Goal: Information Seeking & Learning: Learn about a topic

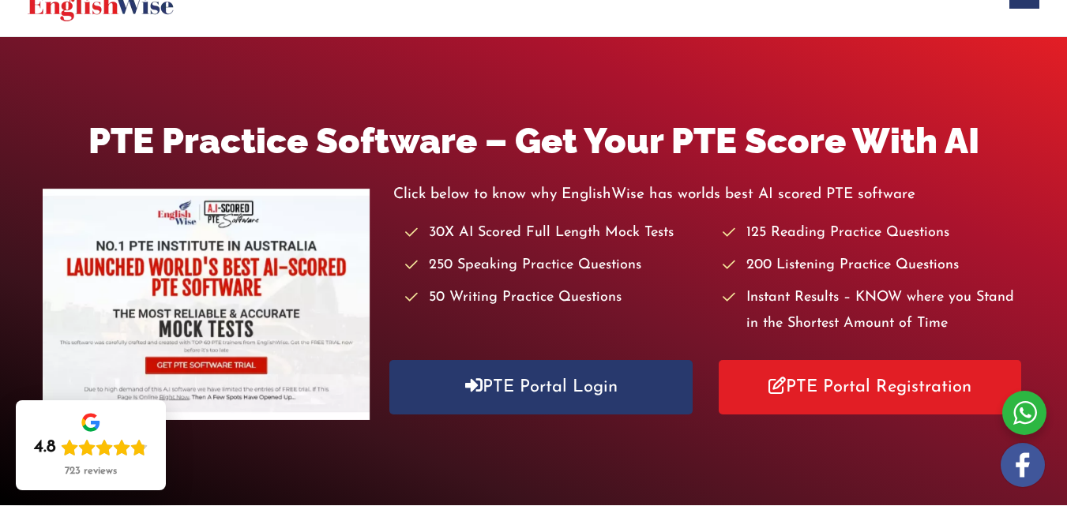
scroll to position [123, 0]
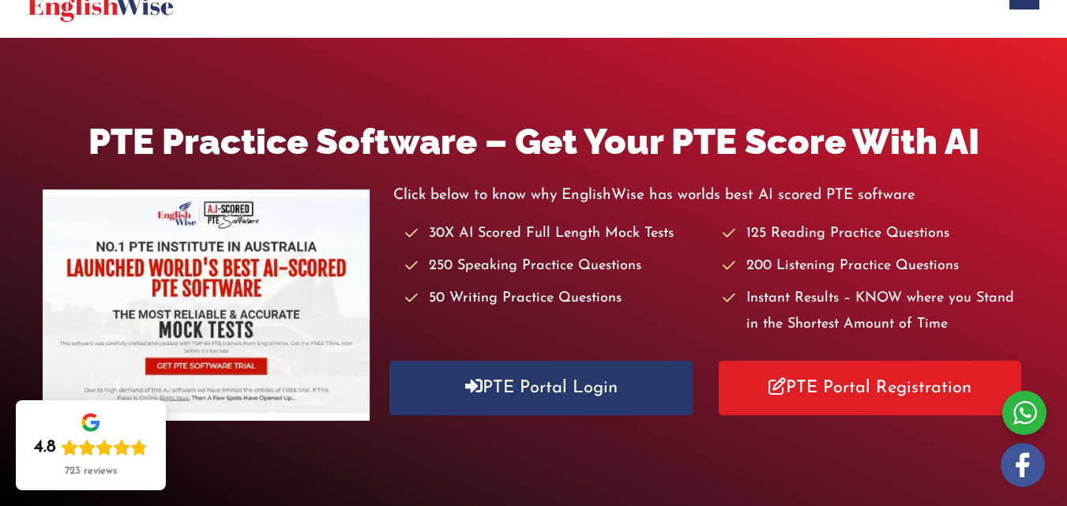
drag, startPoint x: 329, startPoint y: 467, endPoint x: 321, endPoint y: 468, distance: 7.9
click at [326, 467] on div "PTE Practice Software – Get Your PTE Score With AI Click below to know why Engl…" at bounding box center [533, 272] width 1067 height 468
click at [141, 427] on div "4.8 723 reviews" at bounding box center [91, 445] width 150 height 90
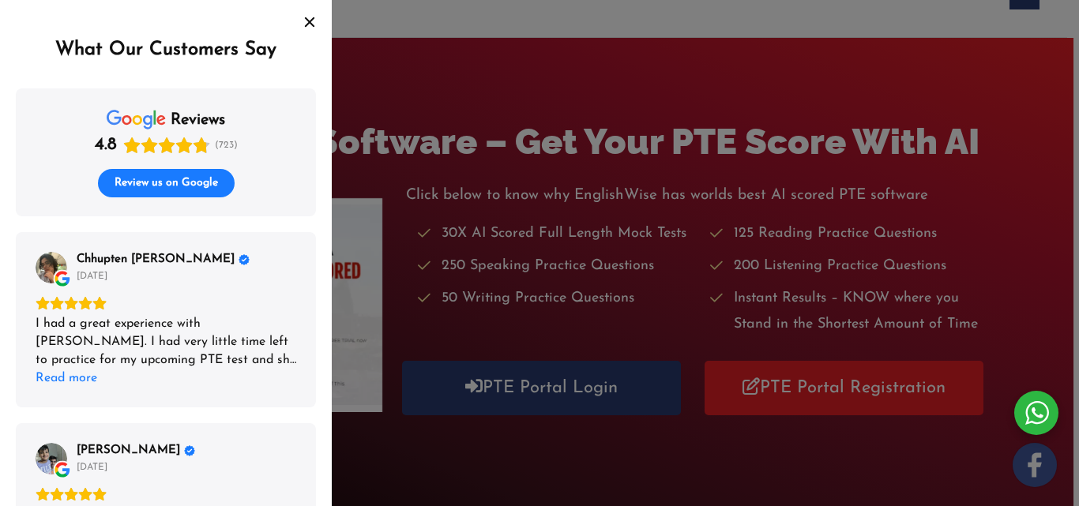
drag, startPoint x: 313, startPoint y: 21, endPoint x: 314, endPoint y: 31, distance: 9.5
click at [313, 22] on icon "Close" at bounding box center [309, 22] width 13 height 13
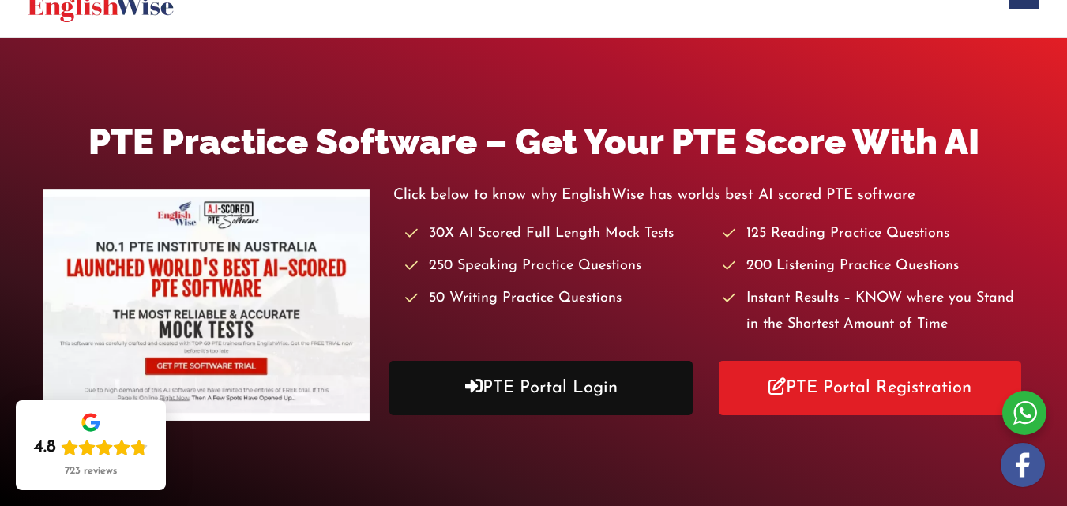
drag, startPoint x: 589, startPoint y: 386, endPoint x: 590, endPoint y: 375, distance: 11.1
click at [589, 385] on link "PTE Portal Login" at bounding box center [540, 388] width 303 height 54
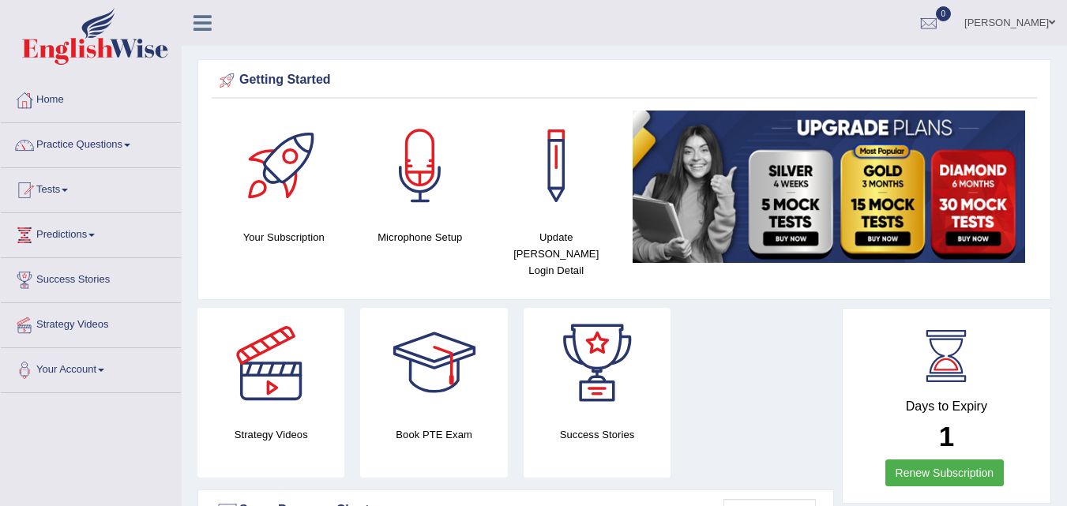
click at [999, 22] on link "[PERSON_NAME]" at bounding box center [1010, 20] width 115 height 41
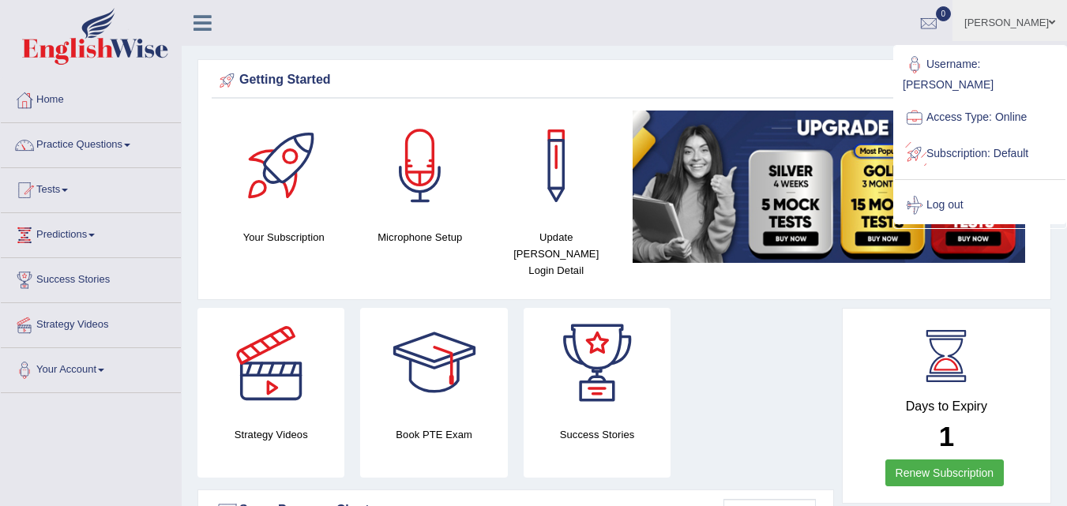
click at [971, 194] on link "Log out" at bounding box center [980, 205] width 171 height 36
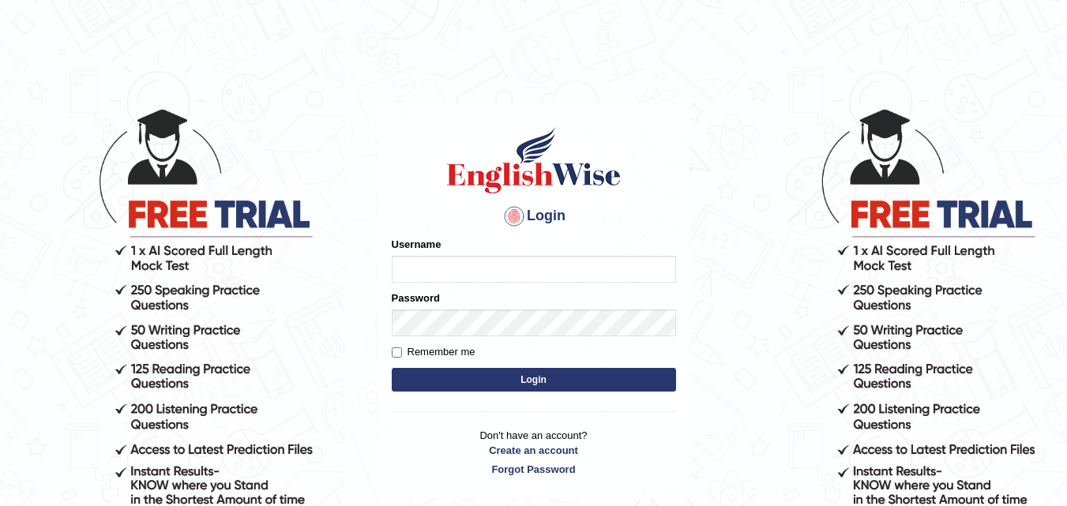
click at [560, 274] on input "Username" at bounding box center [534, 269] width 284 height 27
type input "Kailashgrg15"
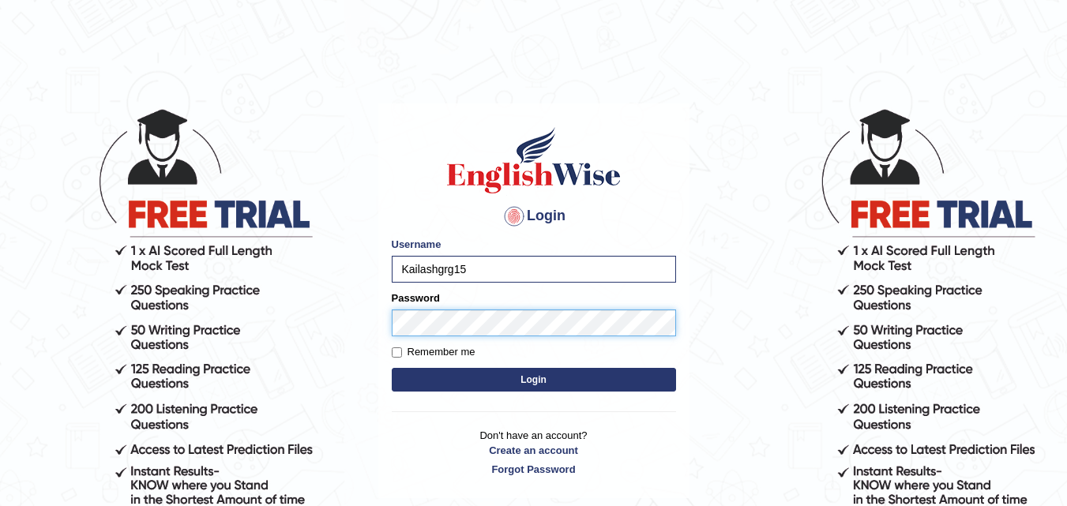
click at [392, 368] on button "Login" at bounding box center [534, 380] width 284 height 24
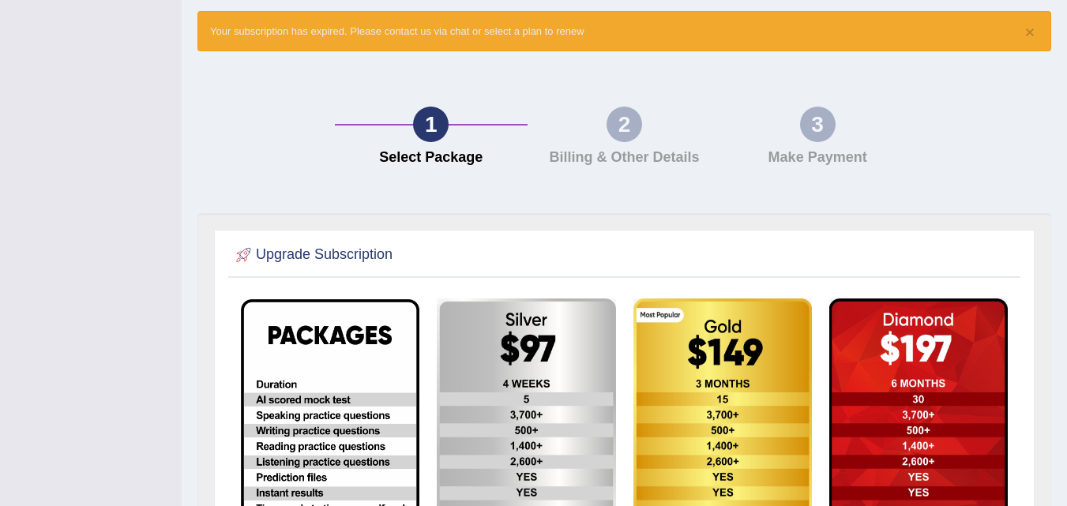
scroll to position [351, 0]
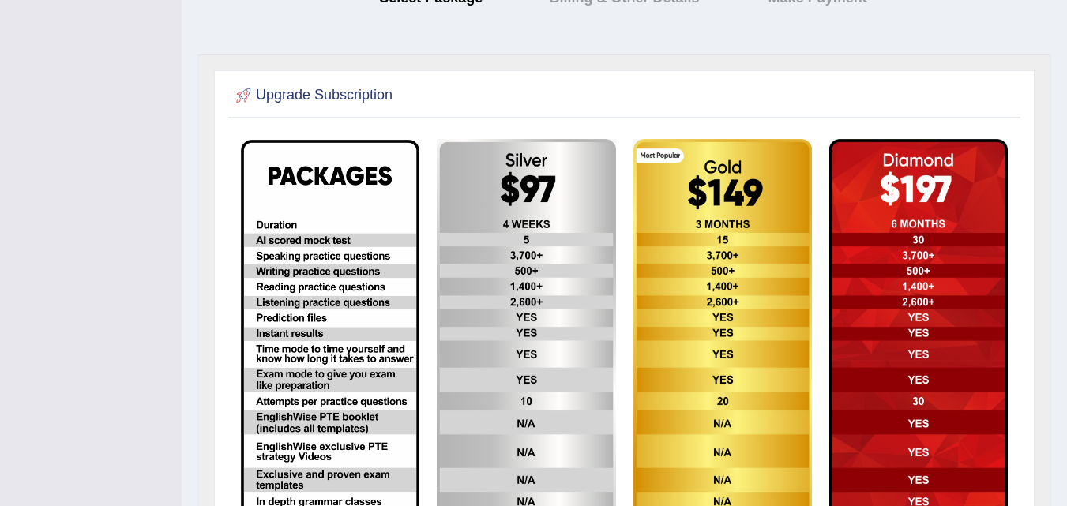
click at [364, 288] on img at bounding box center [330, 341] width 179 height 402
click at [499, 248] on img at bounding box center [526, 341] width 179 height 404
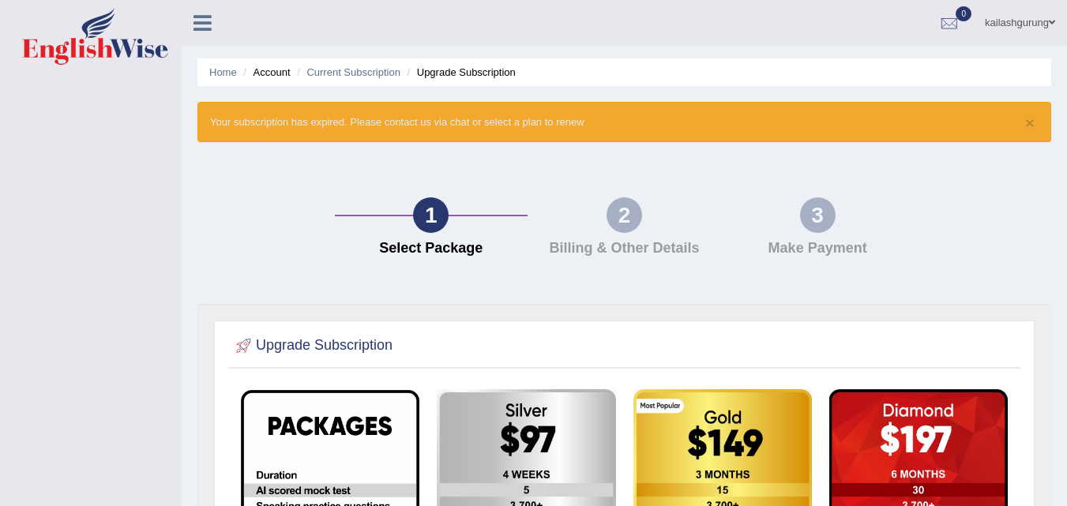
click at [437, 206] on div "1" at bounding box center [431, 215] width 36 height 36
click at [706, 248] on h4 "Billing & Other Details" at bounding box center [625, 249] width 178 height 16
click at [851, 241] on div "3 Make Payment" at bounding box center [818, 230] width 194 height 67
click at [1025, 126] on button "×" at bounding box center [1029, 123] width 9 height 17
click at [1030, 20] on link "kailashgurung" at bounding box center [1020, 20] width 94 height 41
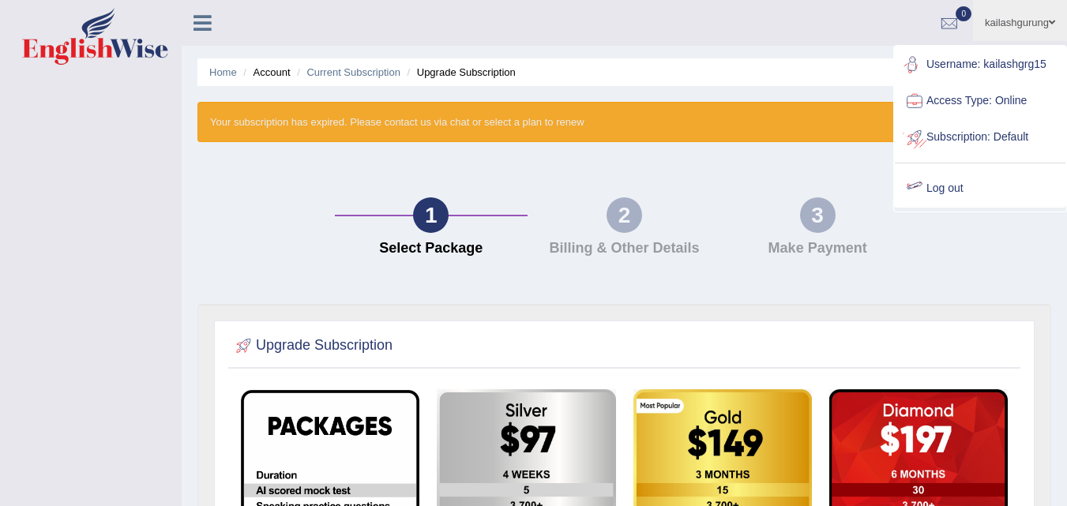
click at [942, 187] on link "Log out" at bounding box center [980, 189] width 171 height 36
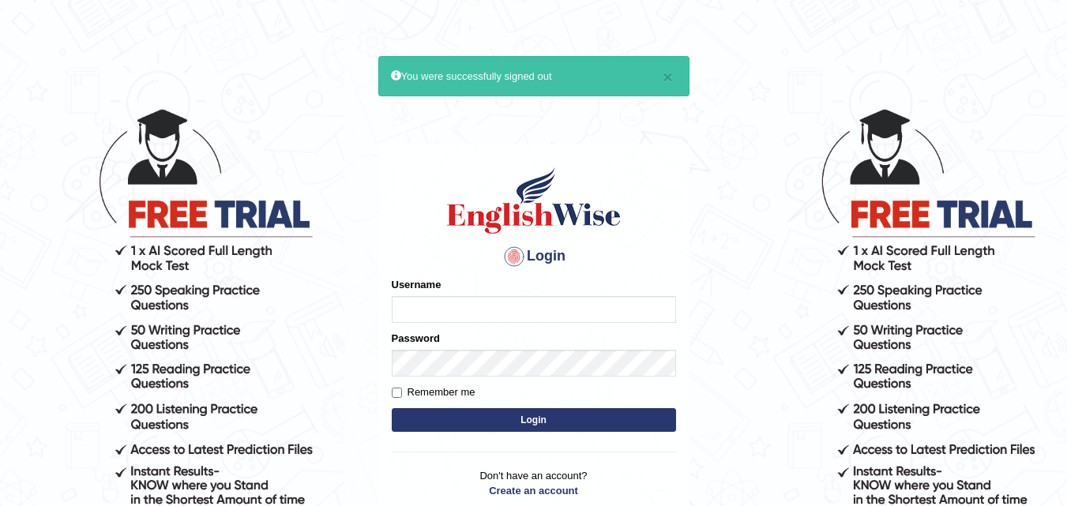
click at [519, 310] on input "Username" at bounding box center [534, 309] width 284 height 27
type input "gurungkailash"
click at [498, 427] on button "Login" at bounding box center [534, 420] width 284 height 24
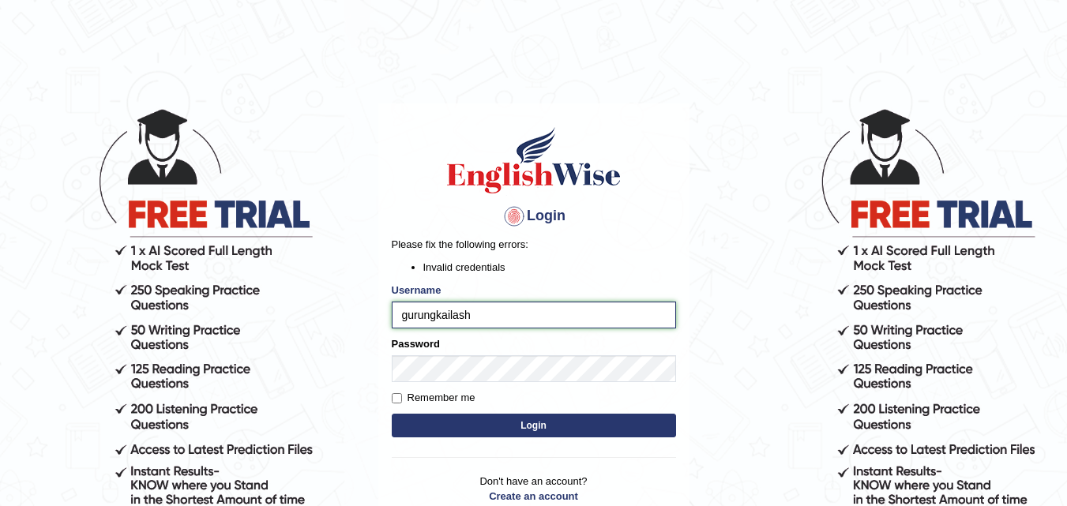
click at [498, 321] on input "gurungkailash" at bounding box center [534, 315] width 284 height 27
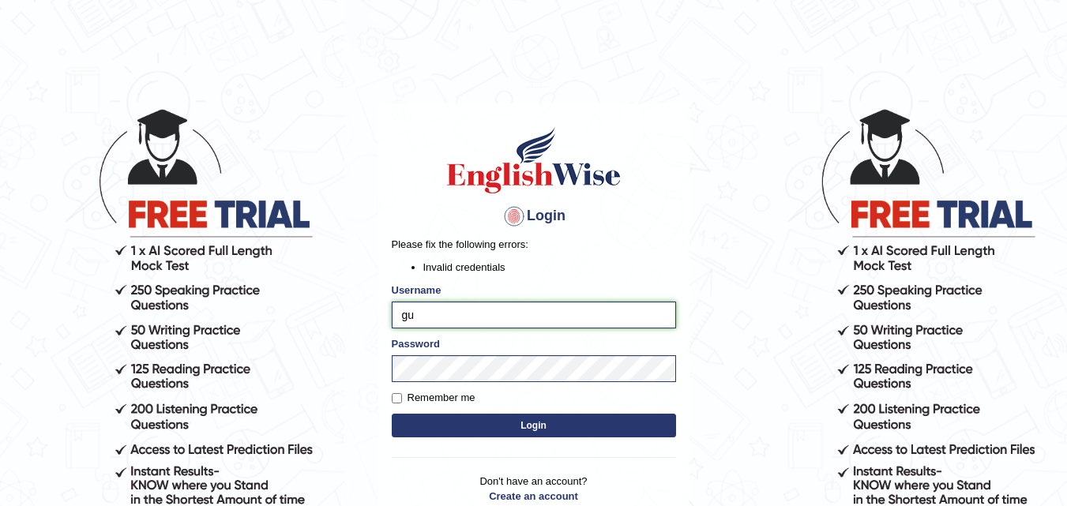
type input "g"
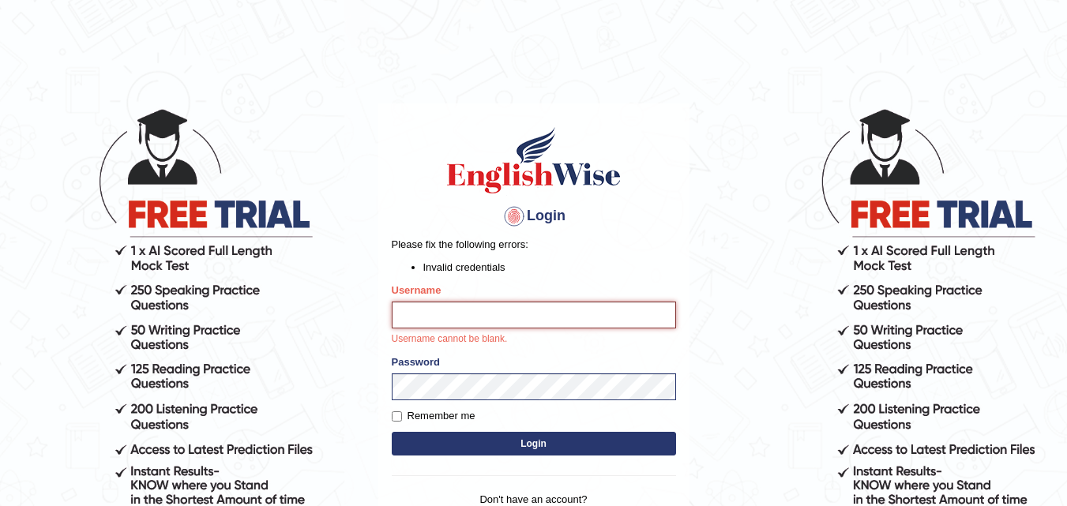
click at [482, 311] on input "Username" at bounding box center [534, 315] width 284 height 27
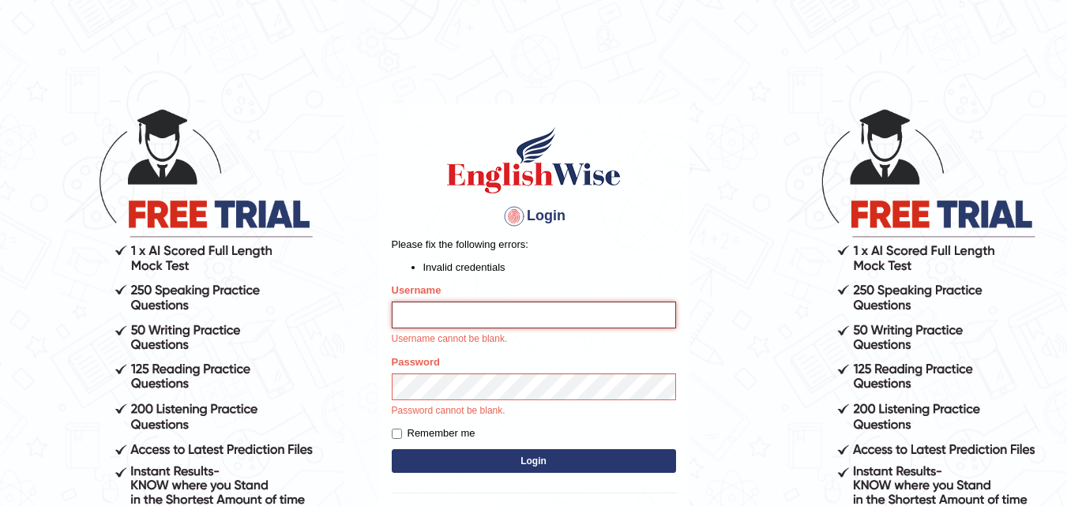
type input "gurungkailash"
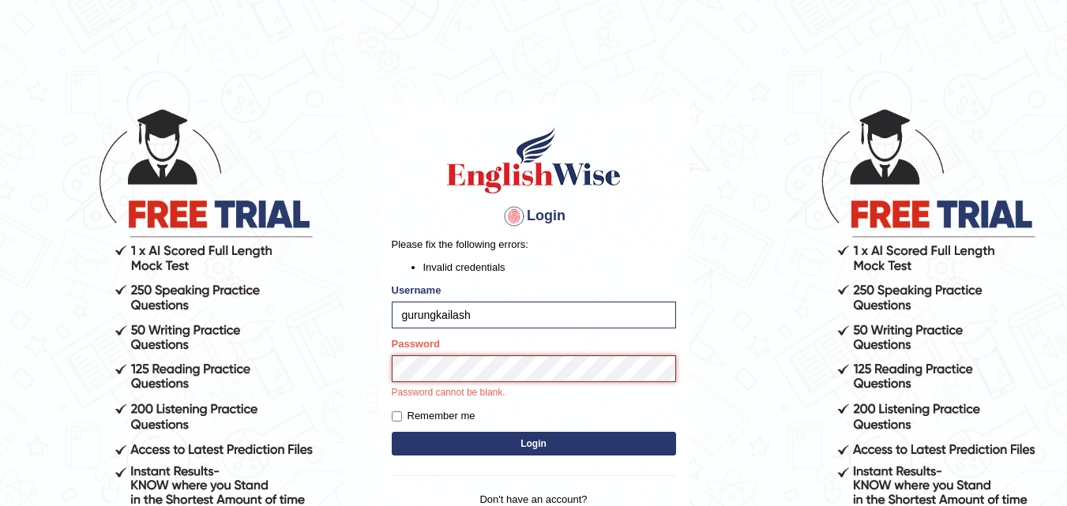
click at [392, 432] on button "Login" at bounding box center [534, 444] width 284 height 24
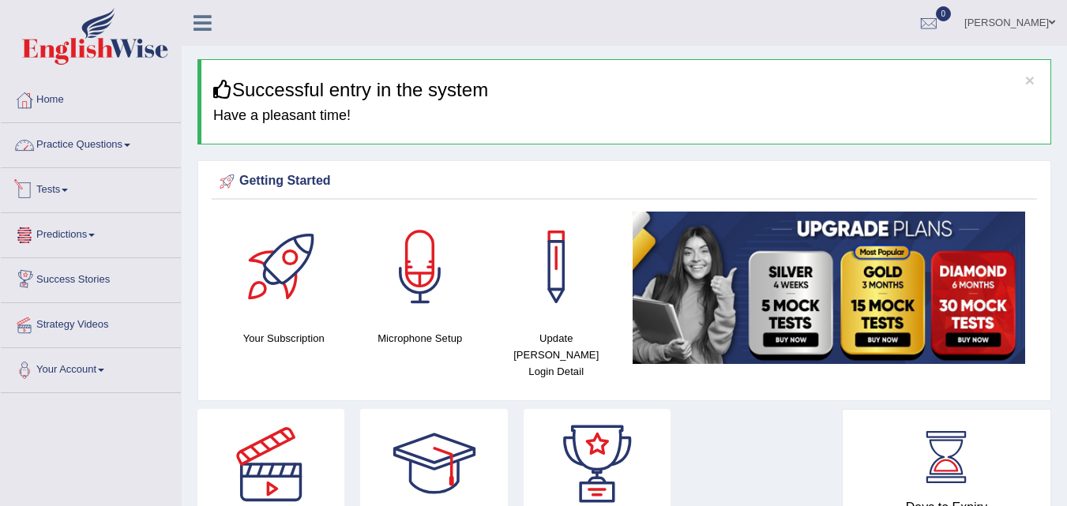
click at [62, 150] on link "Practice Questions" at bounding box center [91, 142] width 180 height 39
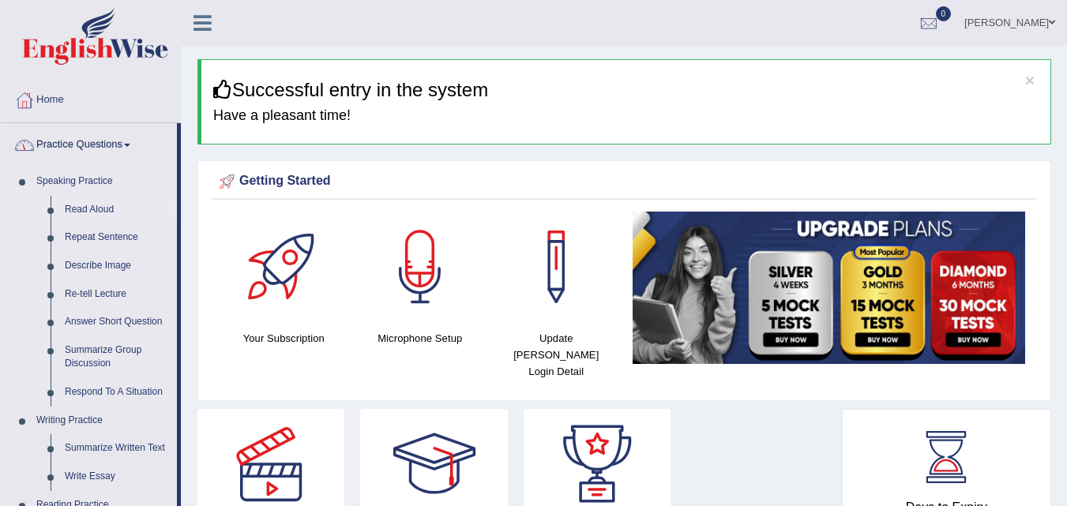
click at [85, 207] on link "Read Aloud" at bounding box center [117, 210] width 119 height 28
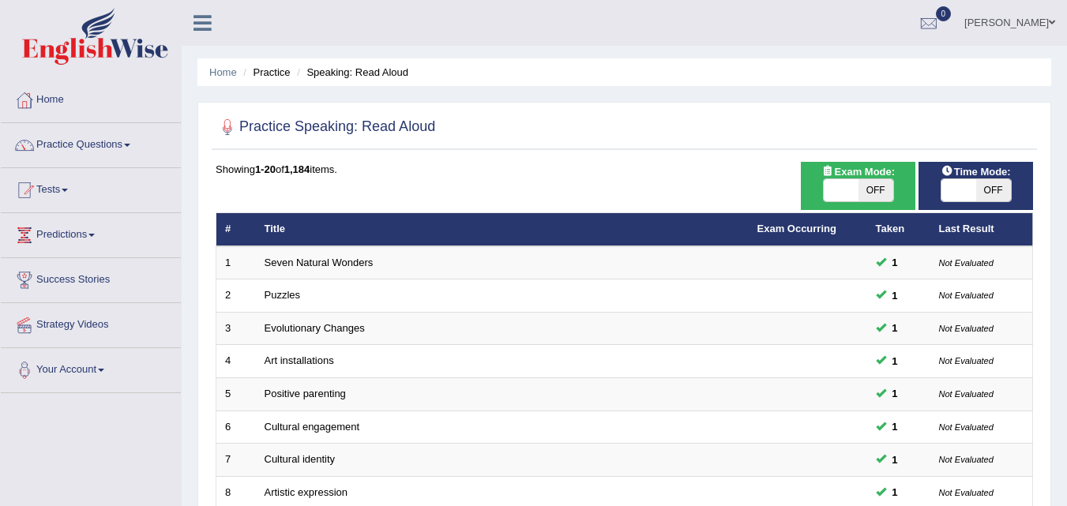
click at [973, 187] on span at bounding box center [958, 190] width 35 height 22
checkbox input "true"
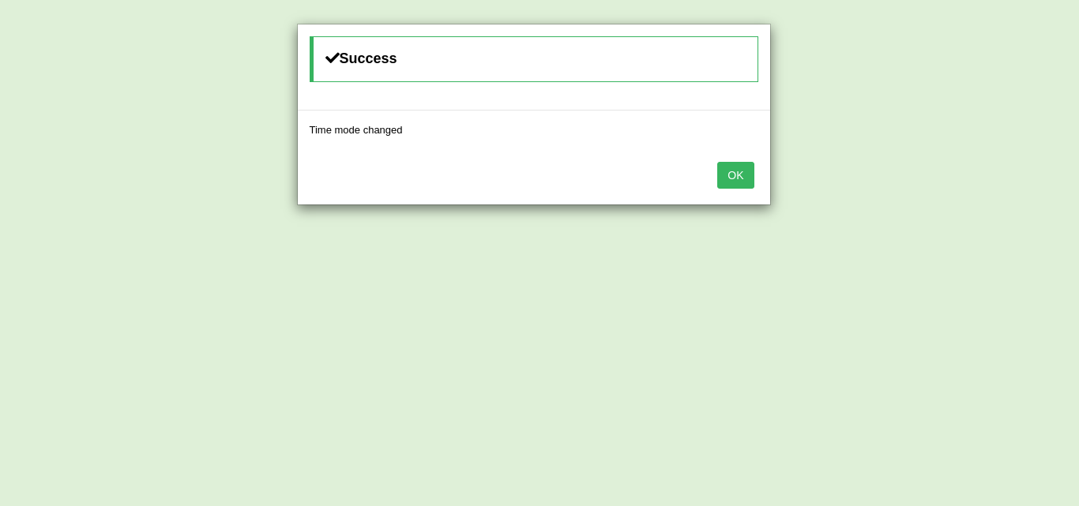
click at [731, 182] on button "OK" at bounding box center [735, 175] width 36 height 27
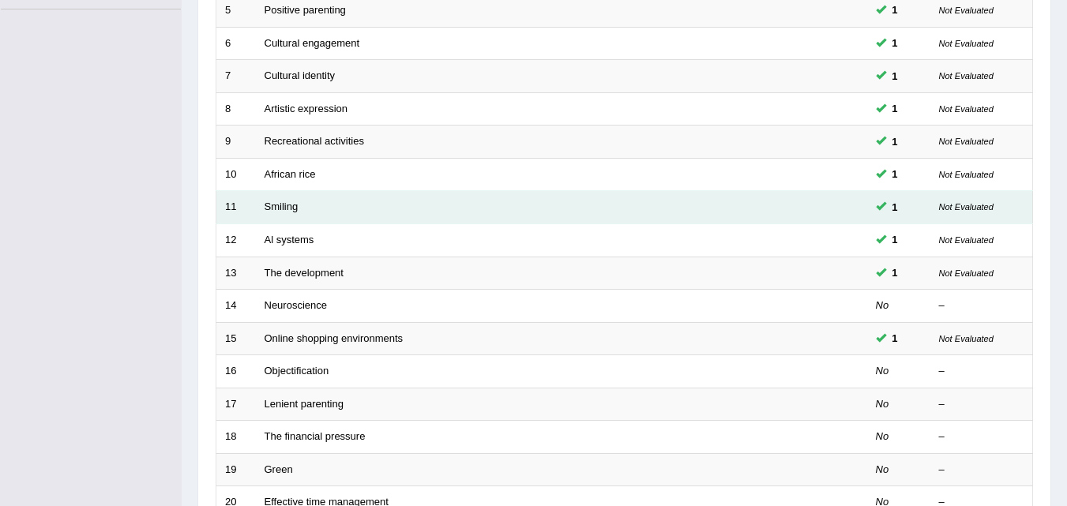
scroll to position [395, 0]
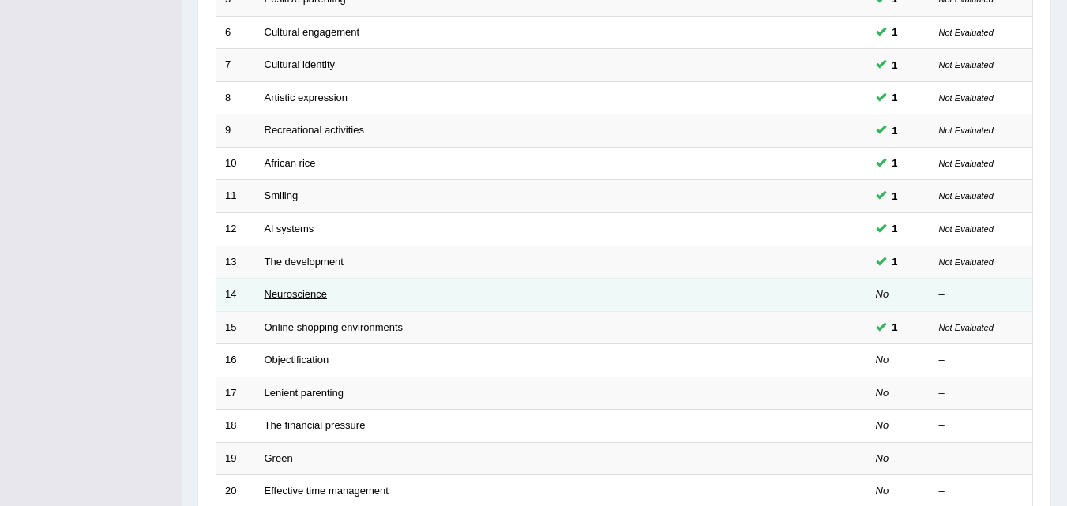
click at [291, 297] on link "Neuroscience" at bounding box center [296, 294] width 63 height 12
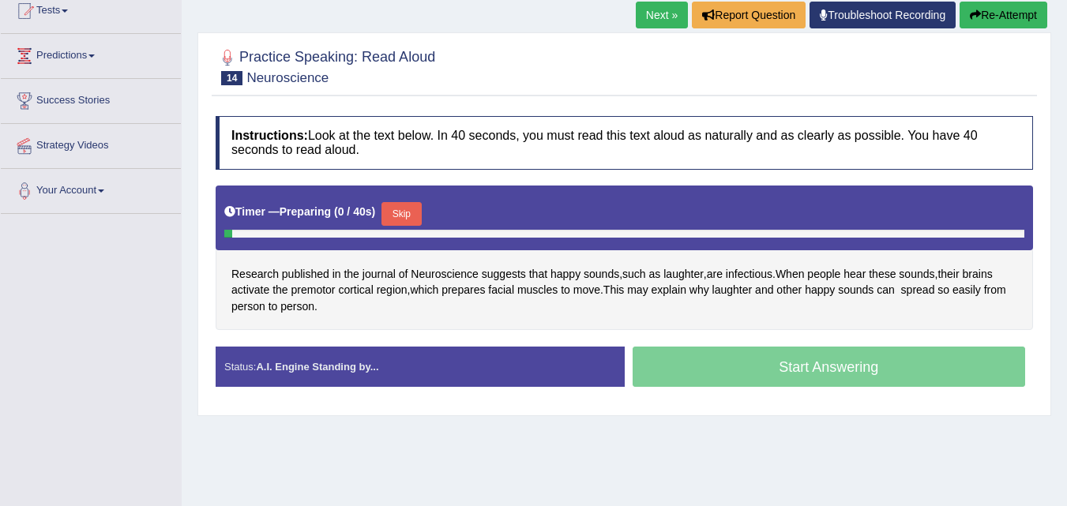
scroll to position [237, 0]
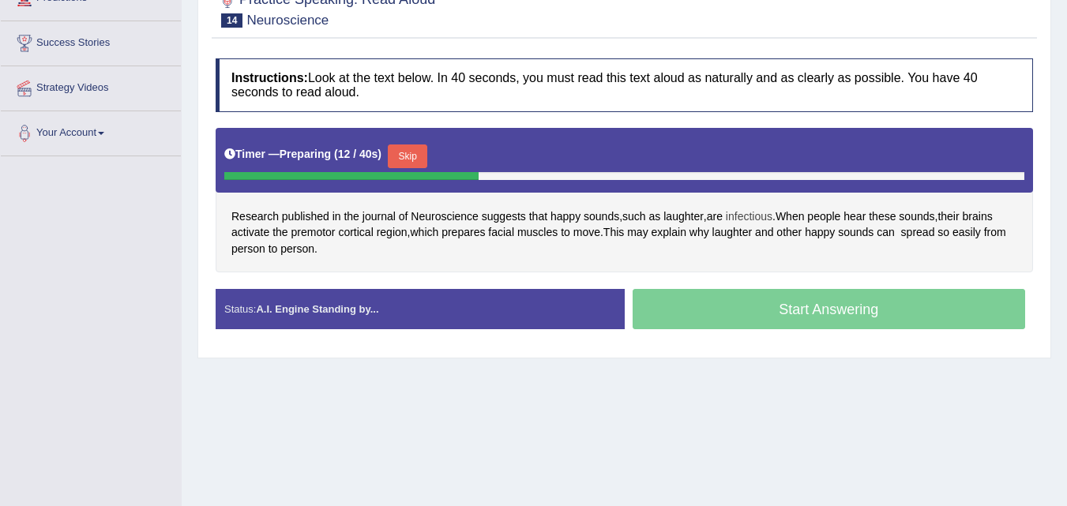
click at [738, 224] on span "infectious" at bounding box center [749, 217] width 47 height 17
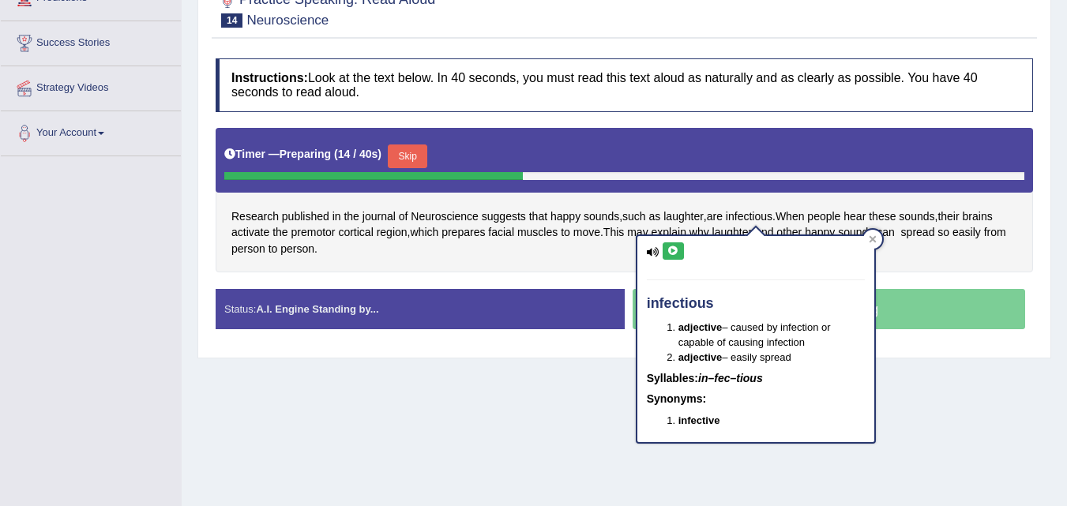
click at [665, 251] on button at bounding box center [673, 250] width 21 height 17
click at [877, 235] on div at bounding box center [872, 239] width 19 height 19
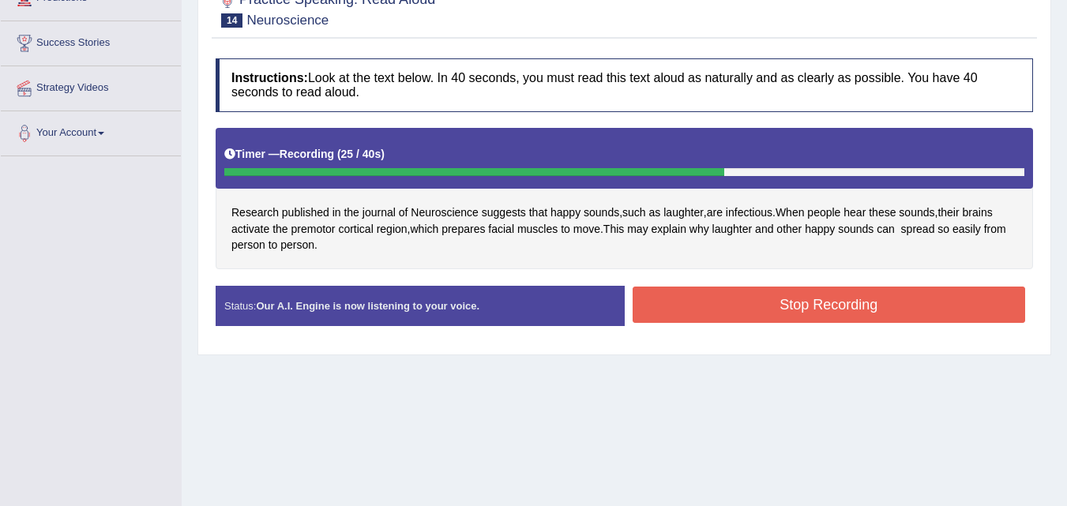
click at [788, 306] on button "Stop Recording" at bounding box center [829, 305] width 393 height 36
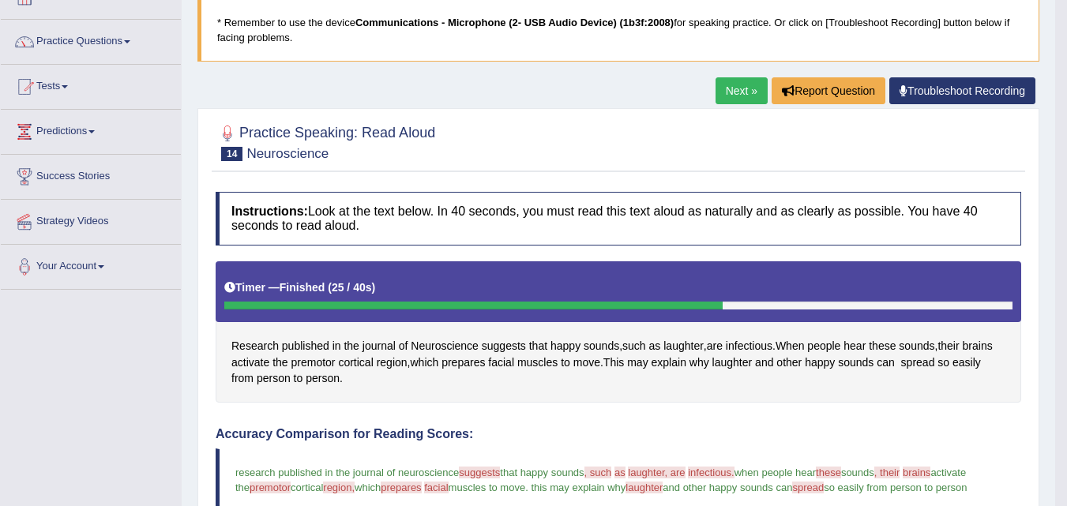
scroll to position [79, 0]
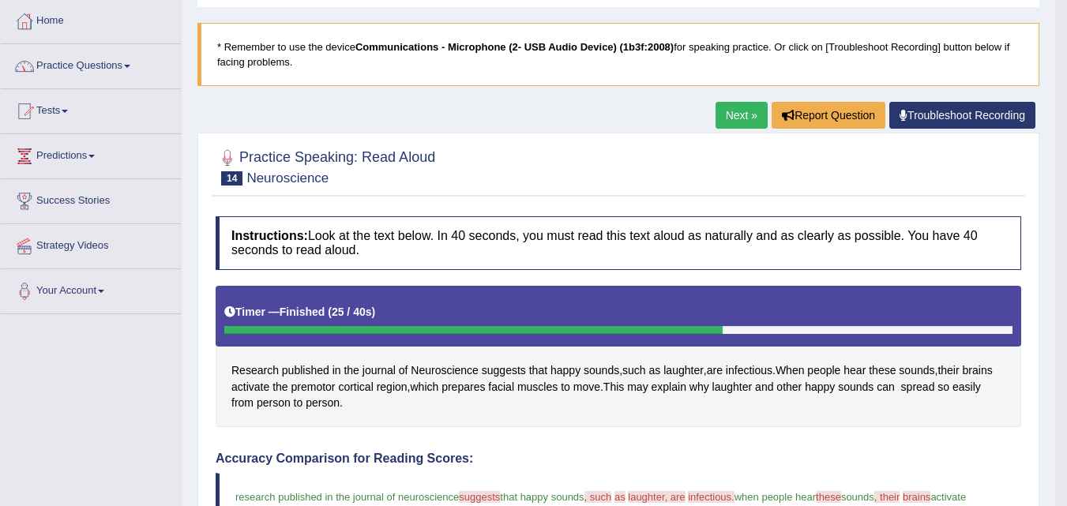
click at [47, 79] on link "Practice Questions" at bounding box center [91, 63] width 180 height 39
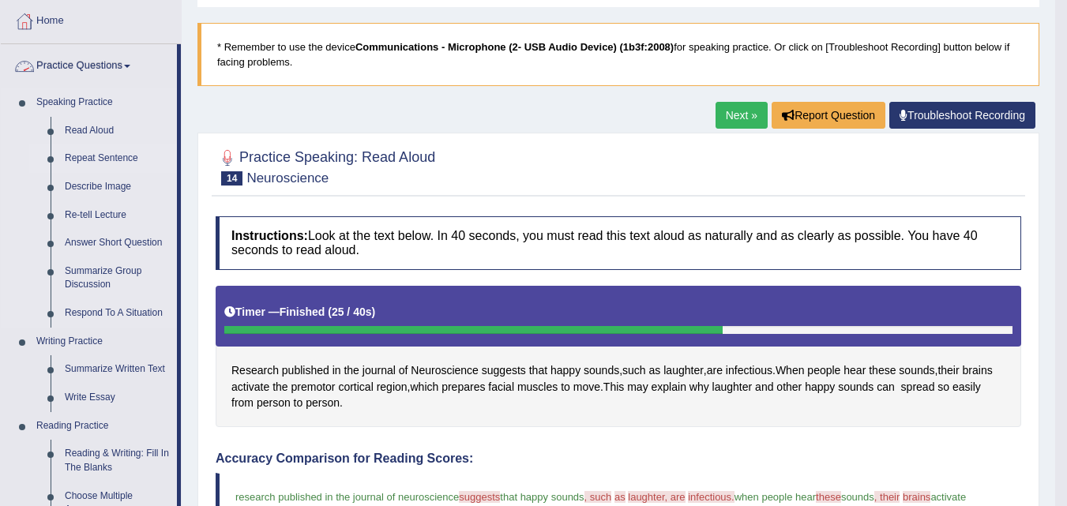
click at [88, 158] on link "Repeat Sentence" at bounding box center [117, 159] width 119 height 28
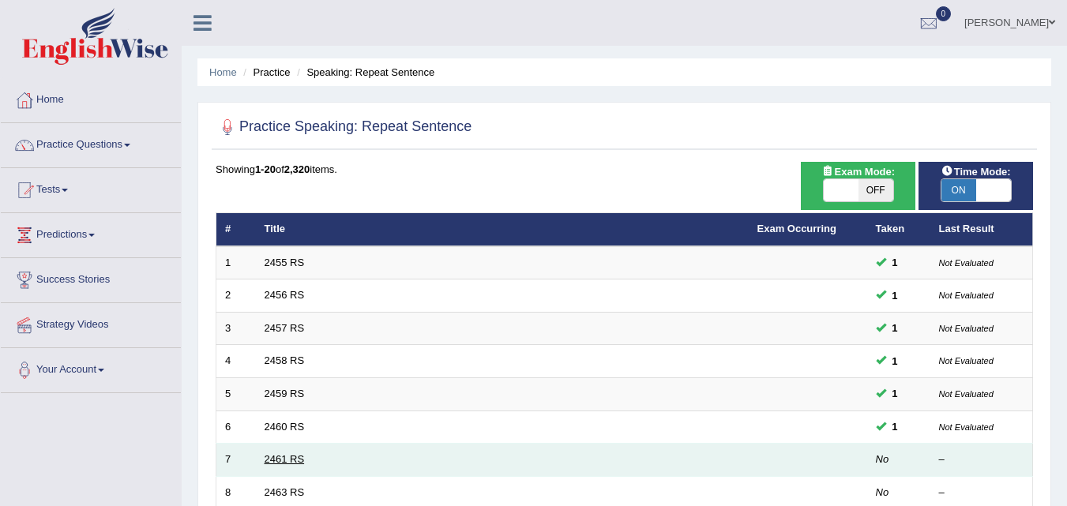
click at [299, 458] on link "2461 RS" at bounding box center [285, 459] width 40 height 12
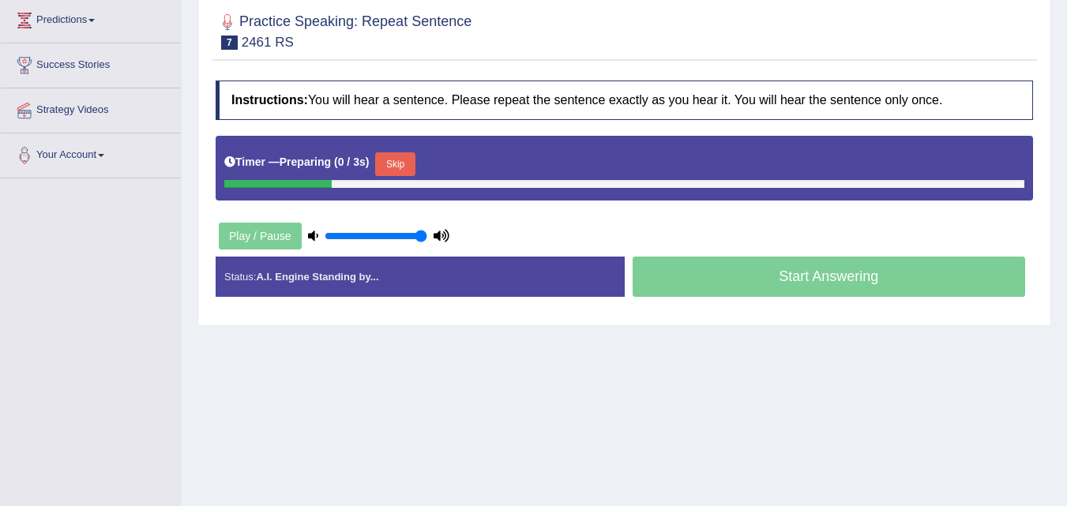
scroll to position [316, 0]
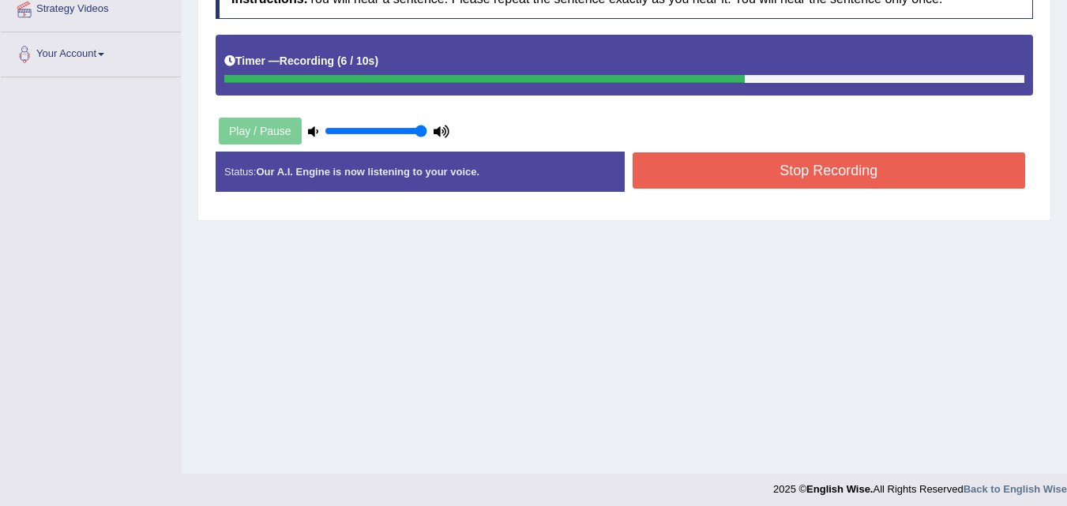
click at [746, 173] on button "Stop Recording" at bounding box center [829, 170] width 393 height 36
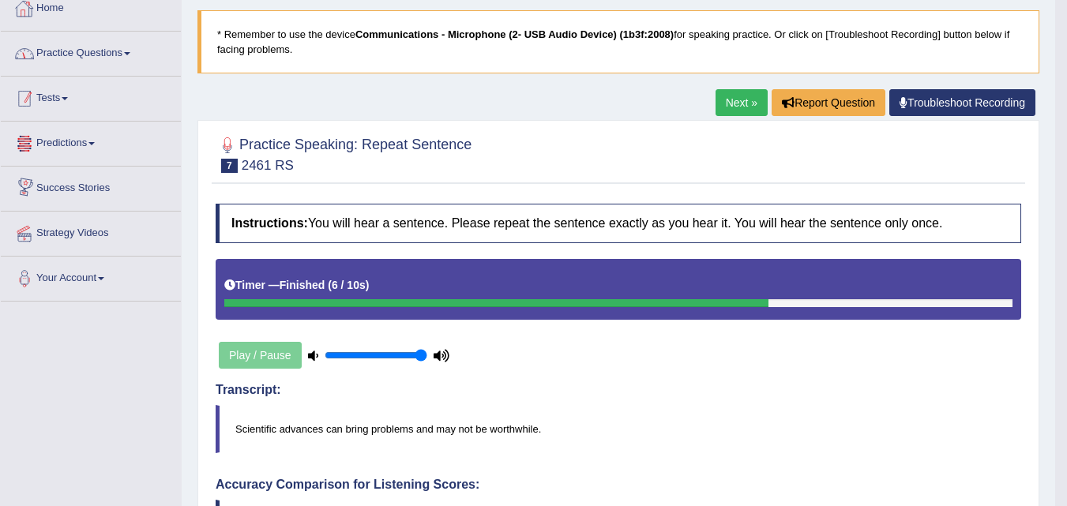
scroll to position [0, 0]
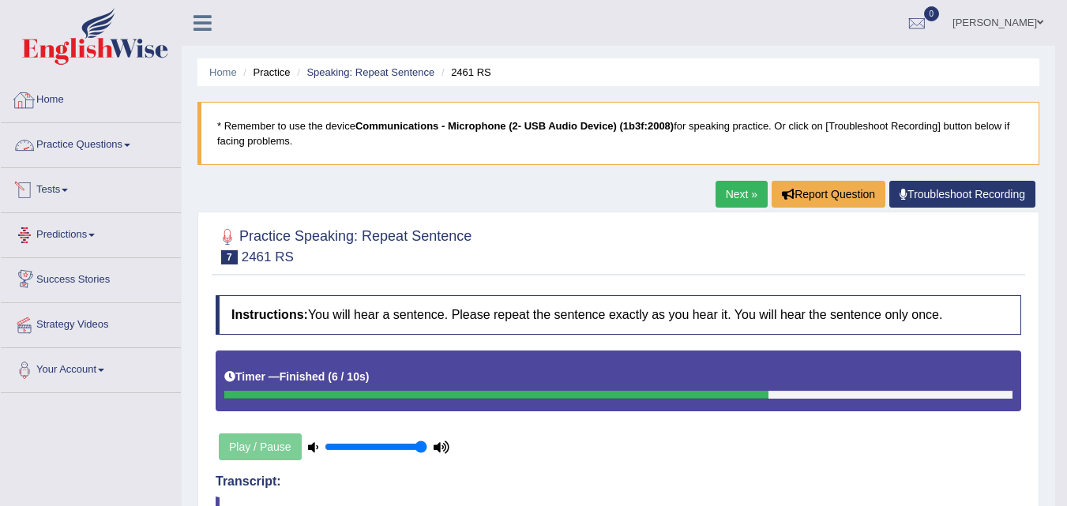
click at [101, 156] on link "Practice Questions" at bounding box center [91, 142] width 180 height 39
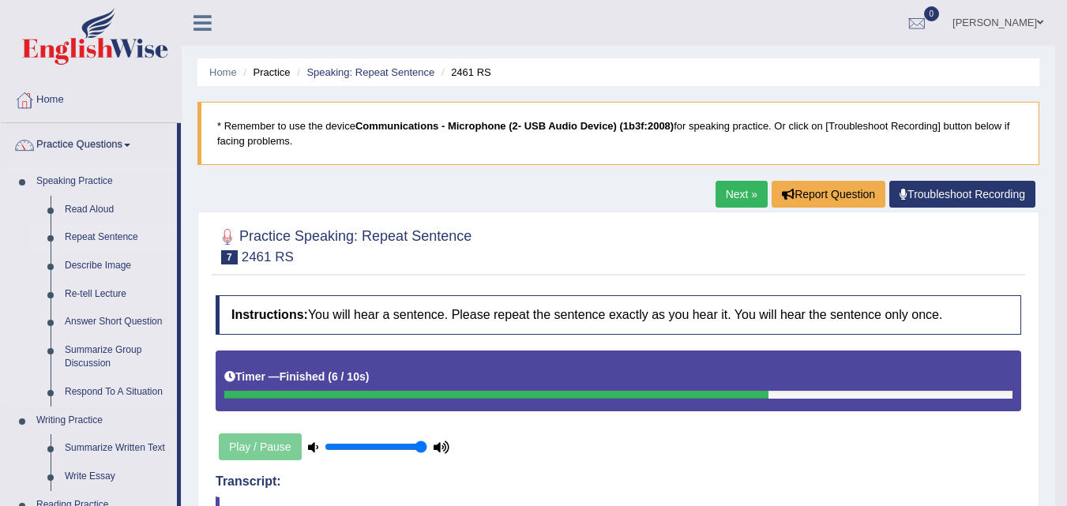
click at [124, 231] on link "Repeat Sentence" at bounding box center [117, 238] width 119 height 28
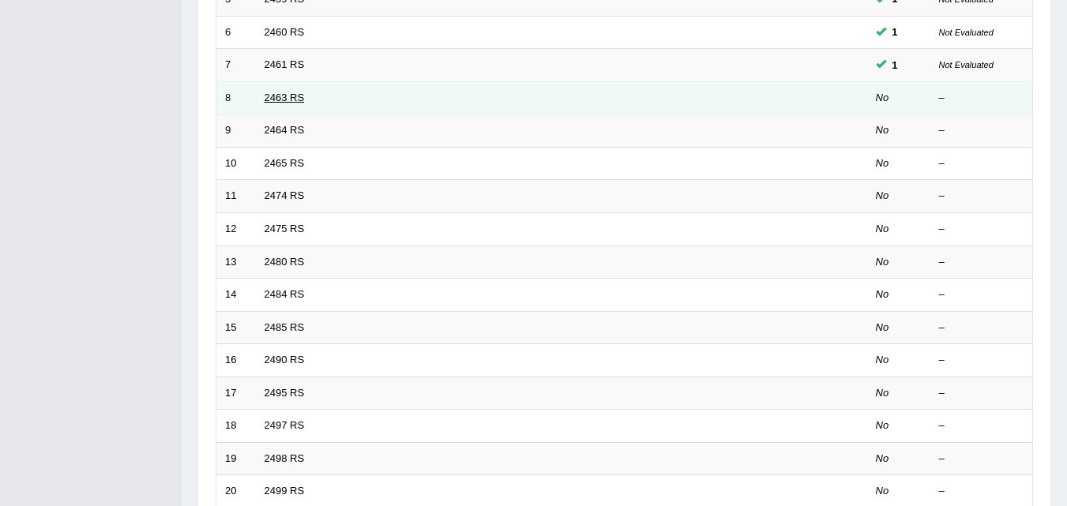
click at [277, 96] on link "2463 RS" at bounding box center [285, 98] width 40 height 12
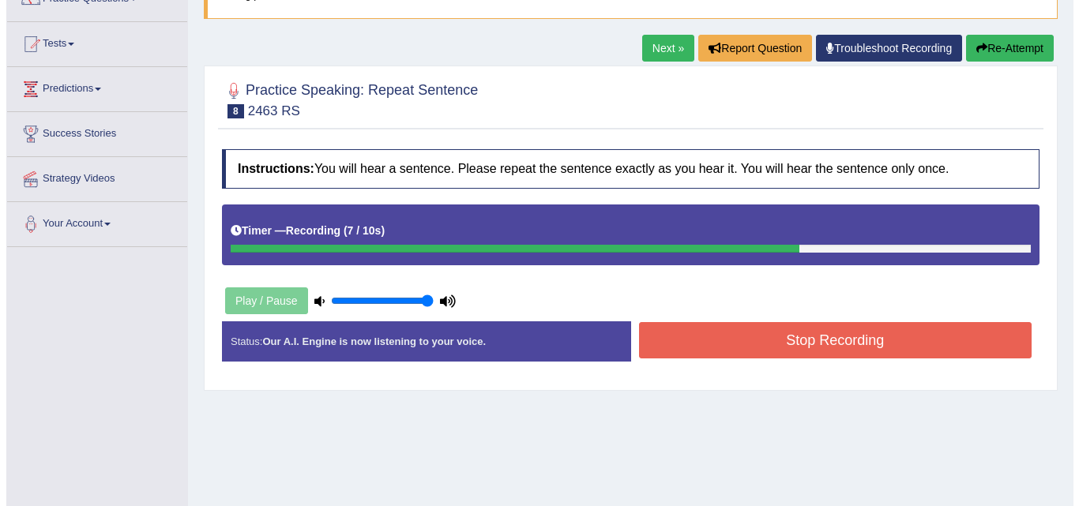
scroll to position [237, 0]
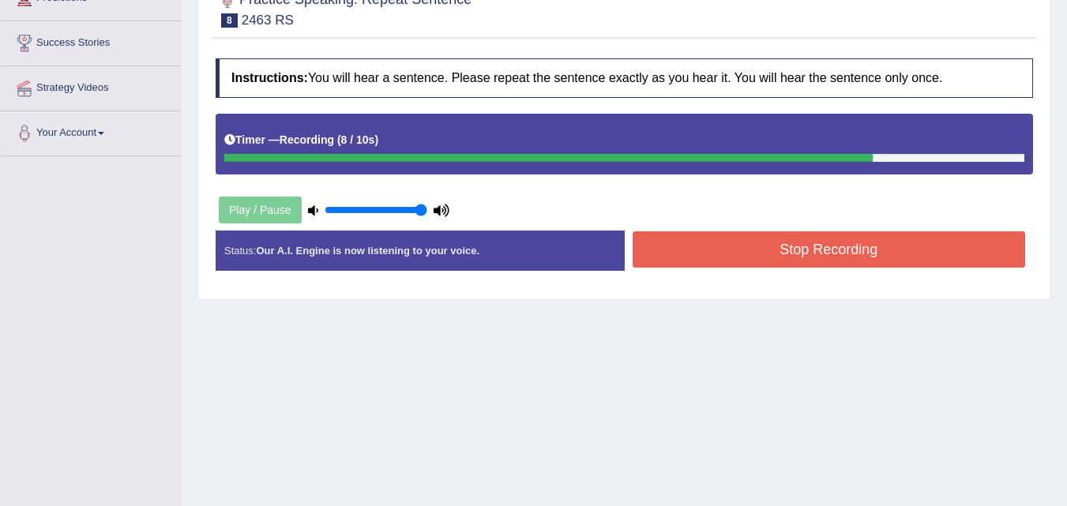
click at [691, 252] on button "Stop Recording" at bounding box center [829, 249] width 393 height 36
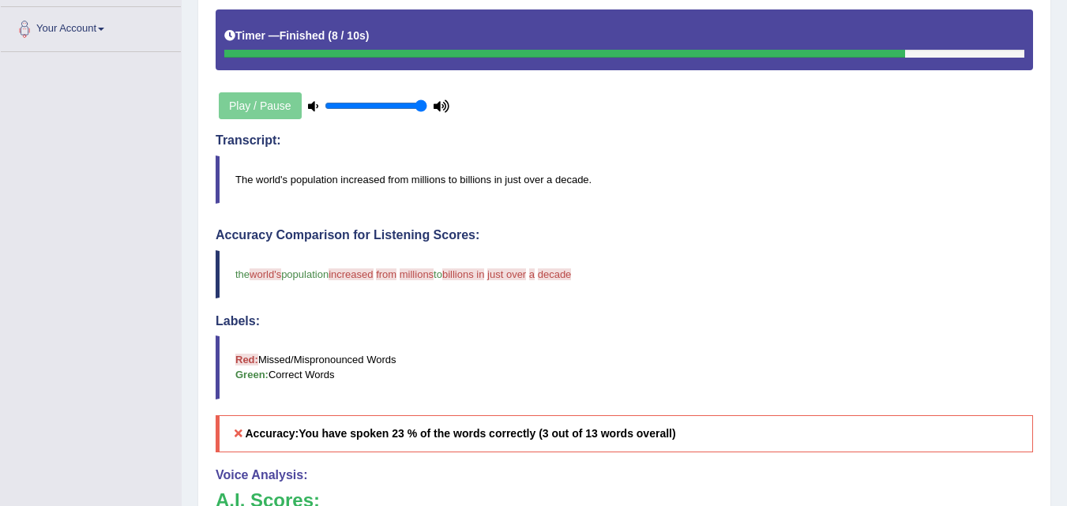
scroll to position [0, 0]
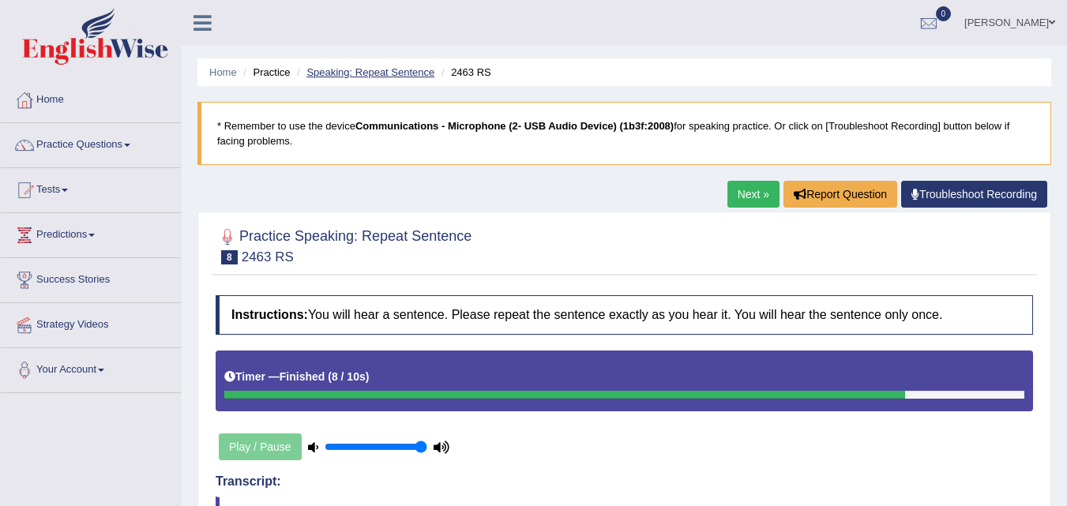
click at [348, 77] on link "Speaking: Repeat Sentence" at bounding box center [370, 72] width 128 height 12
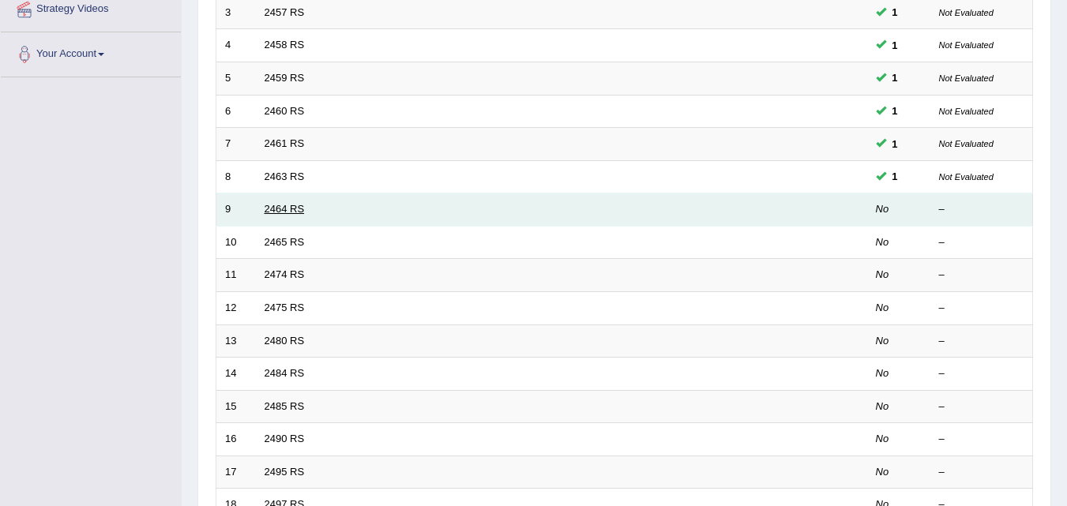
click at [292, 212] on link "2464 RS" at bounding box center [285, 209] width 40 height 12
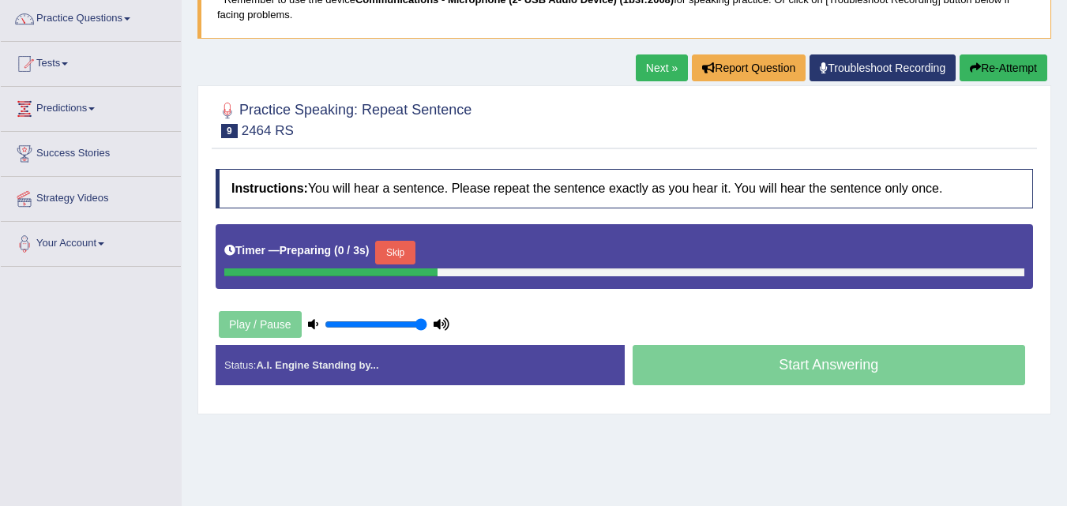
scroll to position [158, 0]
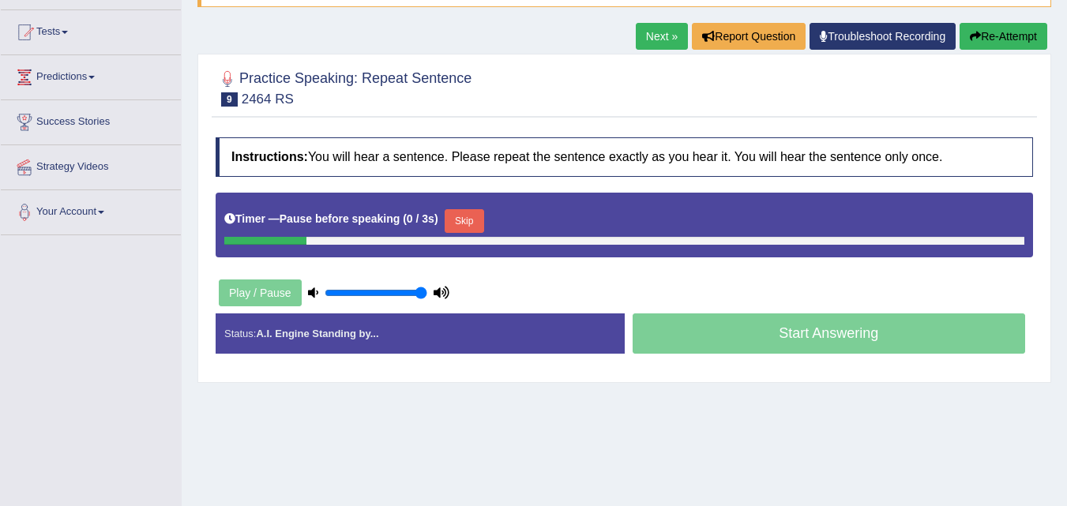
drag, startPoint x: 771, startPoint y: 328, endPoint x: 735, endPoint y: 306, distance: 42.5
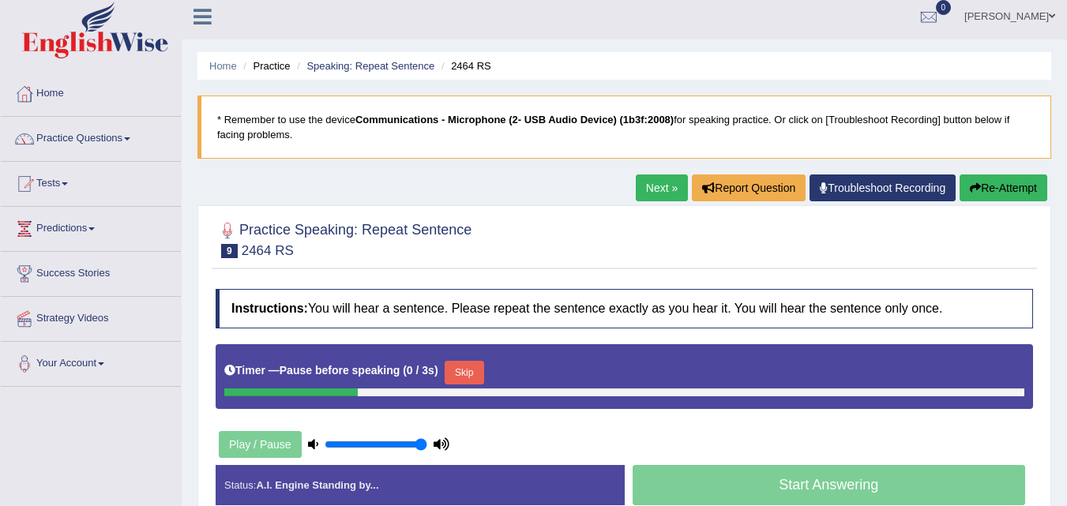
scroll to position [0, 0]
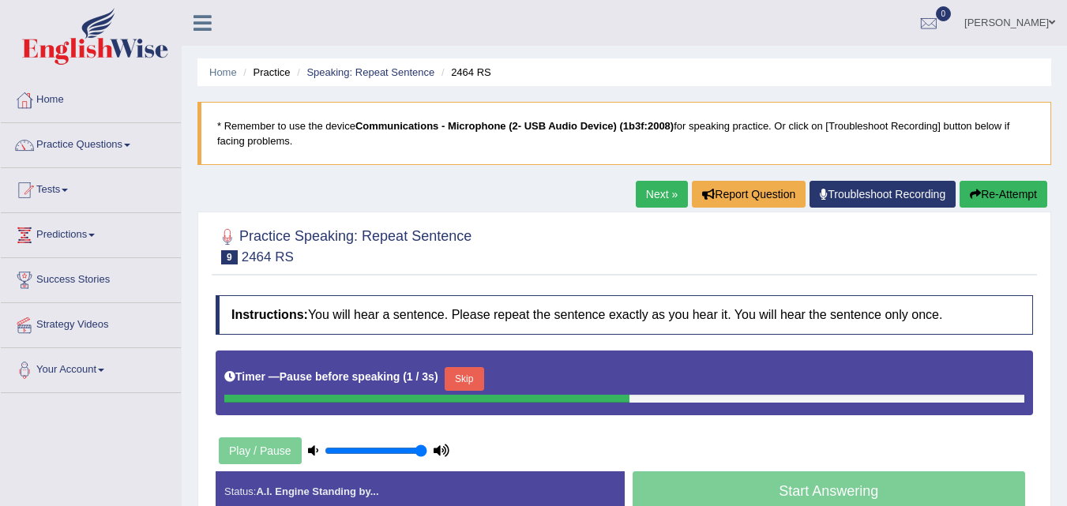
click at [654, 195] on link "Next »" at bounding box center [662, 194] width 52 height 27
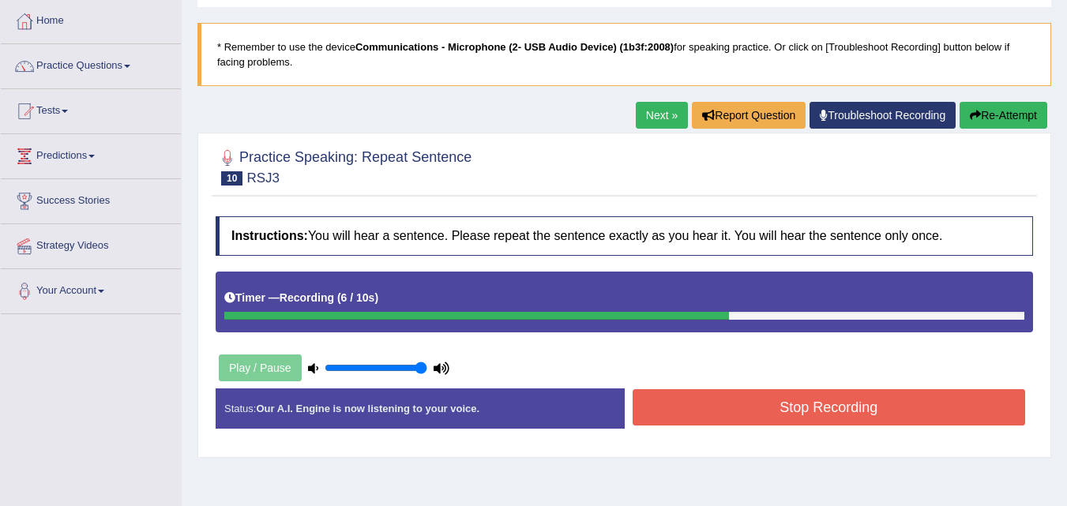
click at [751, 408] on button "Stop Recording" at bounding box center [829, 407] width 393 height 36
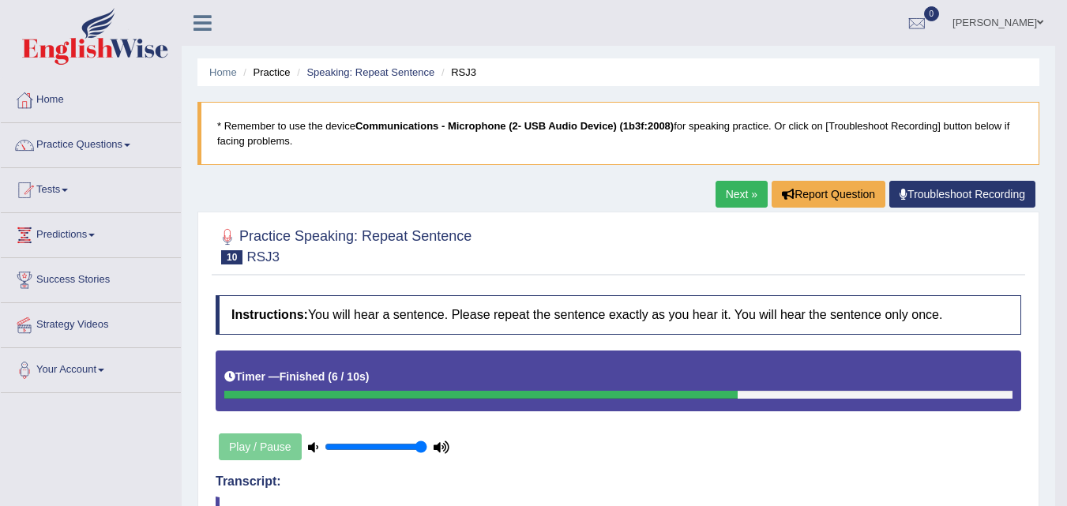
click at [750, 190] on link "Next »" at bounding box center [742, 194] width 52 height 27
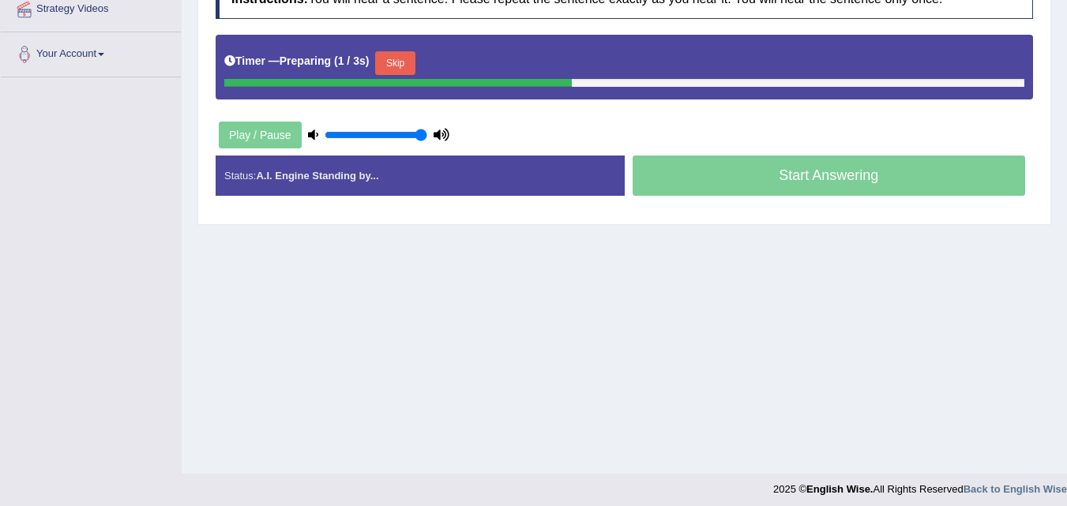
click at [414, 59] on button "Skip" at bounding box center [394, 63] width 39 height 24
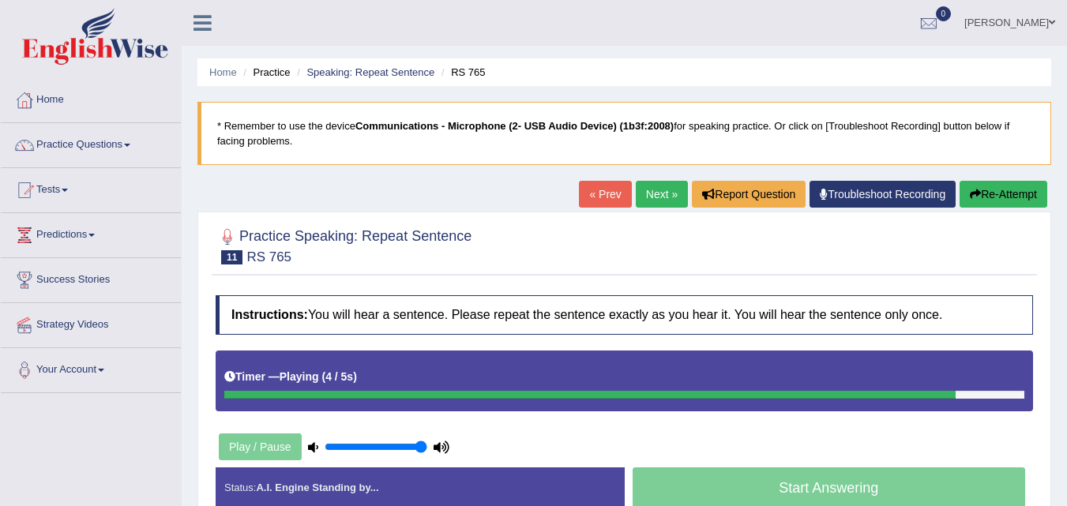
click at [655, 200] on link "Next »" at bounding box center [662, 194] width 52 height 27
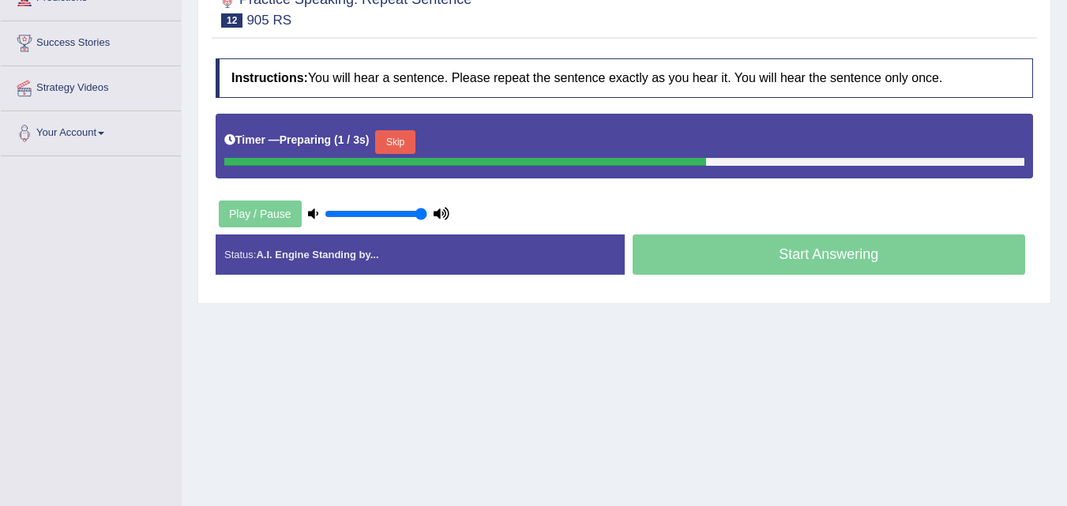
click at [399, 134] on button "Skip" at bounding box center [394, 142] width 39 height 24
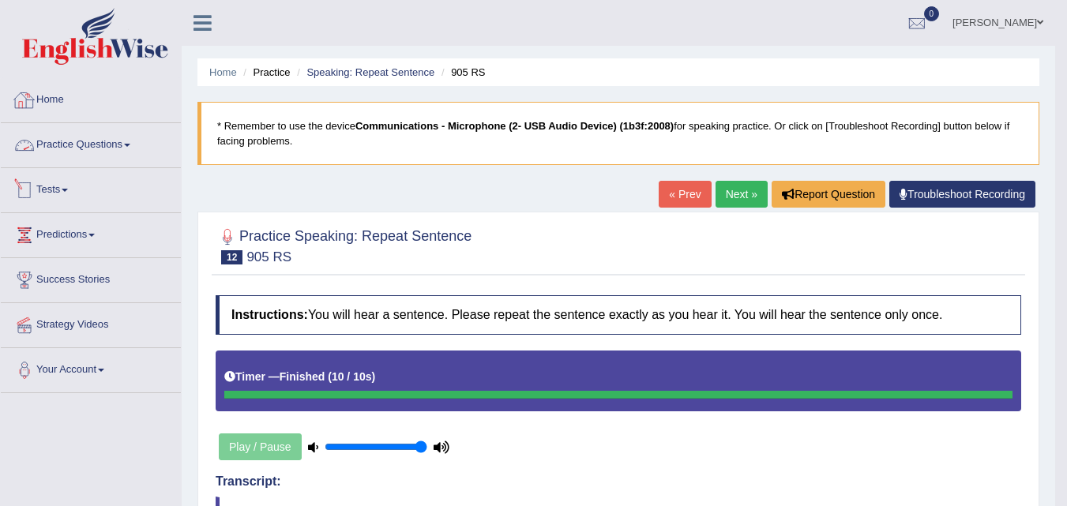
click at [102, 151] on link "Practice Questions" at bounding box center [91, 142] width 180 height 39
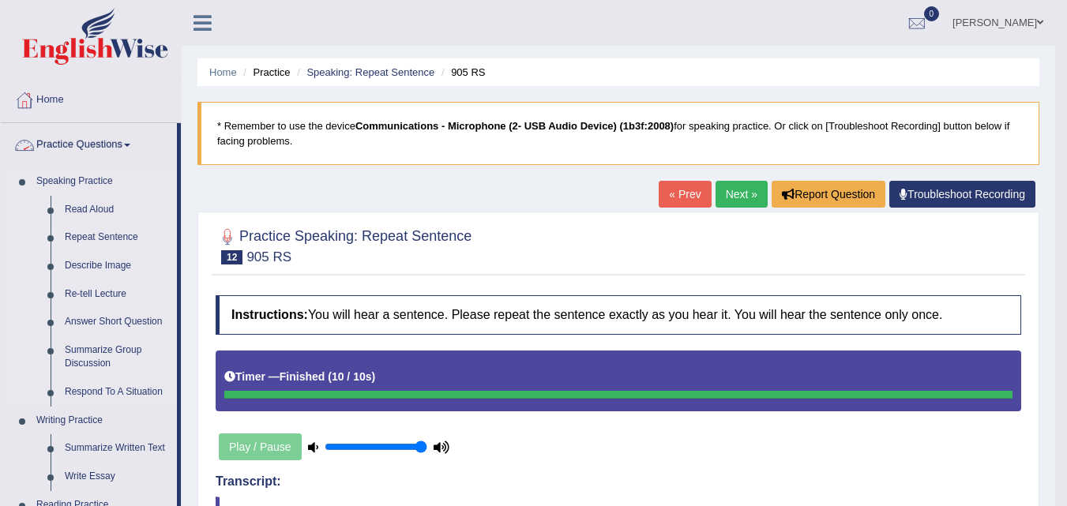
scroll to position [158, 0]
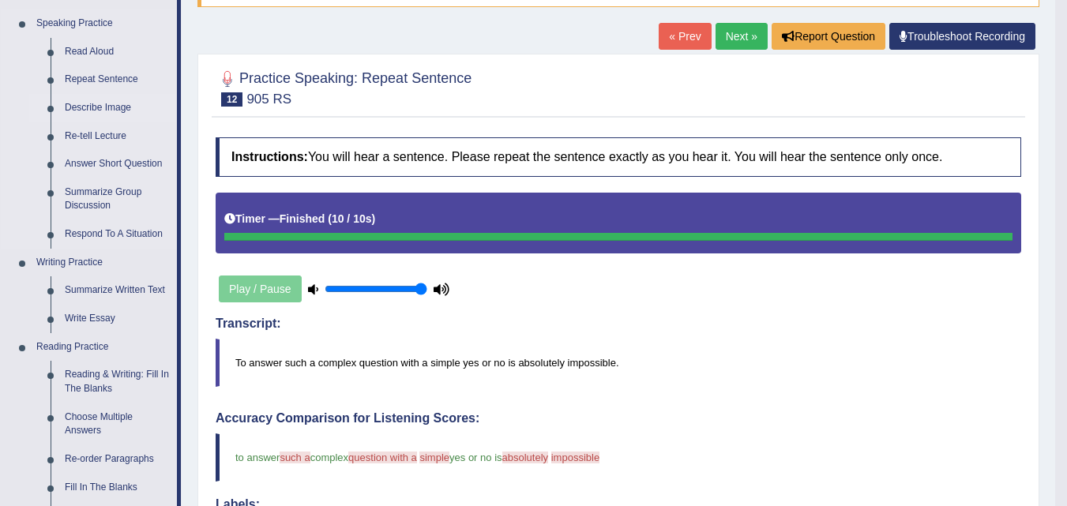
click at [106, 104] on link "Describe Image" at bounding box center [117, 108] width 119 height 28
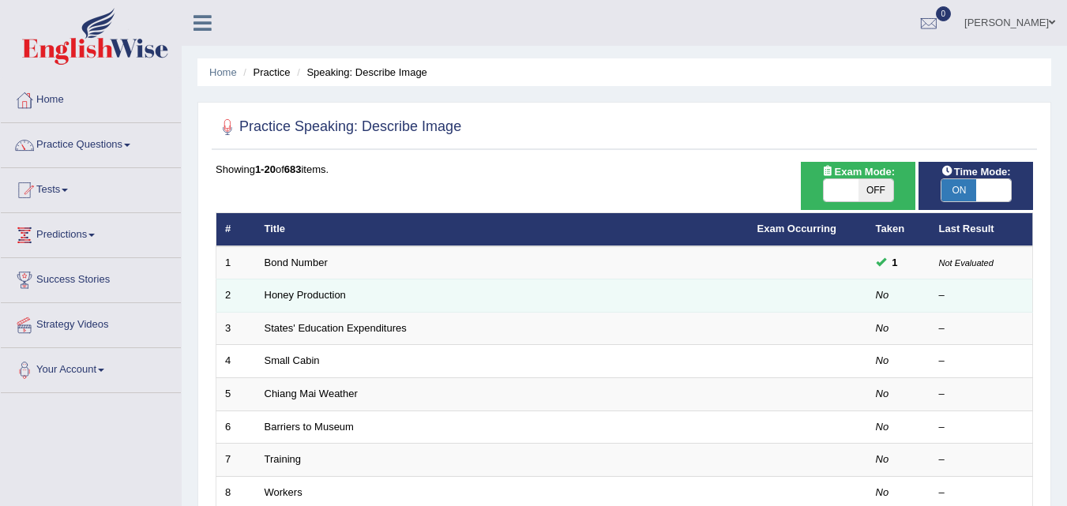
click at [308, 302] on td "Honey Production" at bounding box center [502, 296] width 493 height 33
click at [314, 291] on link "Honey Production" at bounding box center [305, 295] width 81 height 12
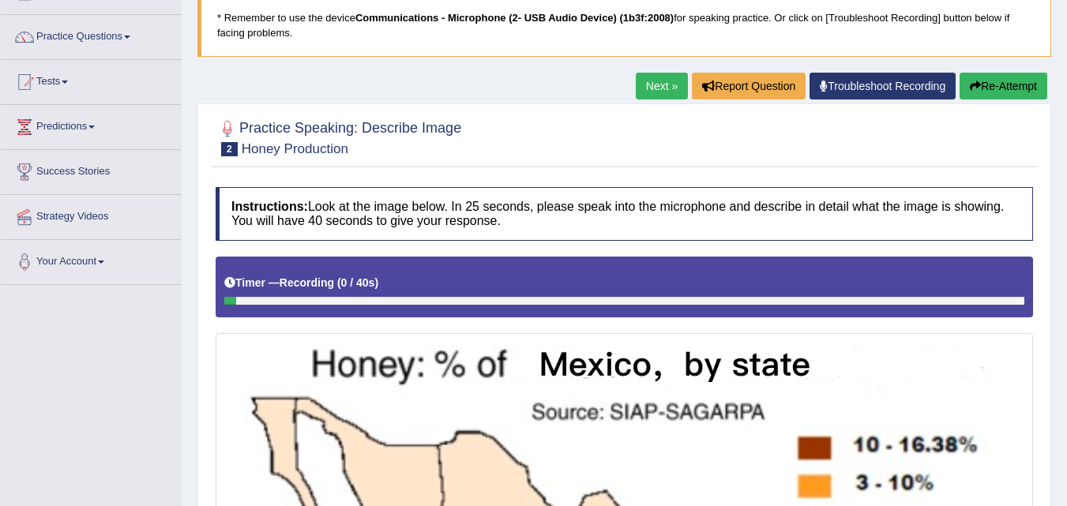
scroll to position [46, 0]
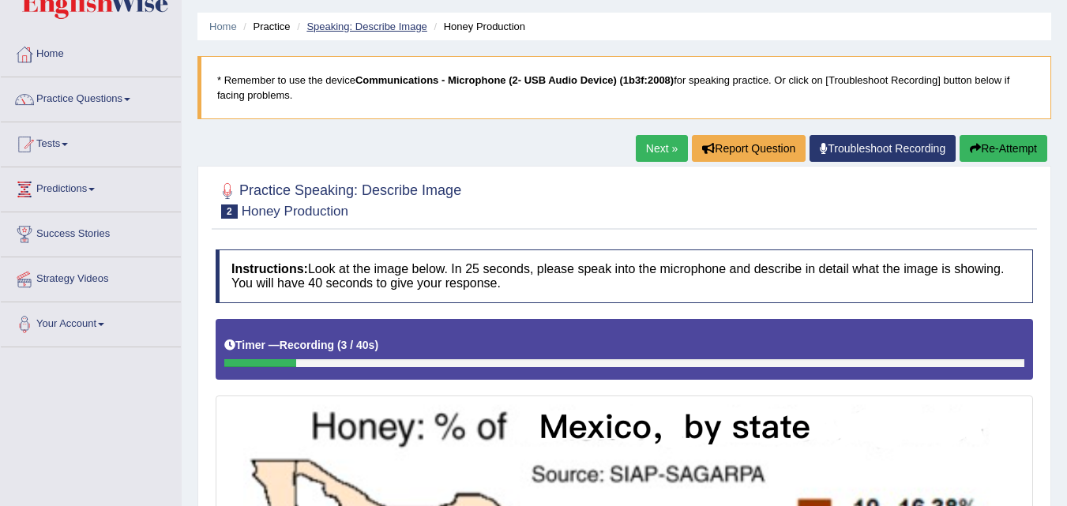
click at [404, 28] on link "Speaking: Describe Image" at bounding box center [366, 27] width 120 height 12
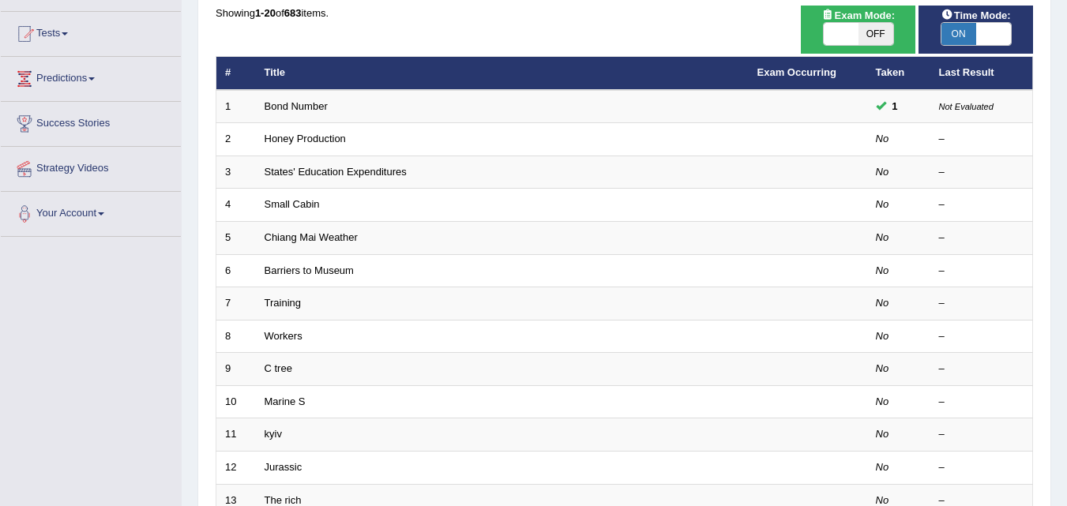
scroll to position [158, 0]
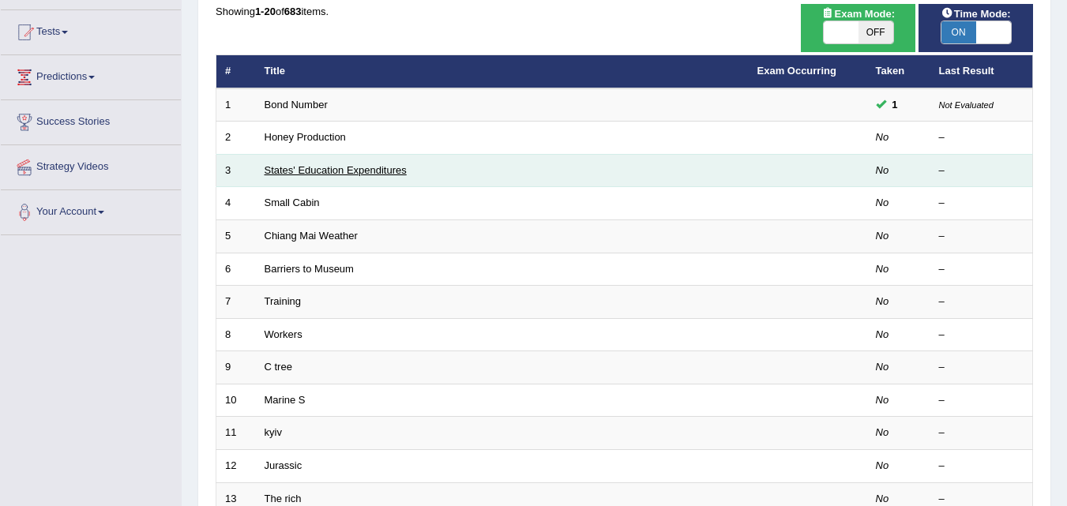
click at [370, 171] on link "States' Education Expenditures" at bounding box center [336, 170] width 142 height 12
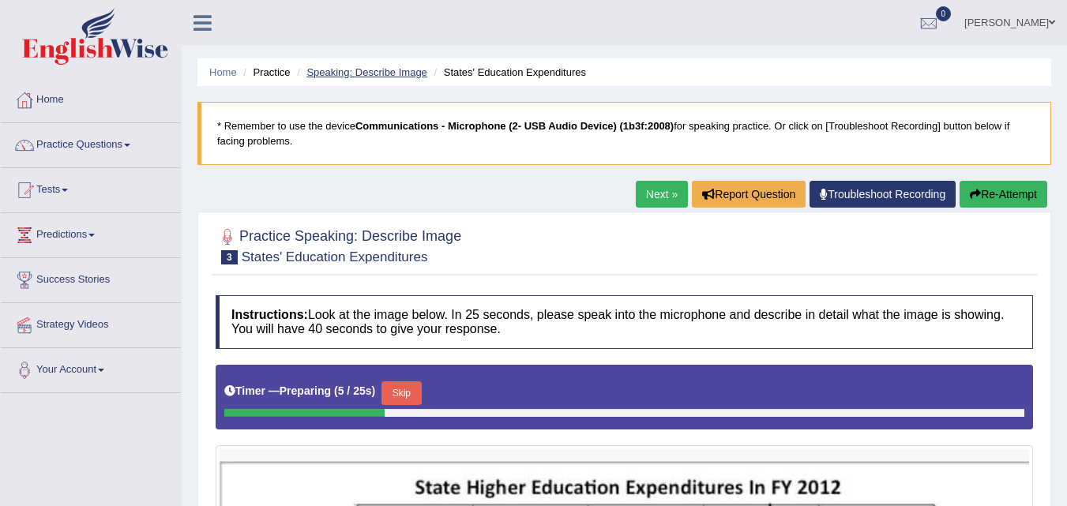
click at [354, 75] on link "Speaking: Describe Image" at bounding box center [366, 72] width 120 height 12
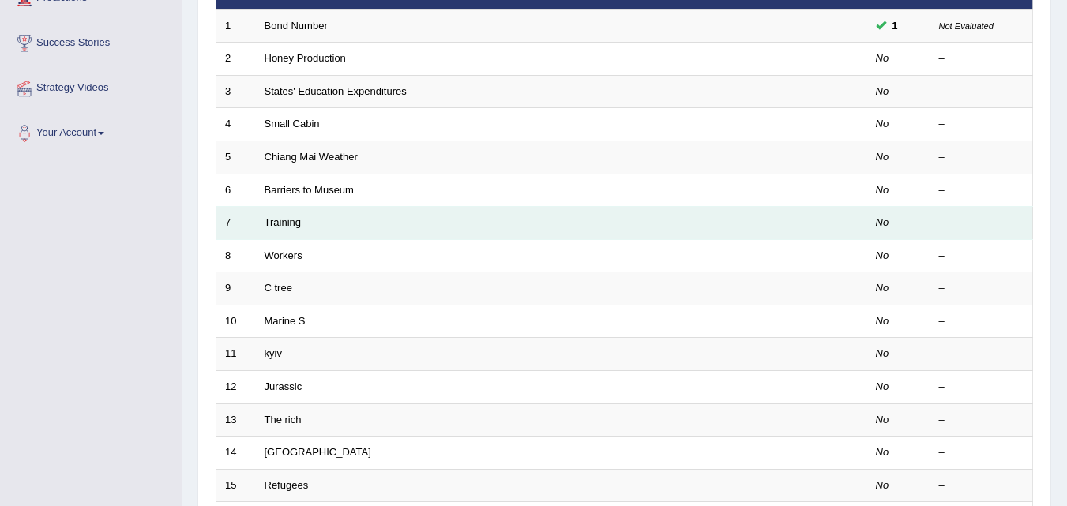
click at [272, 222] on link "Training" at bounding box center [283, 222] width 36 height 12
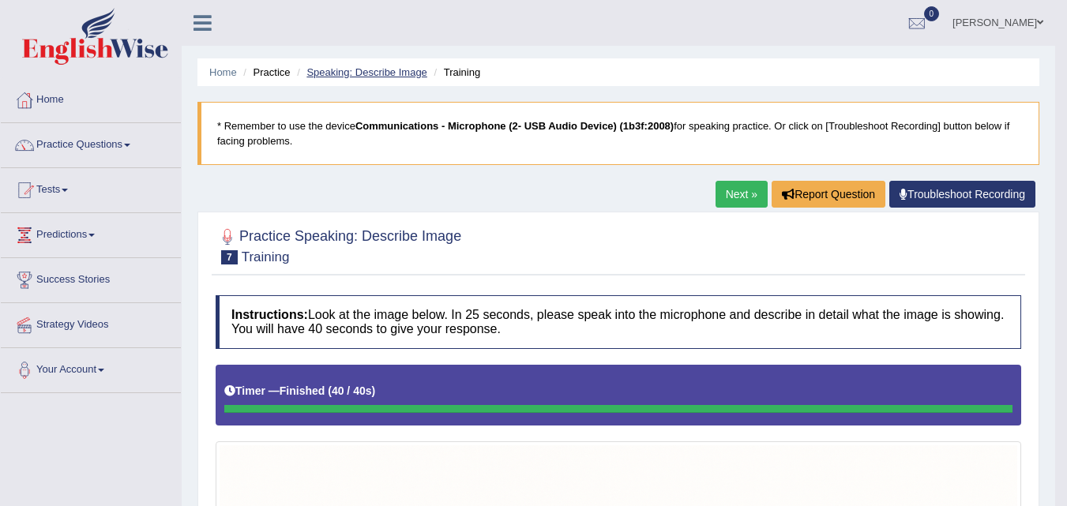
click at [396, 75] on link "Speaking: Describe Image" at bounding box center [366, 72] width 120 height 12
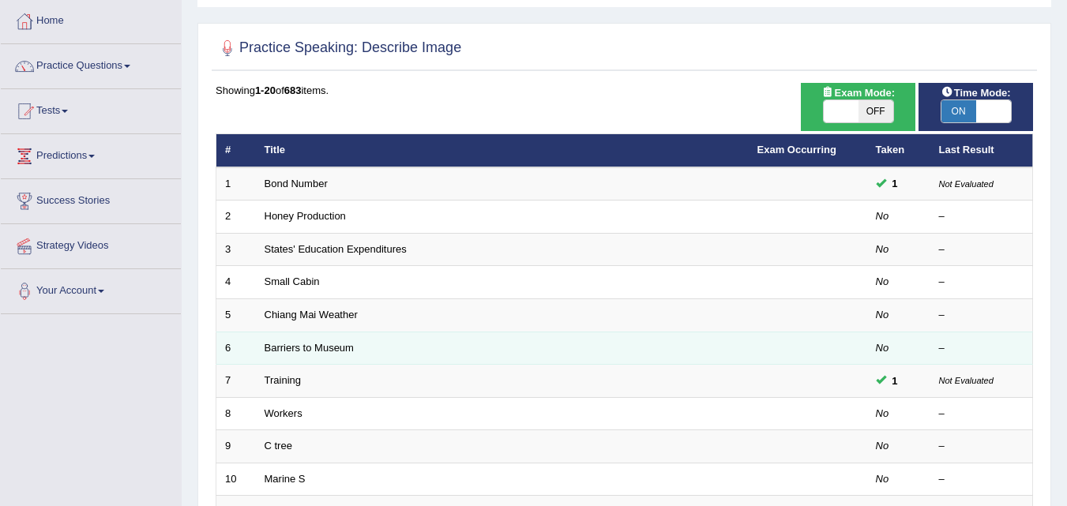
scroll to position [395, 0]
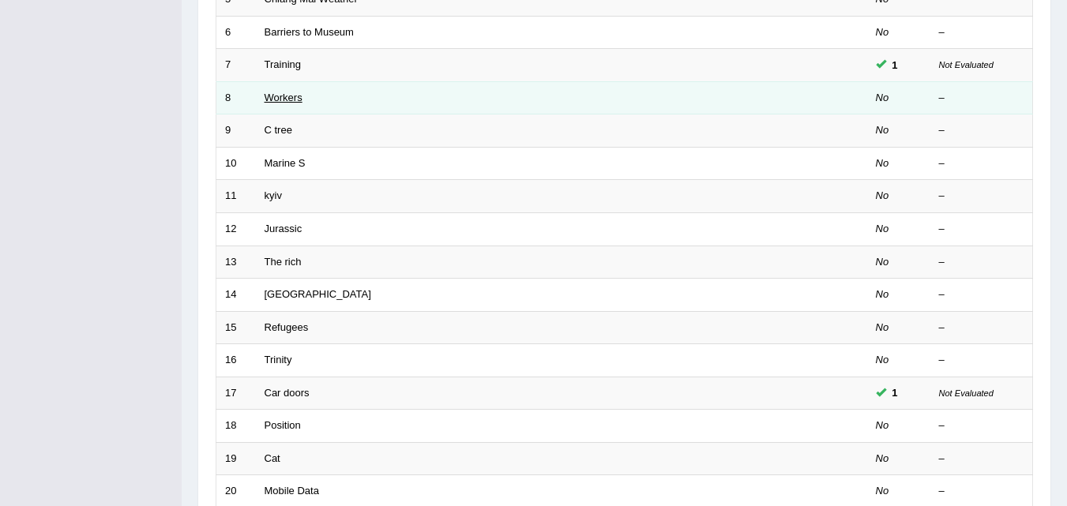
click at [287, 95] on link "Workers" at bounding box center [284, 98] width 38 height 12
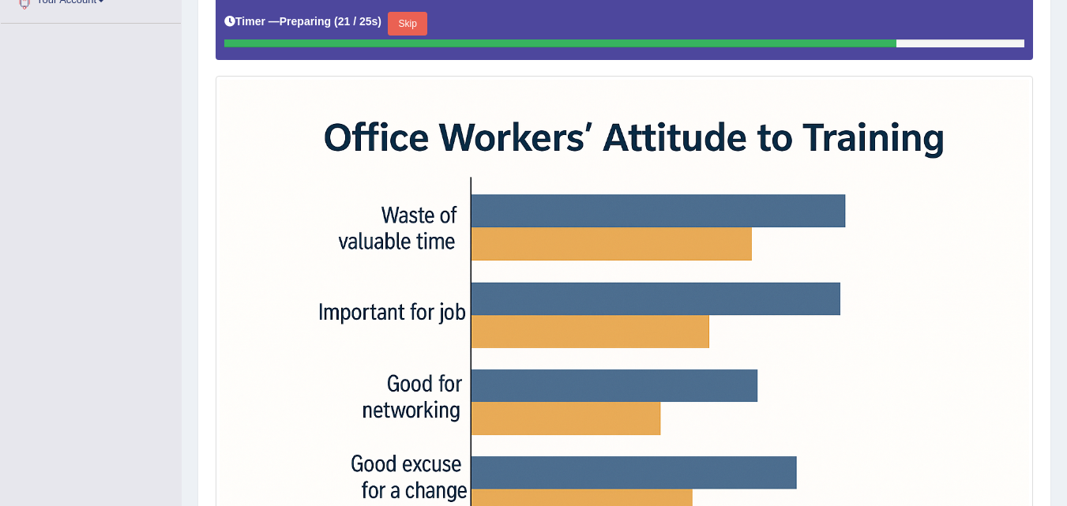
scroll to position [291, 0]
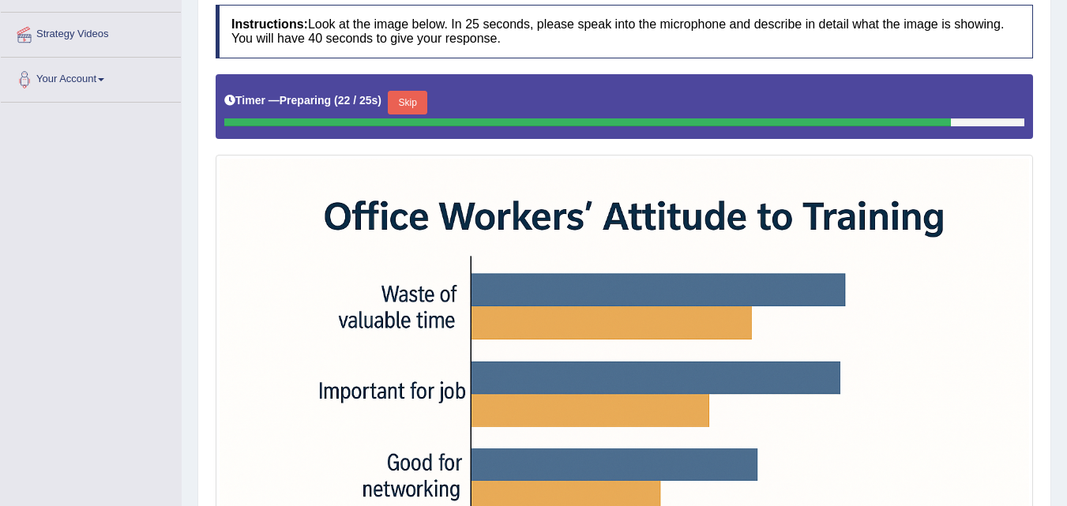
click at [402, 105] on button "Skip" at bounding box center [407, 103] width 39 height 24
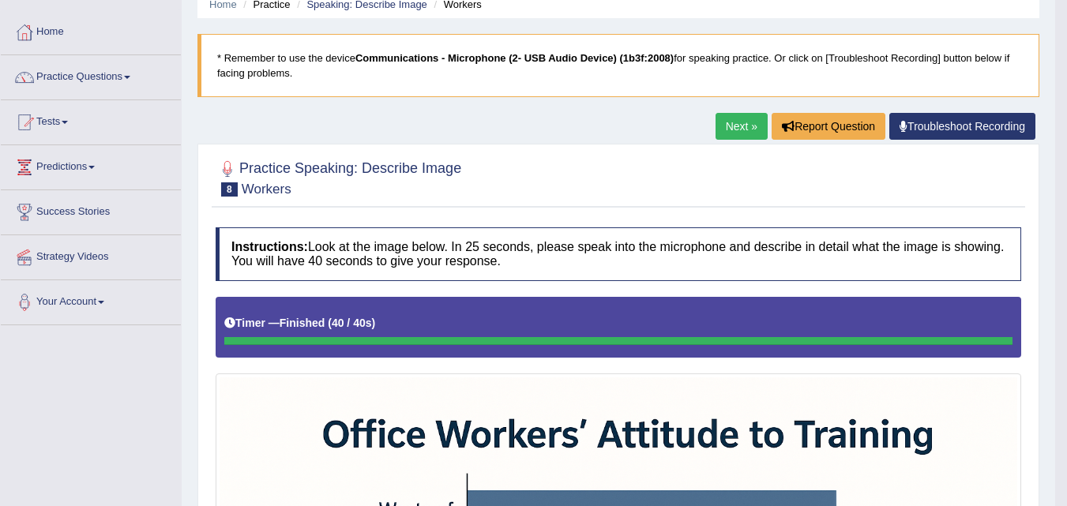
scroll to position [0, 0]
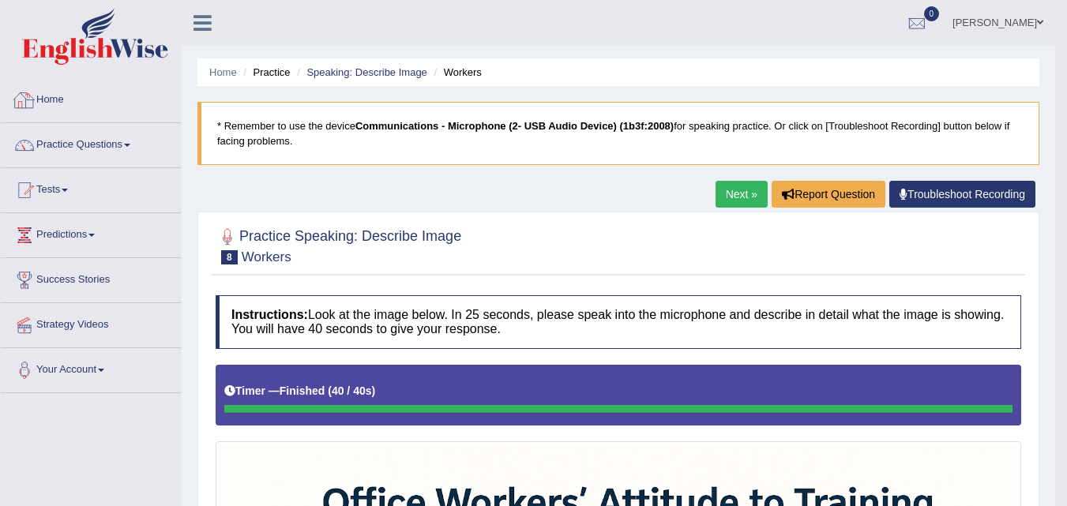
click at [340, 78] on li "Speaking: Describe Image" at bounding box center [360, 72] width 134 height 15
click at [133, 152] on link "Practice Questions" at bounding box center [91, 142] width 180 height 39
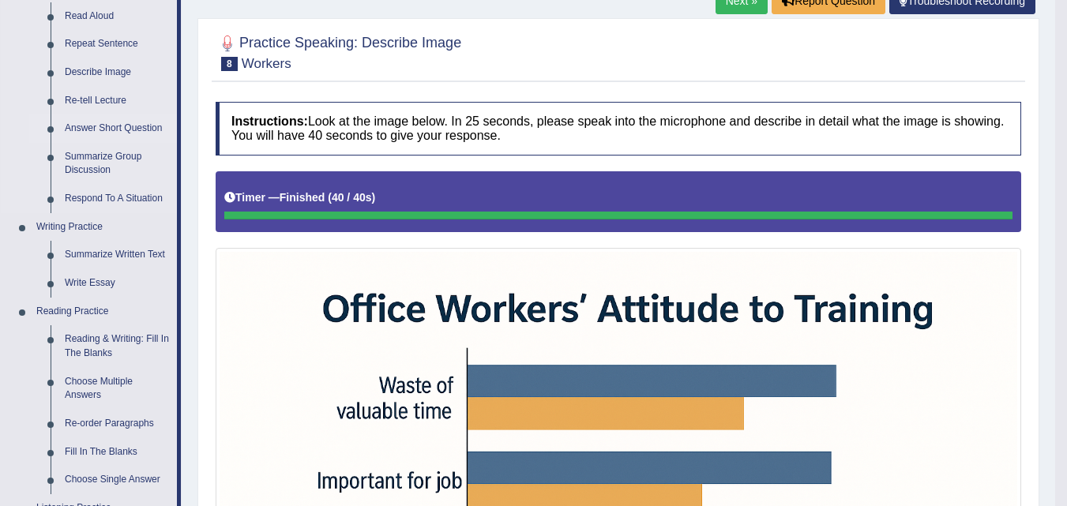
scroll to position [158, 0]
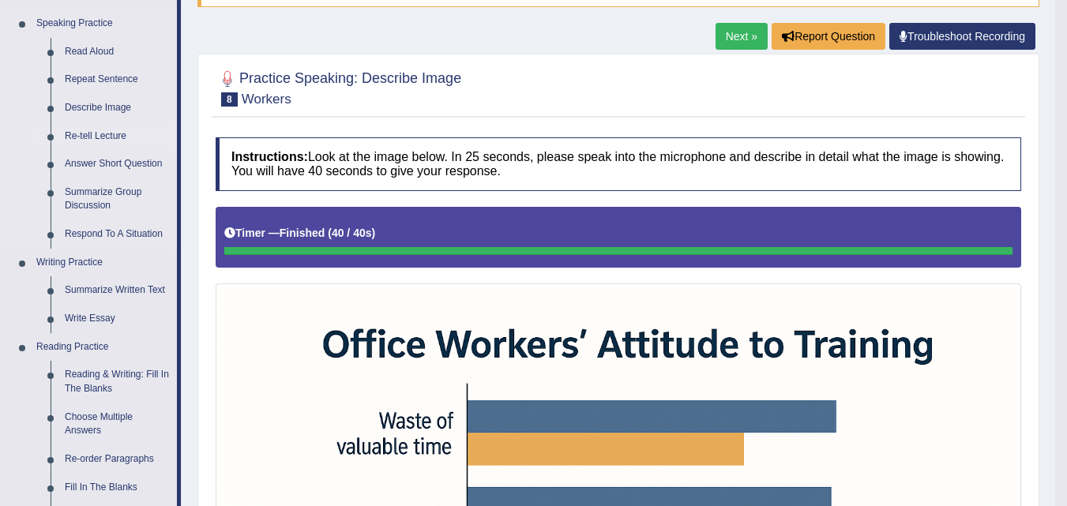
click at [105, 134] on link "Re-tell Lecture" at bounding box center [117, 136] width 119 height 28
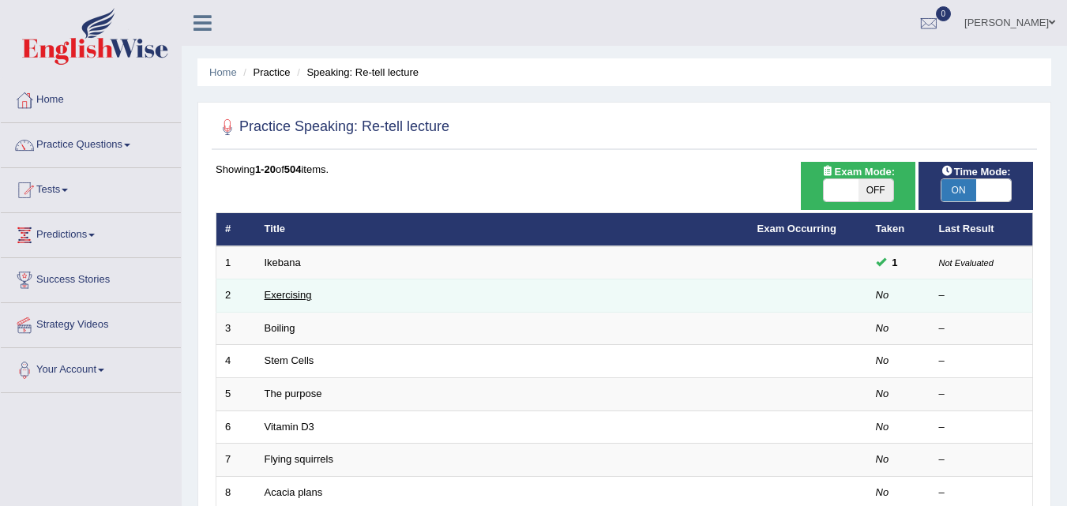
click at [269, 298] on link "Exercising" at bounding box center [288, 295] width 47 height 12
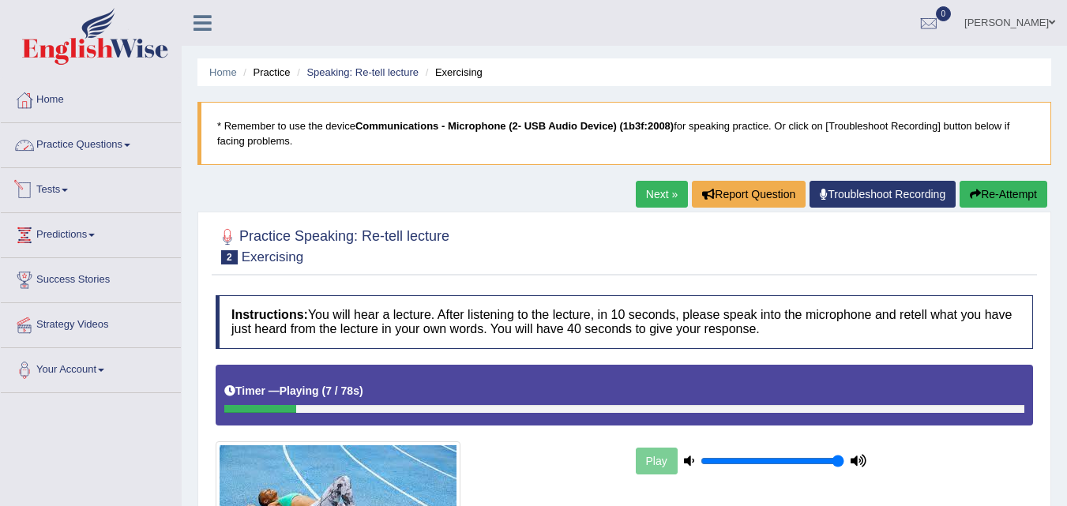
click at [120, 144] on link "Practice Questions" at bounding box center [91, 142] width 180 height 39
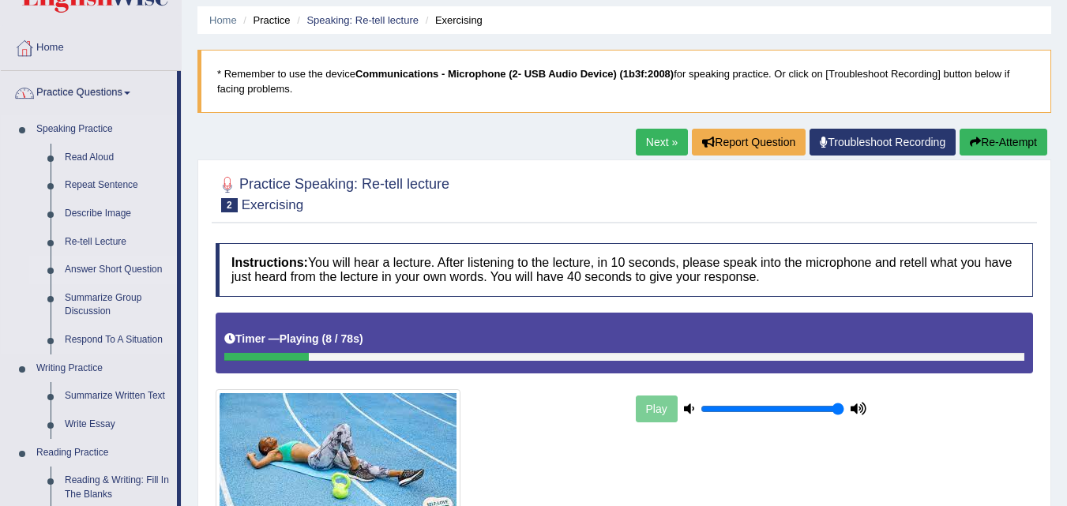
scroll to position [79, 0]
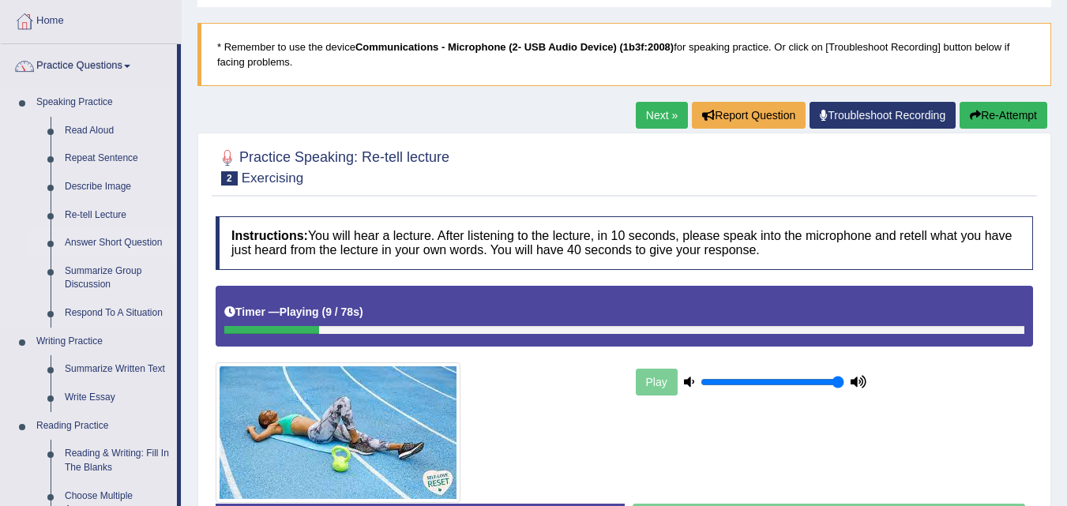
click at [122, 244] on link "Answer Short Question" at bounding box center [117, 243] width 119 height 28
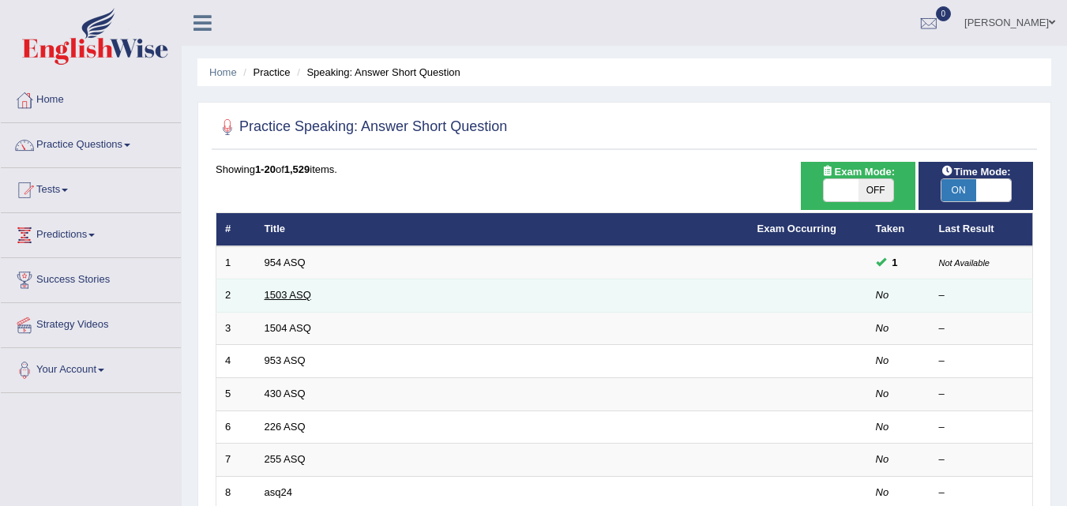
click at [265, 294] on link "1503 ASQ" at bounding box center [288, 295] width 47 height 12
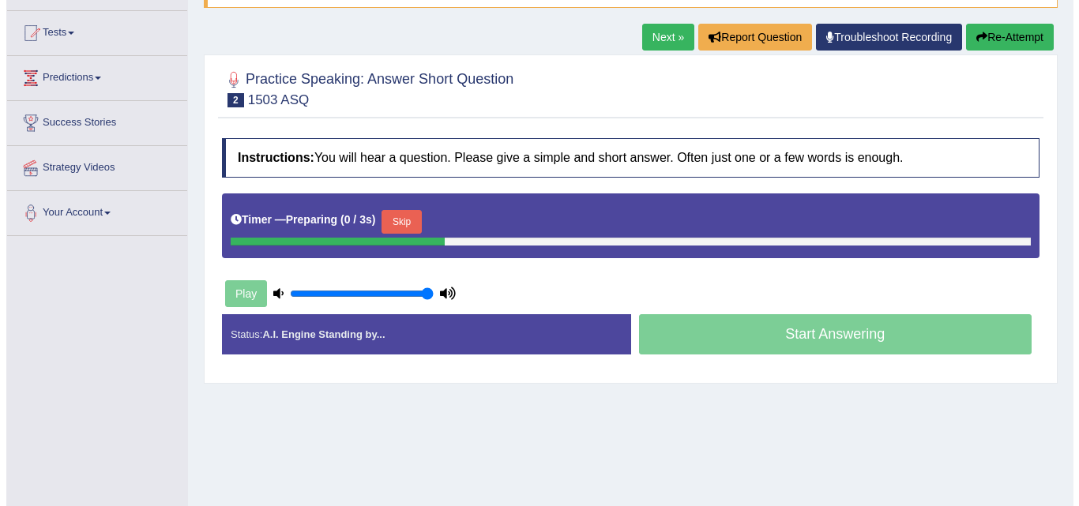
scroll to position [158, 0]
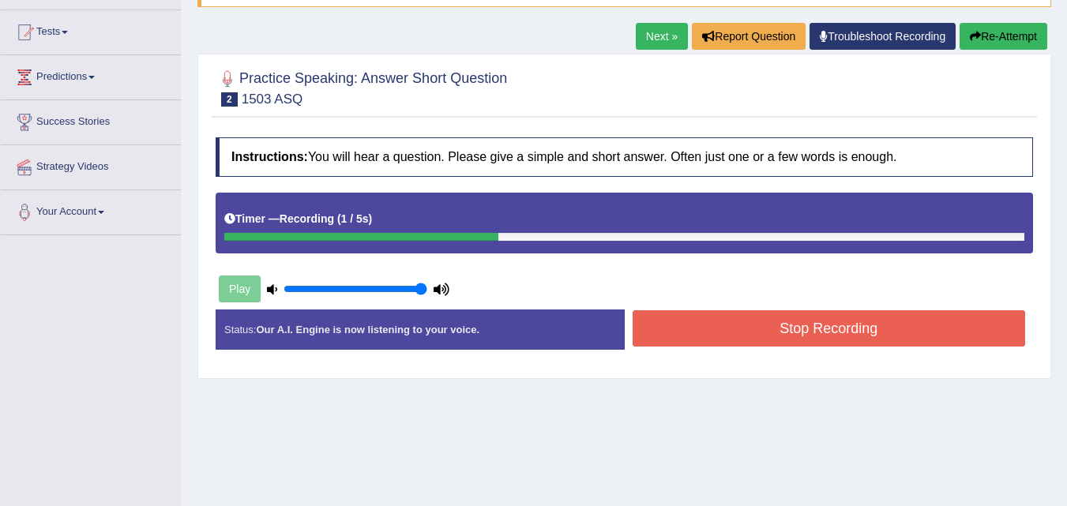
click at [697, 330] on button "Stop Recording" at bounding box center [829, 328] width 393 height 36
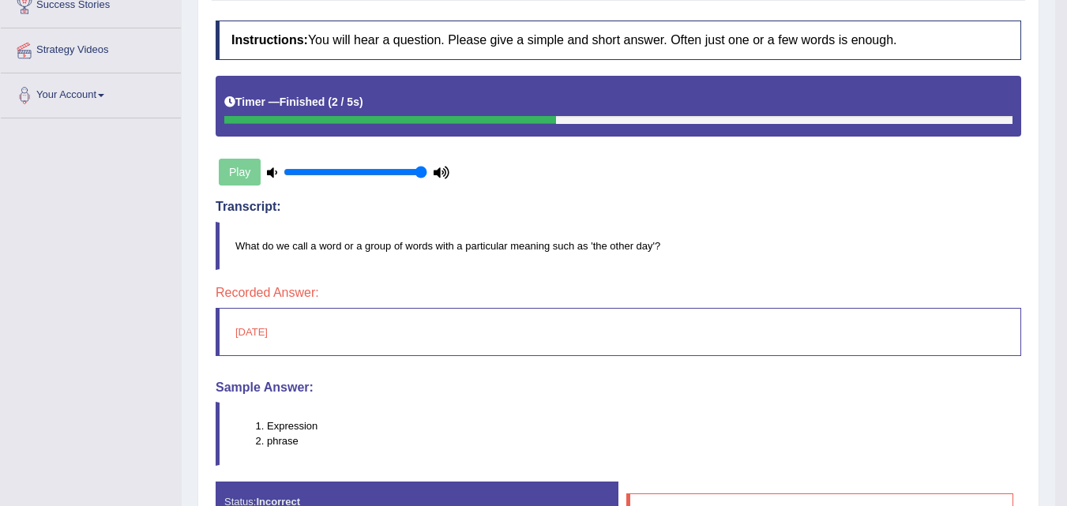
scroll to position [91, 0]
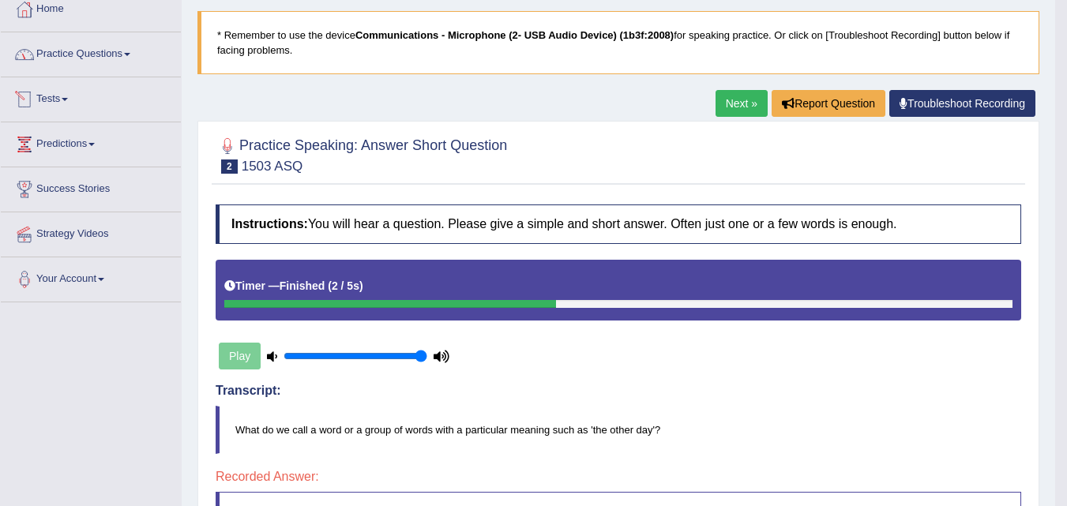
click at [81, 71] on link "Practice Questions" at bounding box center [91, 51] width 180 height 39
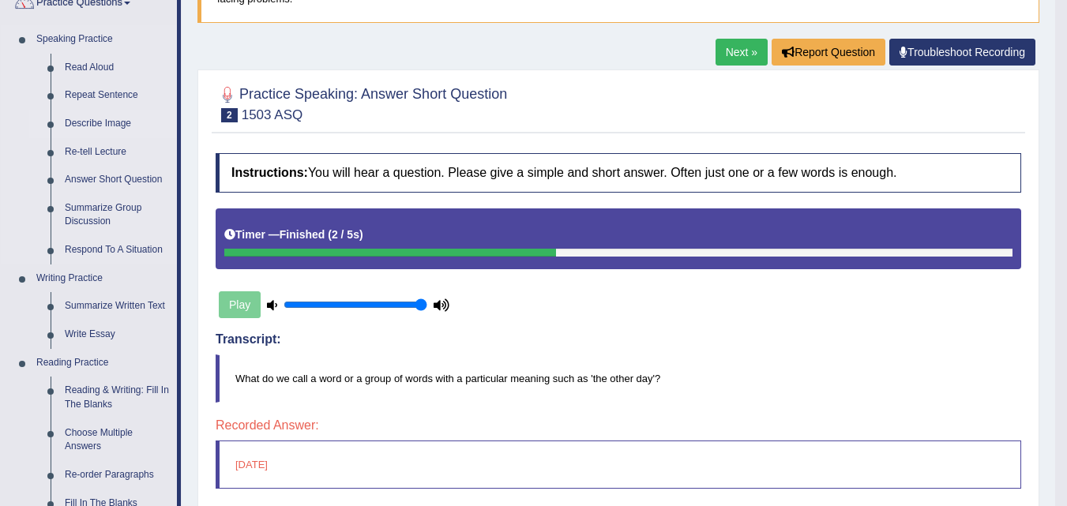
scroll to position [170, 0]
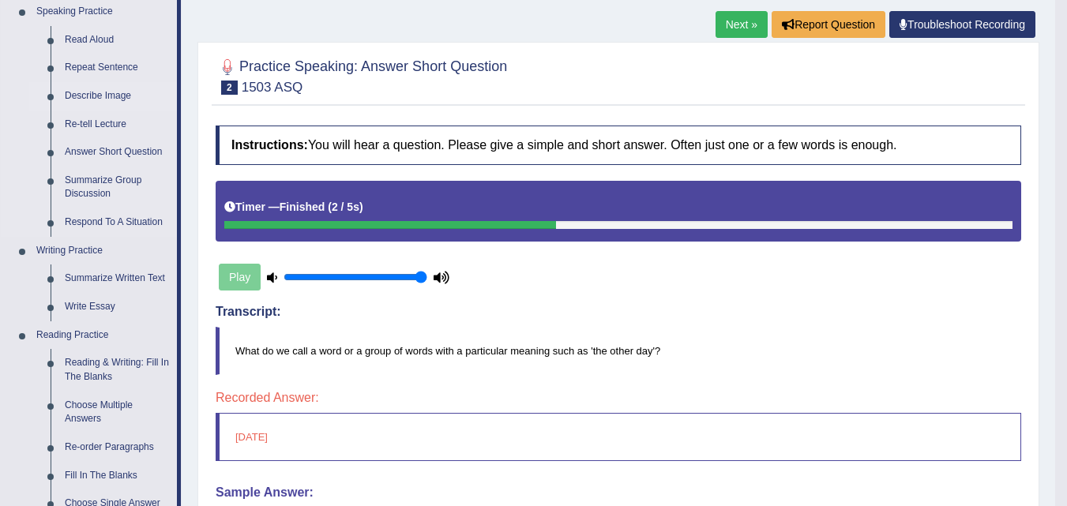
click at [100, 175] on link "Summarize Group Discussion" at bounding box center [117, 188] width 119 height 42
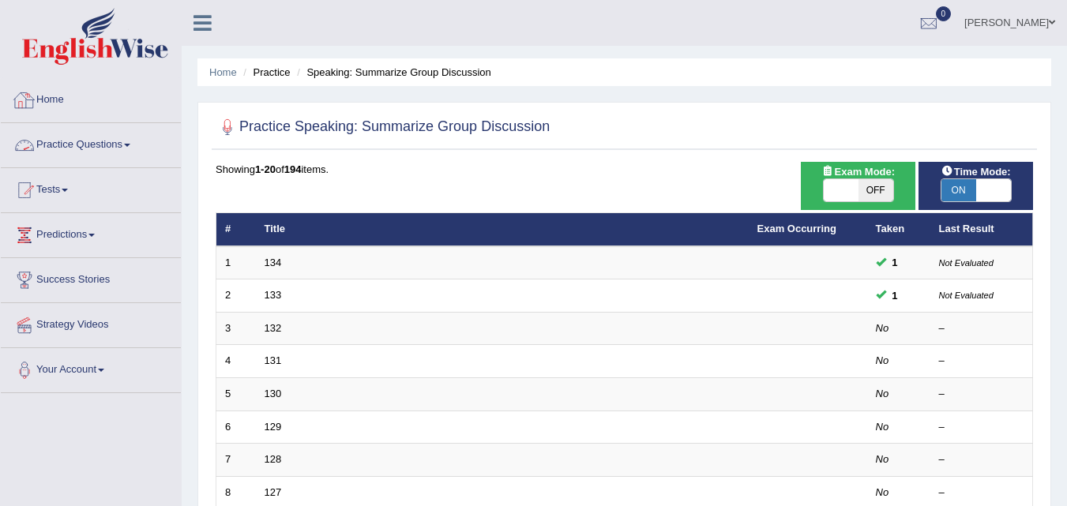
click at [103, 137] on link "Practice Questions" at bounding box center [91, 142] width 180 height 39
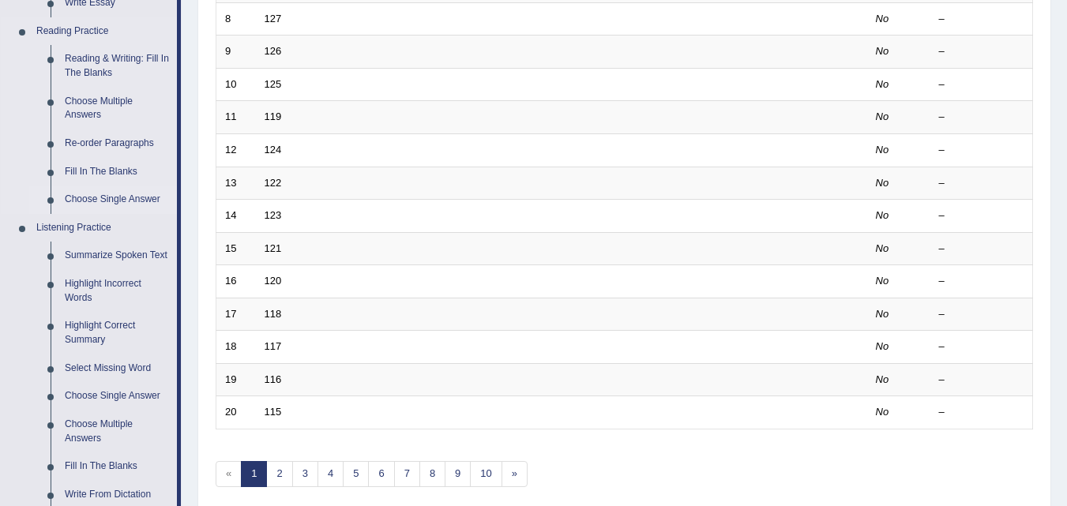
scroll to position [395, 0]
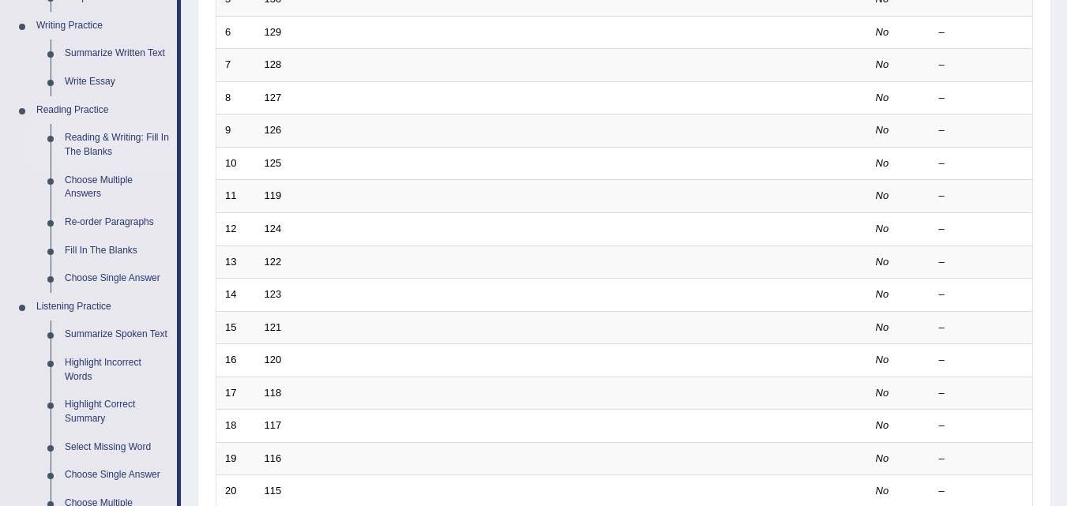
click at [139, 137] on link "Reading & Writing: Fill In The Blanks" at bounding box center [117, 145] width 119 height 42
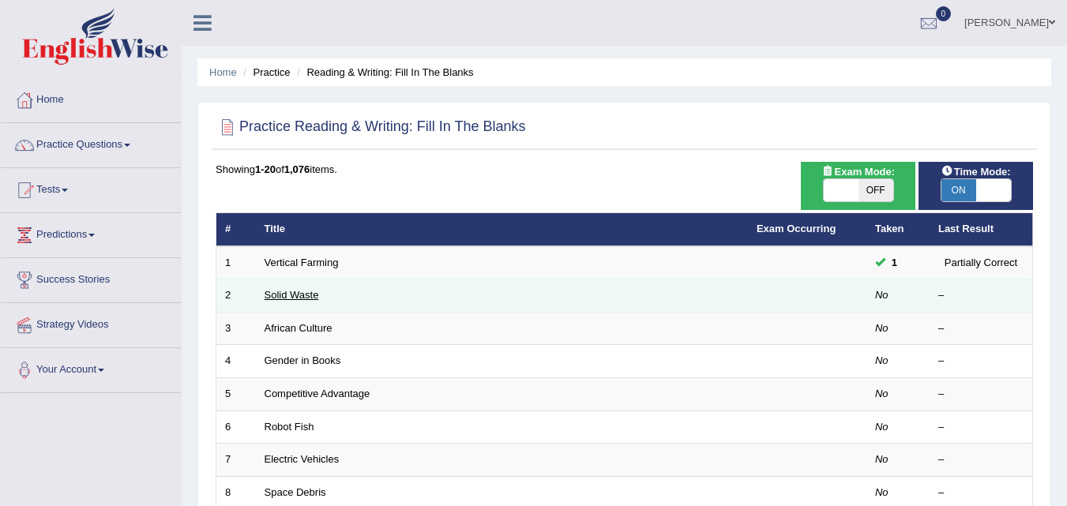
click at [292, 291] on link "Solid Waste" at bounding box center [292, 295] width 54 height 12
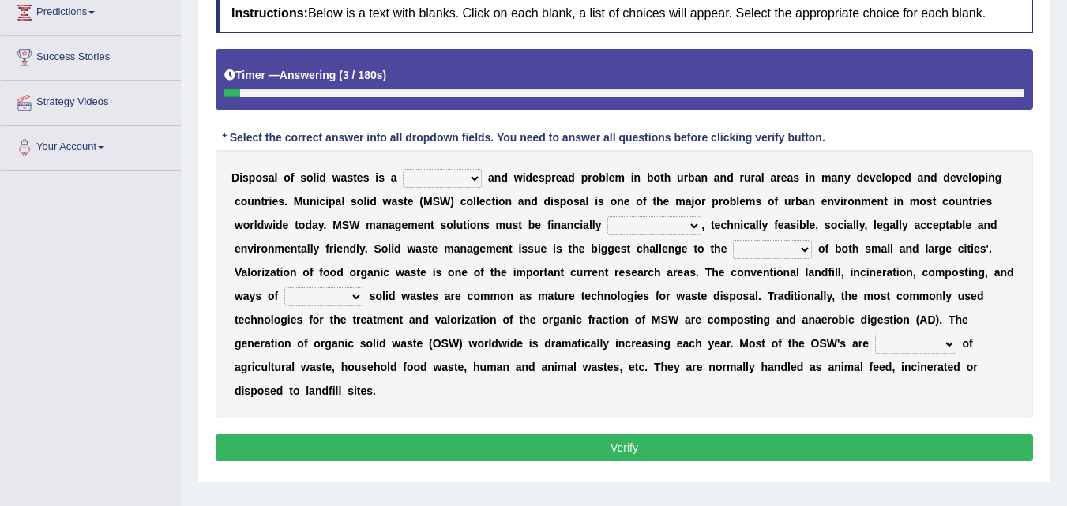
scroll to position [237, 0]
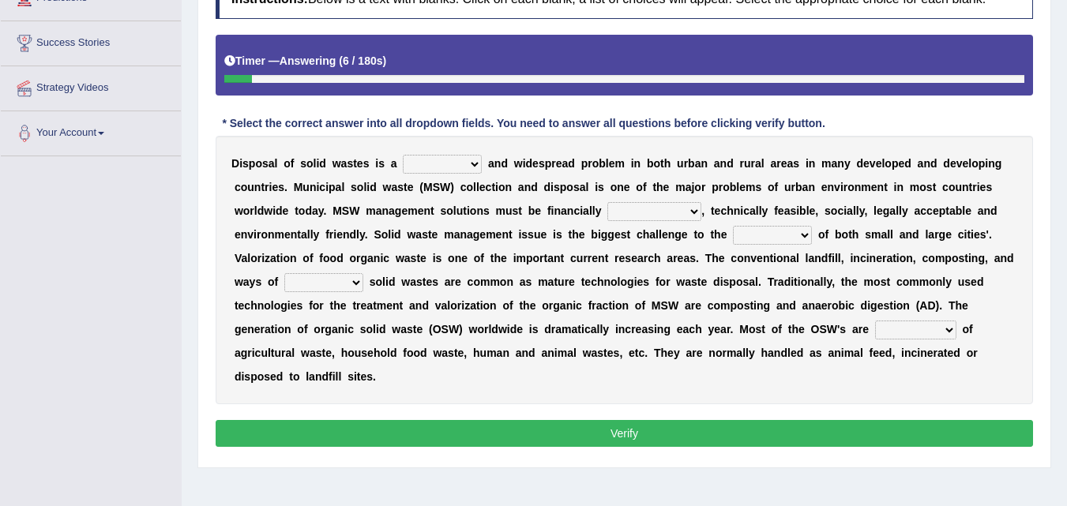
click at [438, 165] on select "slanting stinging stalling shafting" at bounding box center [442, 164] width 79 height 19
click at [431, 164] on select "slanting stinging stalling shafting" at bounding box center [442, 164] width 79 height 19
select select "slanting"
click at [403, 155] on select "slanting stinging stalling shafting" at bounding box center [442, 164] width 79 height 19
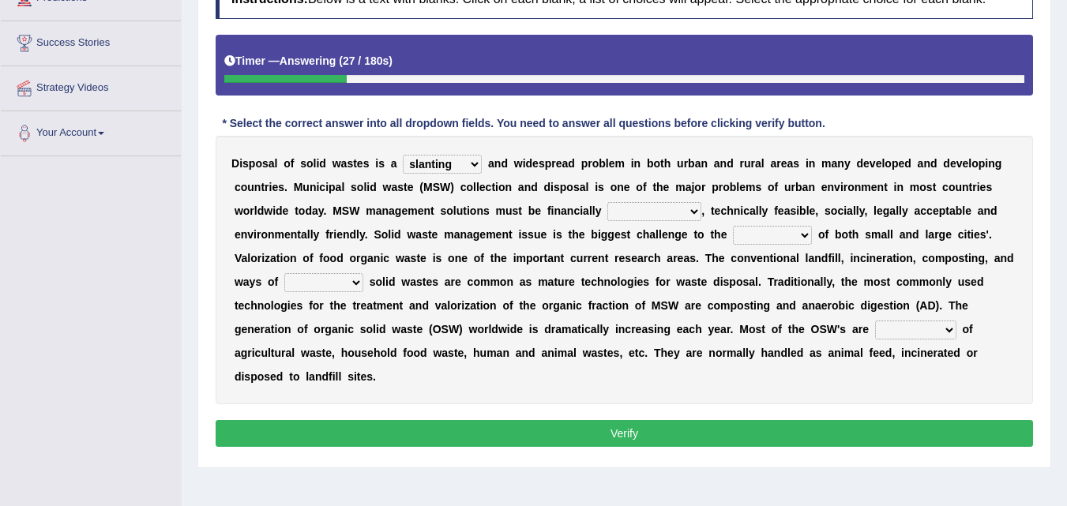
click at [649, 216] on select "unattainable sustainable objectionable treasonable" at bounding box center [654, 211] width 94 height 19
select select "sustainable"
click at [607, 202] on select "unattainable sustainable objectionable treasonable" at bounding box center [654, 211] width 94 height 19
click at [772, 240] on select "plants culture authorities history" at bounding box center [772, 235] width 79 height 19
click at [733, 226] on select "plants culture authorities history" at bounding box center [772, 235] width 79 height 19
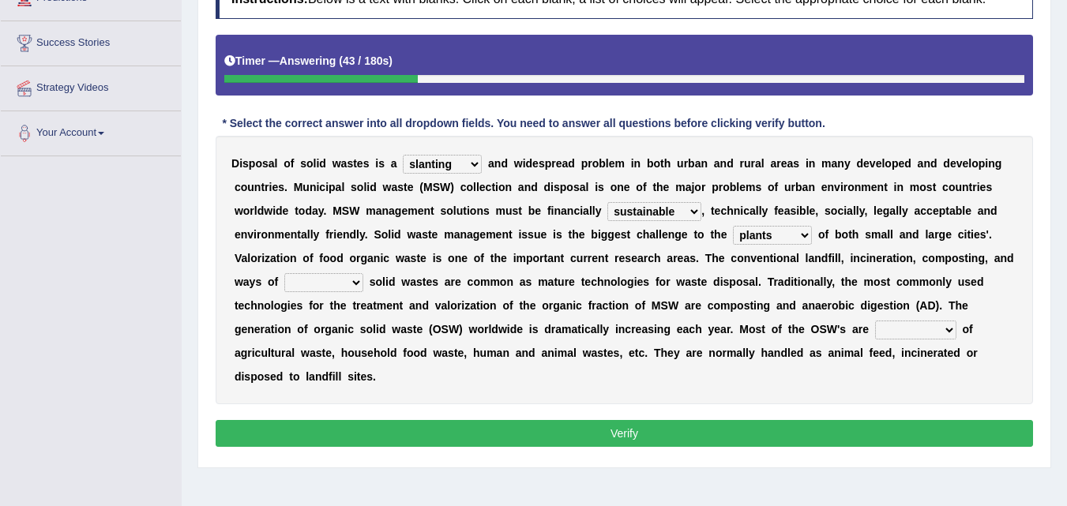
click at [753, 241] on select "plants culture authorities history" at bounding box center [772, 235] width 79 height 19
select select "history"
click at [733, 226] on select "plants culture authorities history" at bounding box center [772, 235] width 79 height 19
click at [766, 234] on select "plants culture authorities history" at bounding box center [772, 235] width 79 height 19
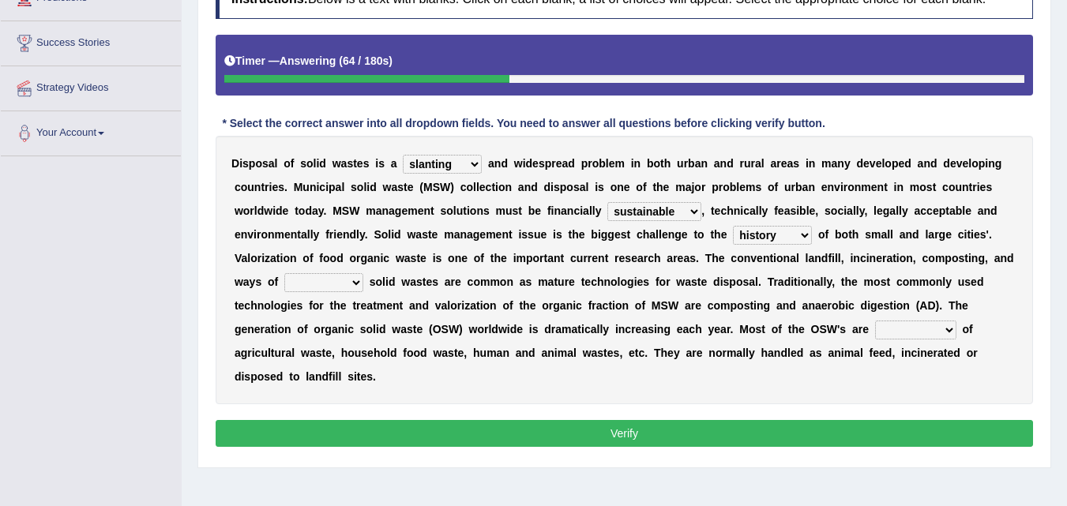
click at [317, 276] on select "reserving preserving deserving handling" at bounding box center [323, 282] width 79 height 19
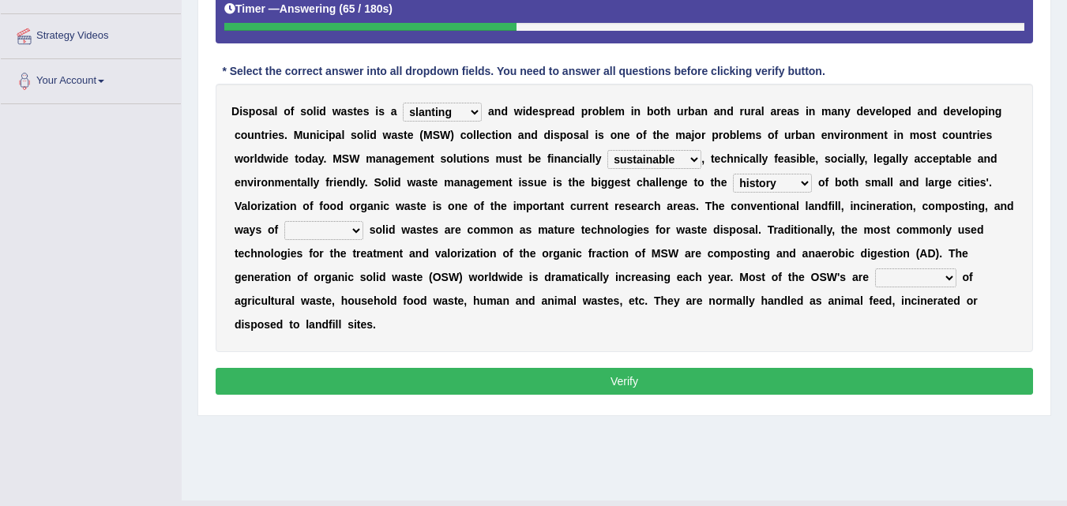
scroll to position [316, 0]
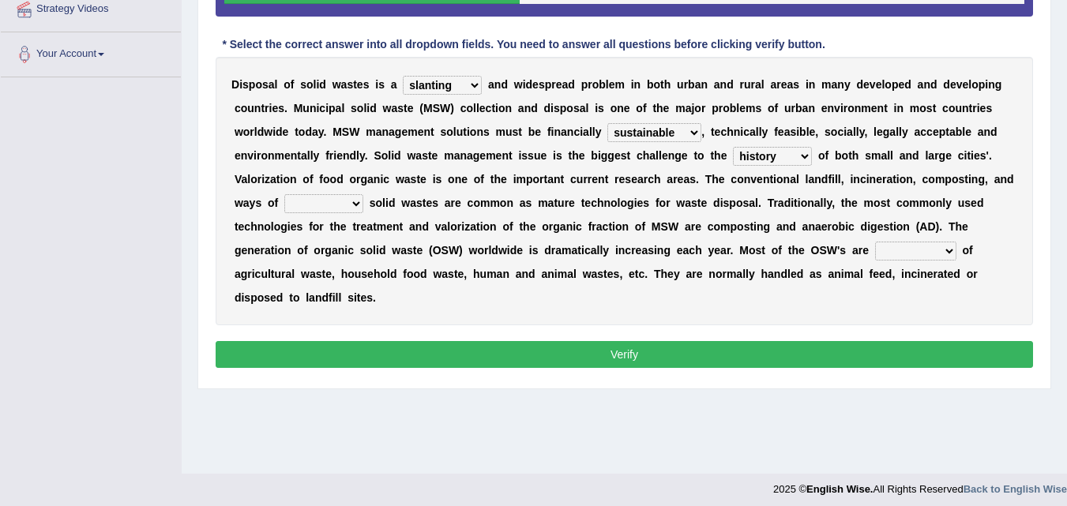
click at [347, 201] on select "reserving preserving deserving handling" at bounding box center [323, 203] width 79 height 19
select select "preserving"
click at [284, 194] on select "reserving preserving deserving handling" at bounding box center [323, 203] width 79 height 19
click at [913, 249] on select "composed disposed composing disposing" at bounding box center [915, 251] width 81 height 19
click at [875, 242] on select "composed disposed composing disposing" at bounding box center [915, 251] width 81 height 19
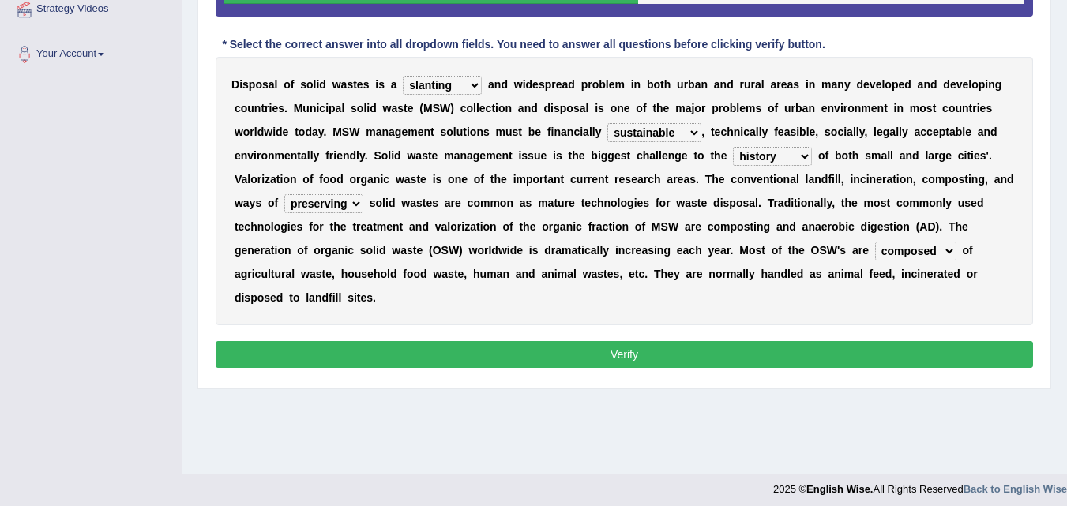
click at [919, 251] on select "composed disposed composing disposing" at bounding box center [915, 251] width 81 height 19
select select "disposed"
click at [875, 242] on select "composed disposed composing disposing" at bounding box center [915, 251] width 81 height 19
click at [757, 162] on select "plants culture authorities history" at bounding box center [772, 156] width 79 height 19
click at [768, 305] on div "D i s p o s a l o f s o l i d w a s t e s i s a slanting stinging stalling shaf…" at bounding box center [624, 191] width 817 height 269
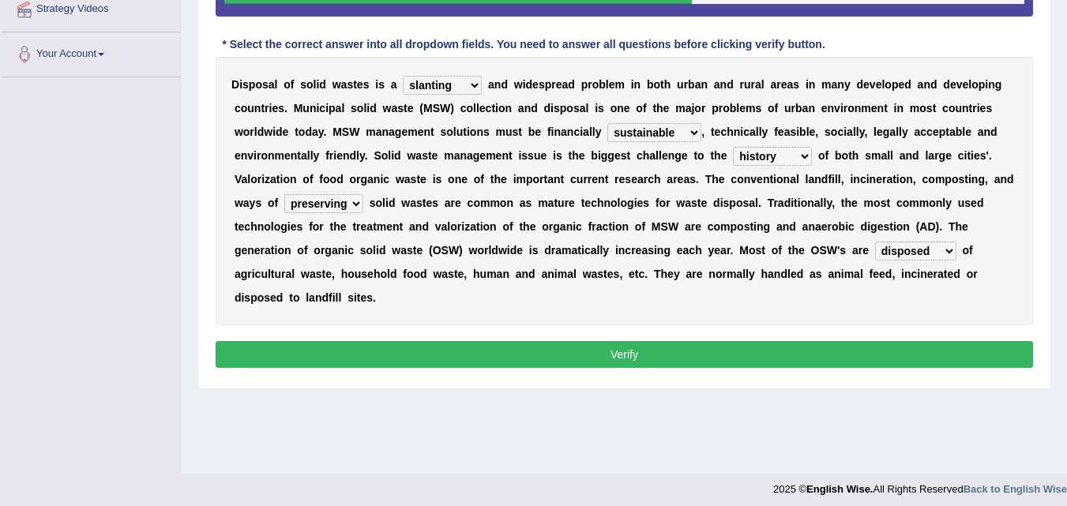
click at [739, 348] on button "Verify" at bounding box center [624, 354] width 817 height 27
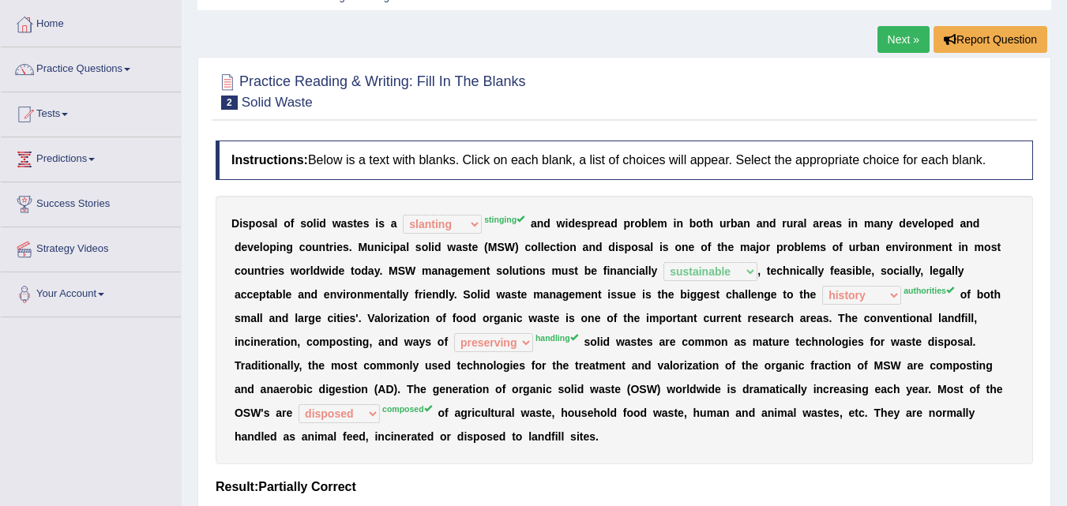
scroll to position [0, 0]
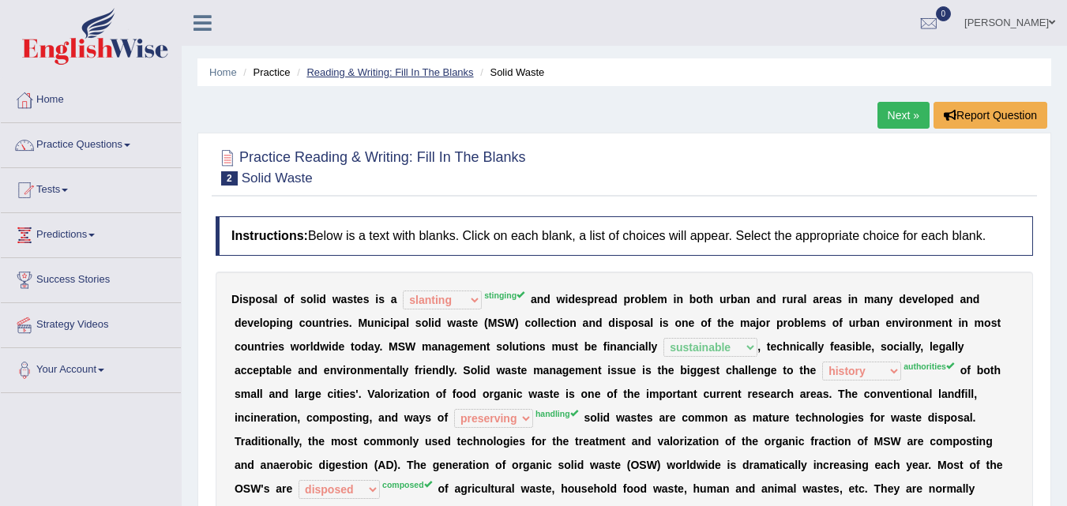
click at [366, 77] on link "Reading & Writing: Fill In The Blanks" at bounding box center [389, 72] width 167 height 12
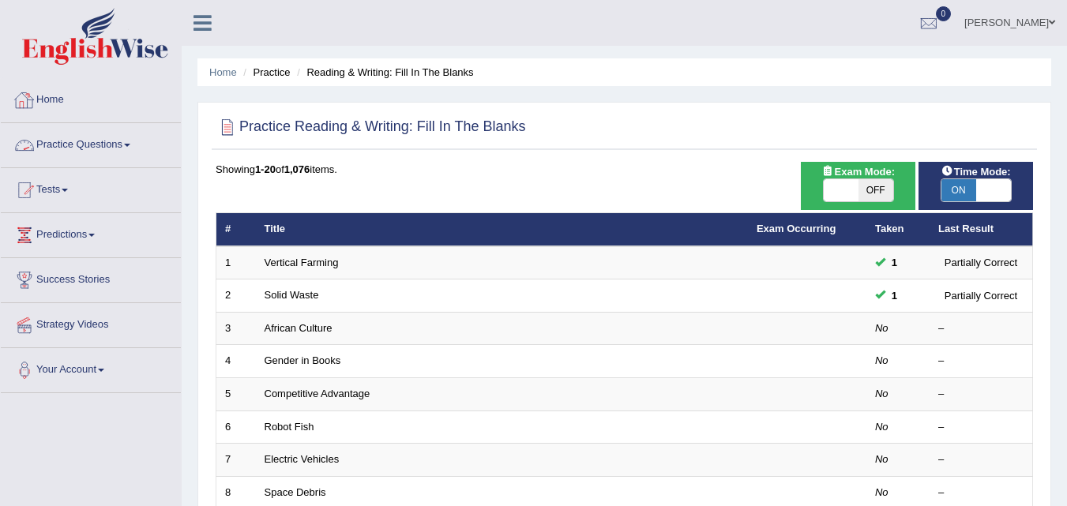
drag, startPoint x: 118, startPoint y: 130, endPoint x: 119, endPoint y: 181, distance: 51.4
click at [118, 131] on link "Practice Questions" at bounding box center [91, 142] width 180 height 39
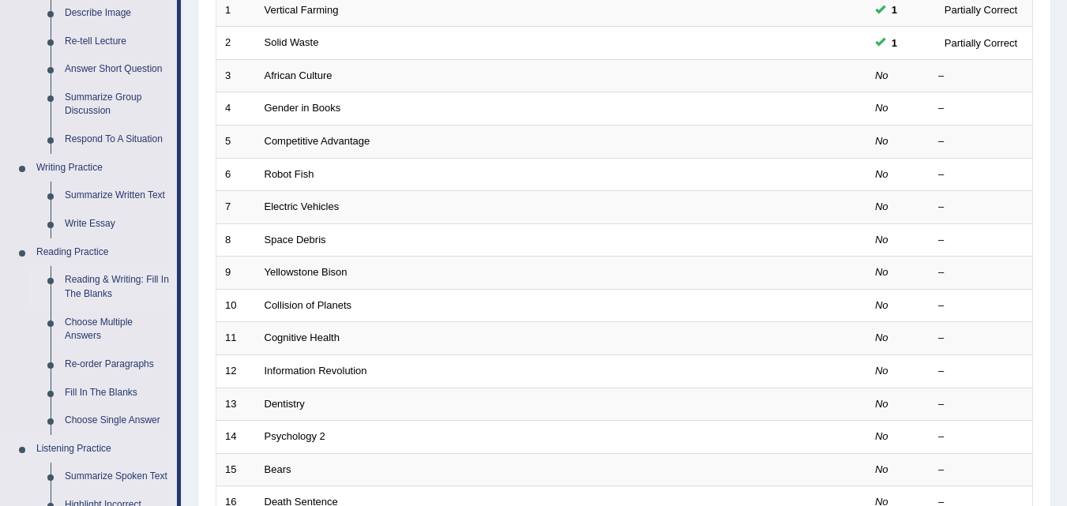
scroll to position [237, 0]
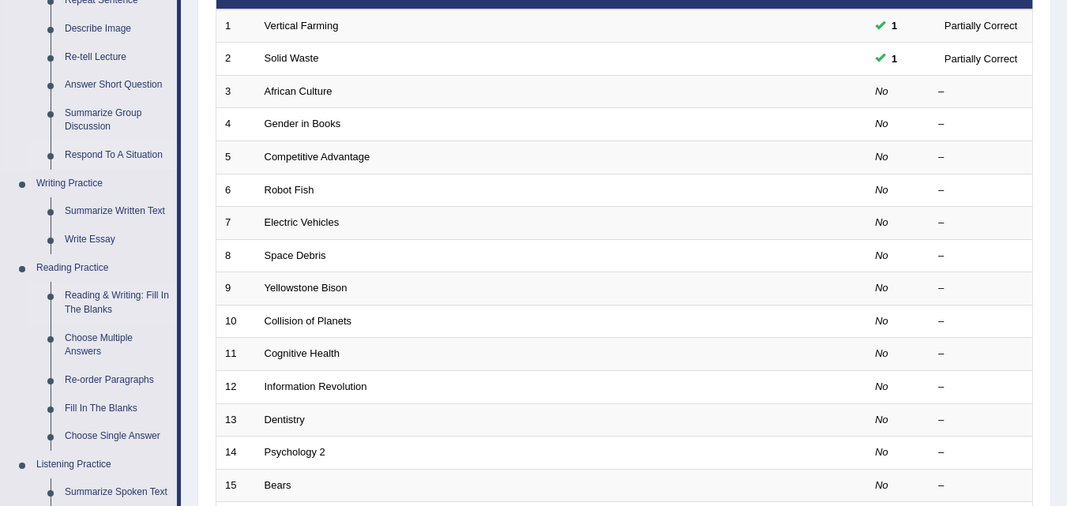
click at [115, 157] on link "Respond To A Situation" at bounding box center [117, 155] width 119 height 28
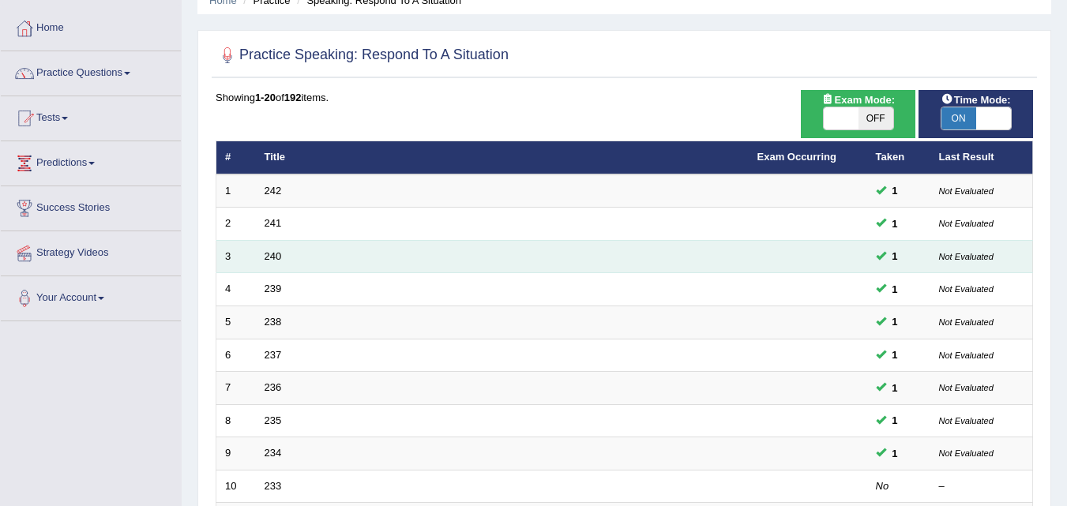
scroll to position [316, 0]
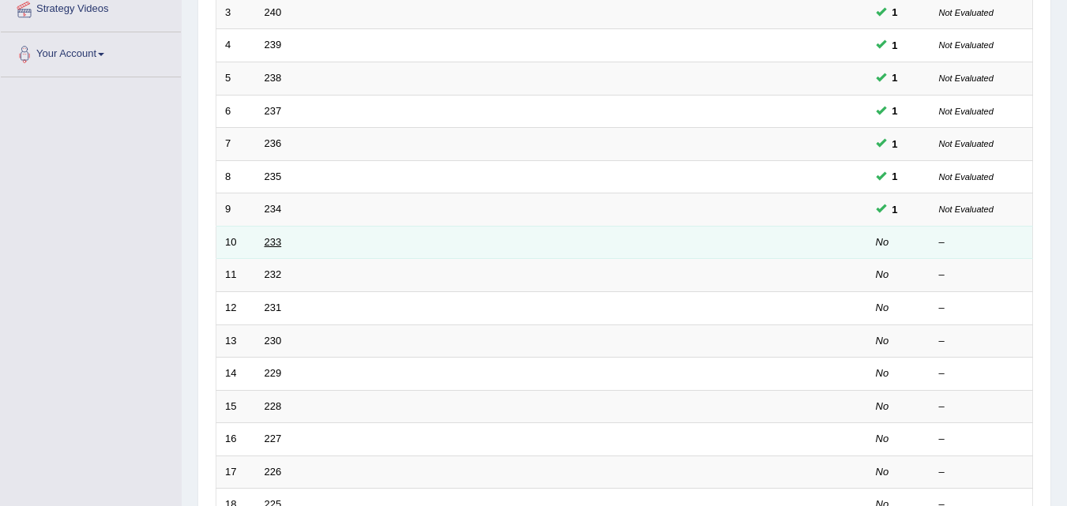
click at [280, 242] on link "233" at bounding box center [273, 242] width 17 height 12
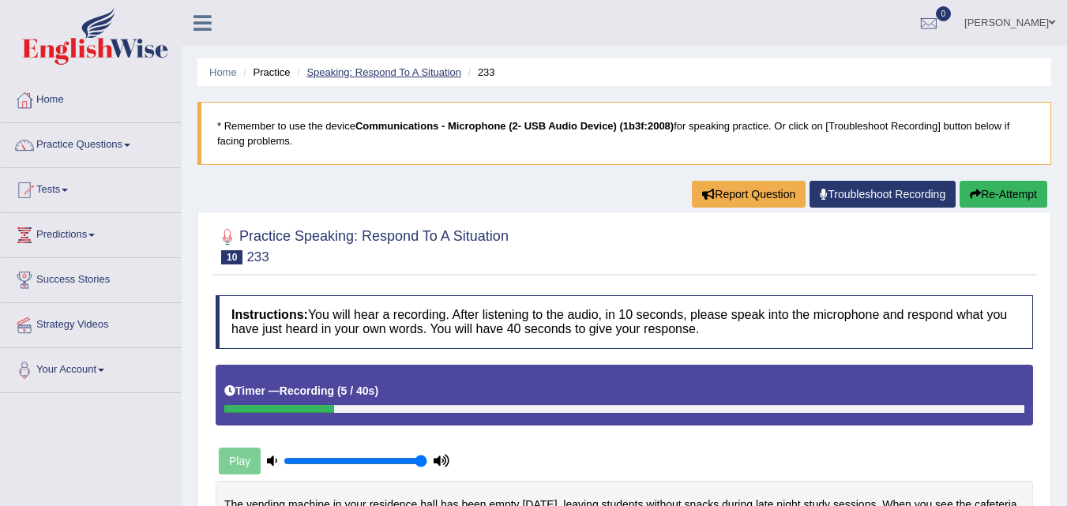
click at [334, 69] on link "Speaking: Respond To A Situation" at bounding box center [383, 72] width 155 height 12
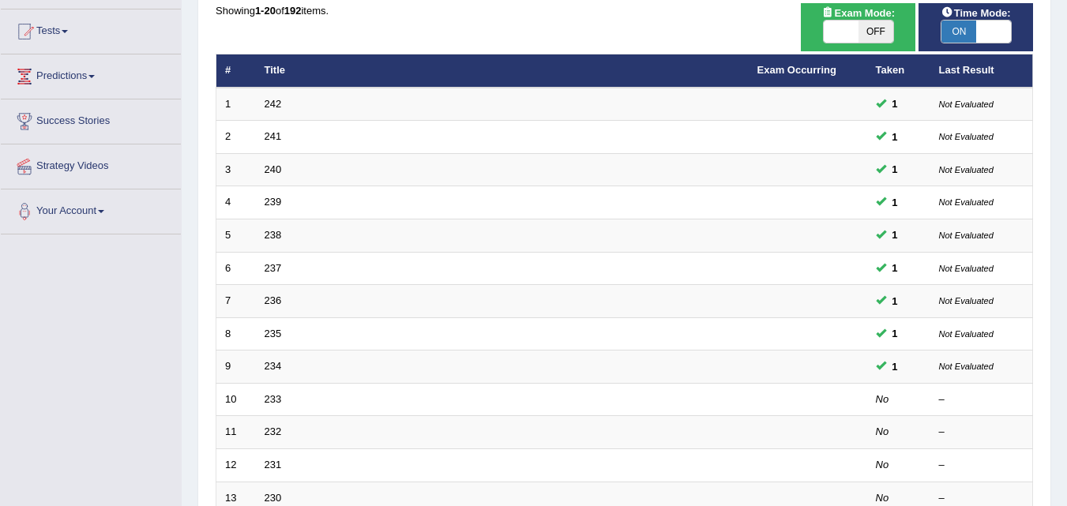
scroll to position [474, 0]
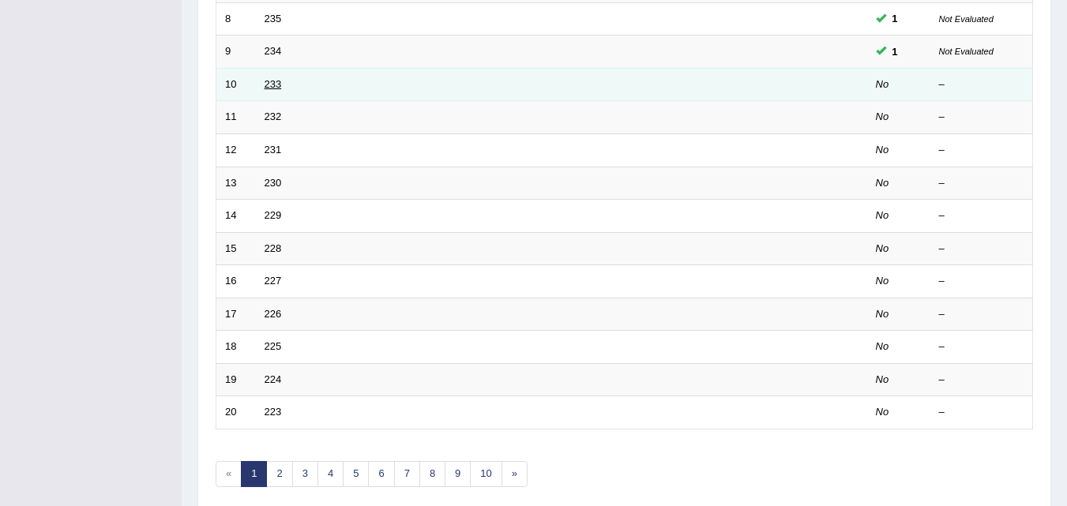
click at [277, 82] on link "233" at bounding box center [273, 84] width 17 height 12
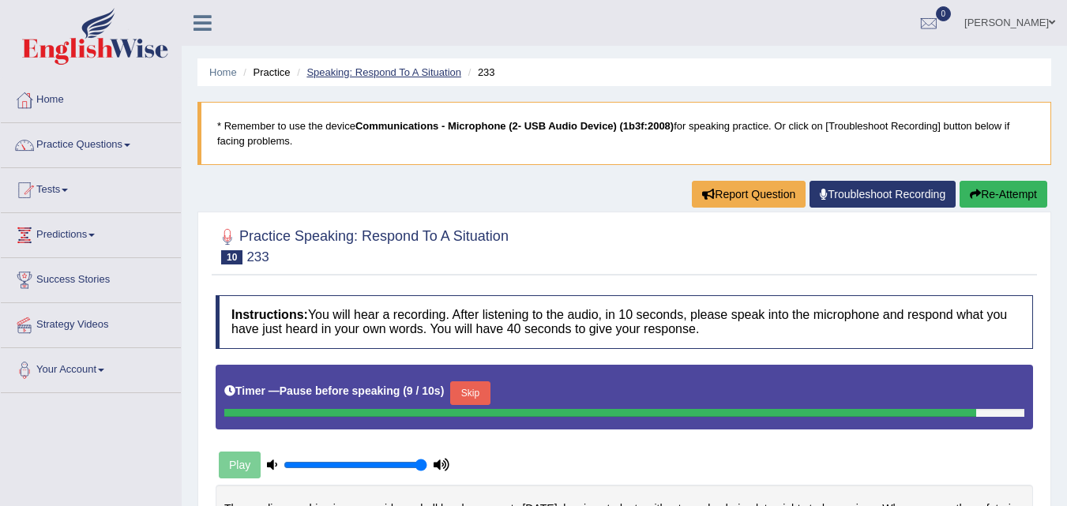
click at [315, 70] on link "Speaking: Respond To A Situation" at bounding box center [383, 72] width 155 height 12
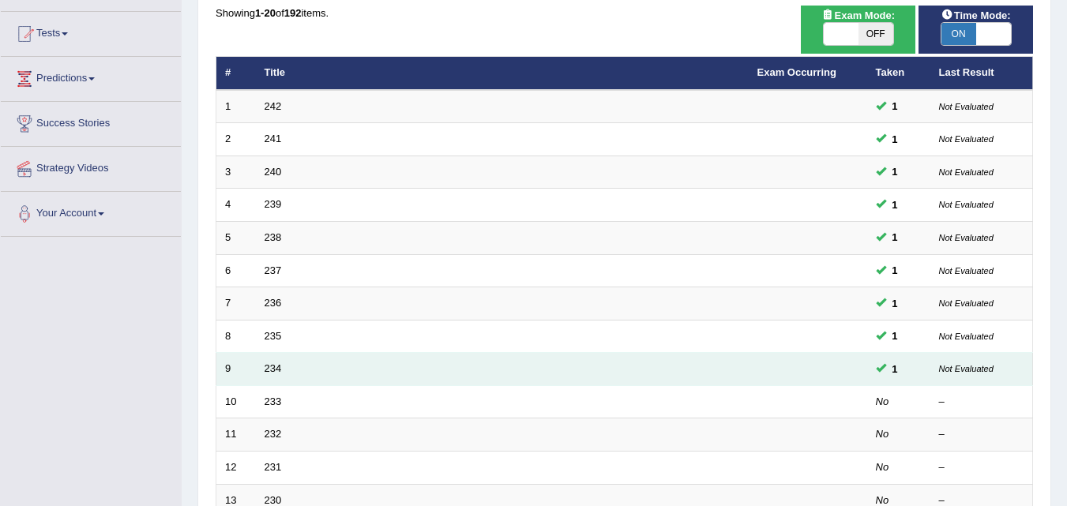
scroll to position [316, 0]
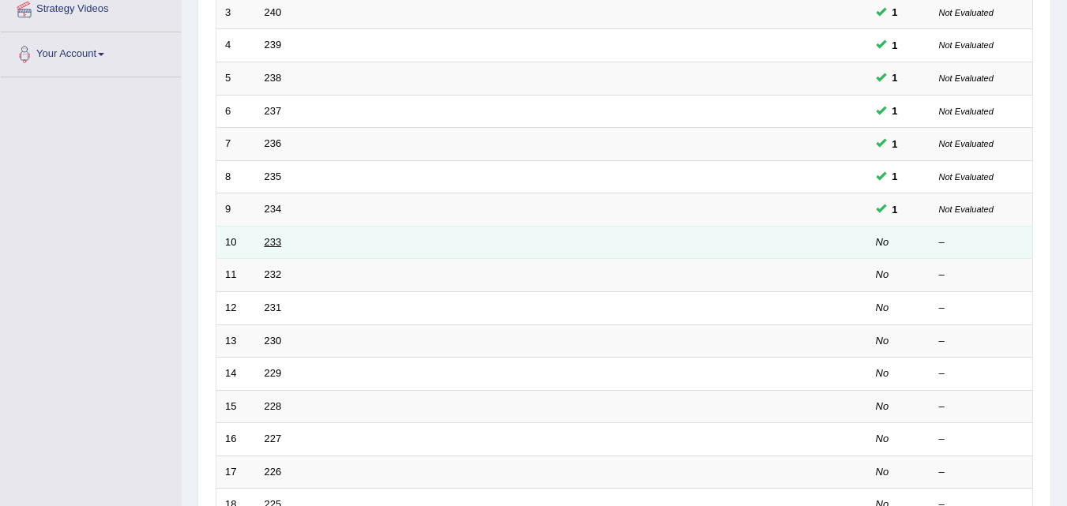
click at [265, 245] on link "233" at bounding box center [273, 242] width 17 height 12
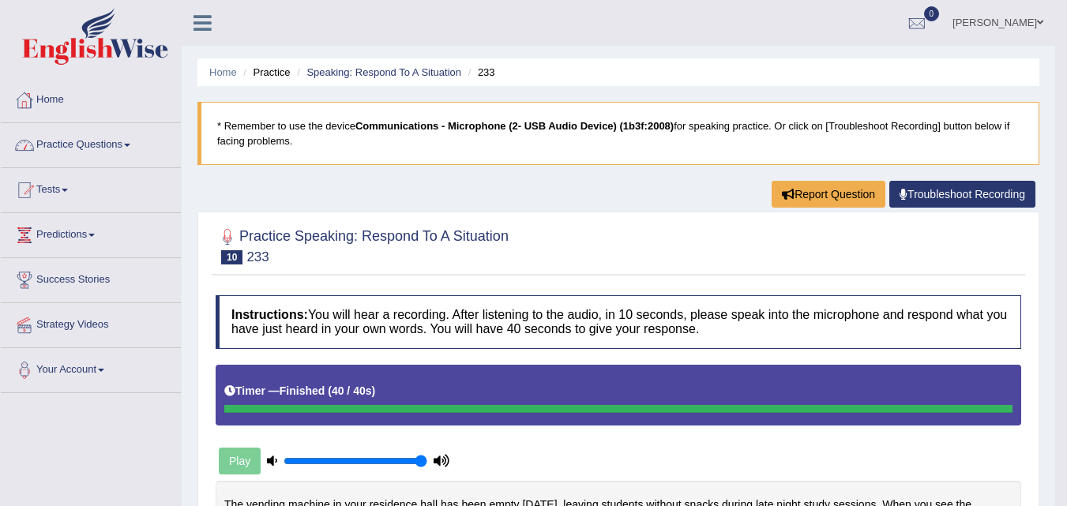
click at [79, 145] on link "Practice Questions" at bounding box center [91, 142] width 180 height 39
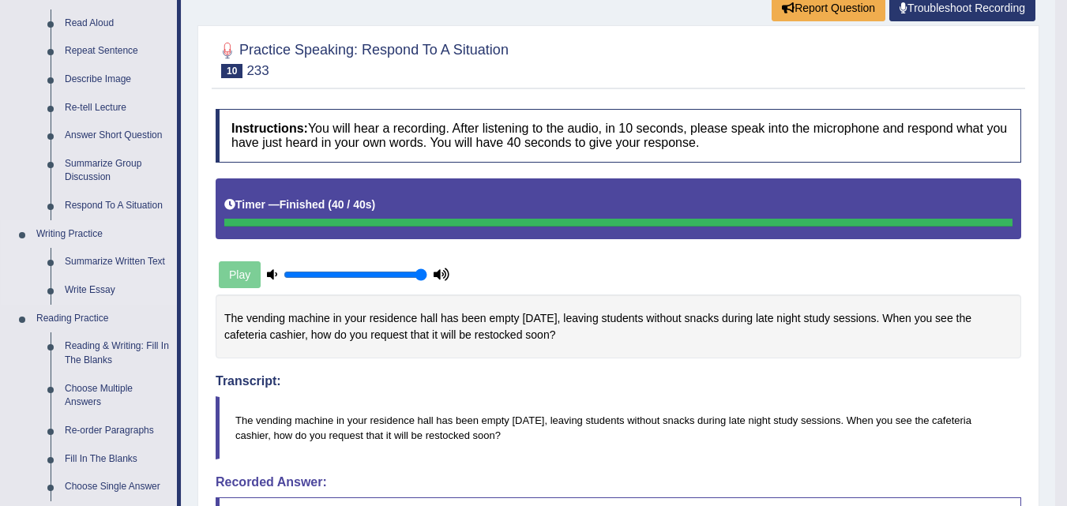
scroll to position [158, 0]
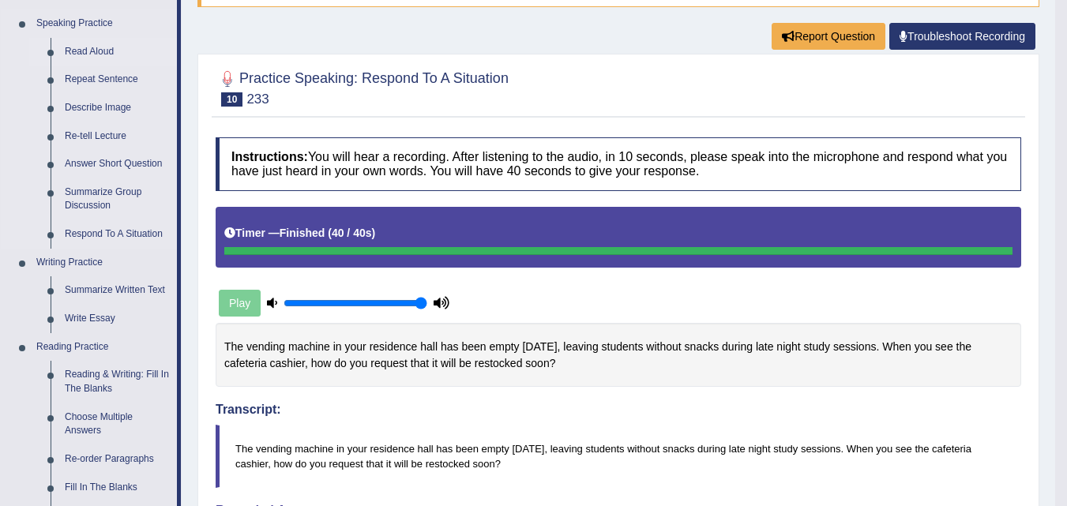
click at [100, 51] on link "Read Aloud" at bounding box center [117, 52] width 119 height 28
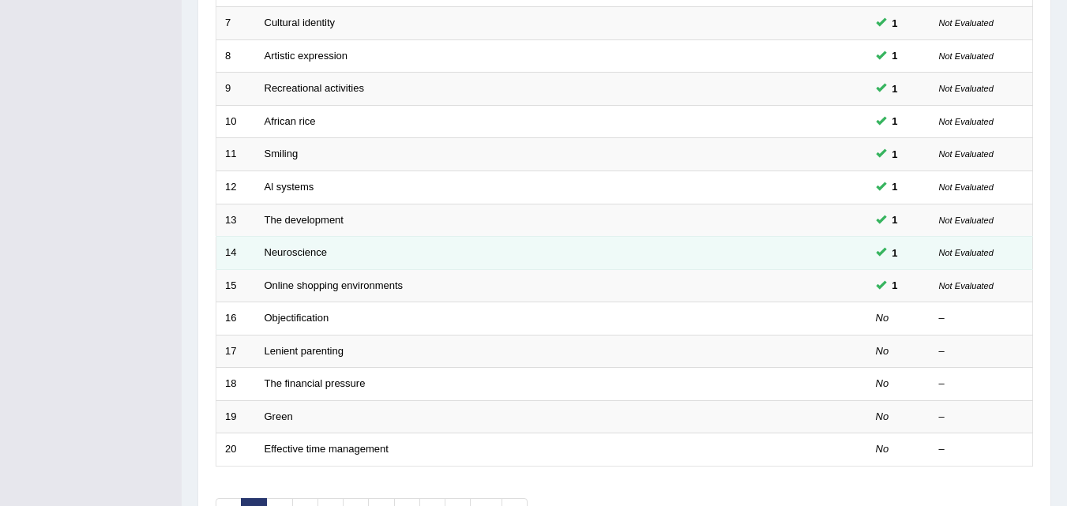
scroll to position [539, 0]
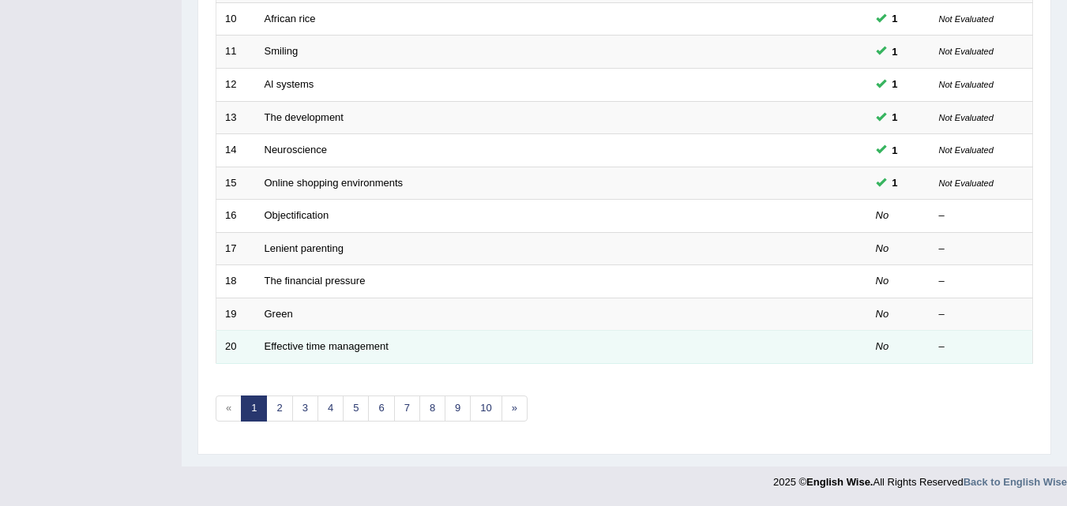
click at [361, 336] on td "Effective time management" at bounding box center [502, 347] width 493 height 33
click at [360, 344] on link "Effective time management" at bounding box center [327, 346] width 124 height 12
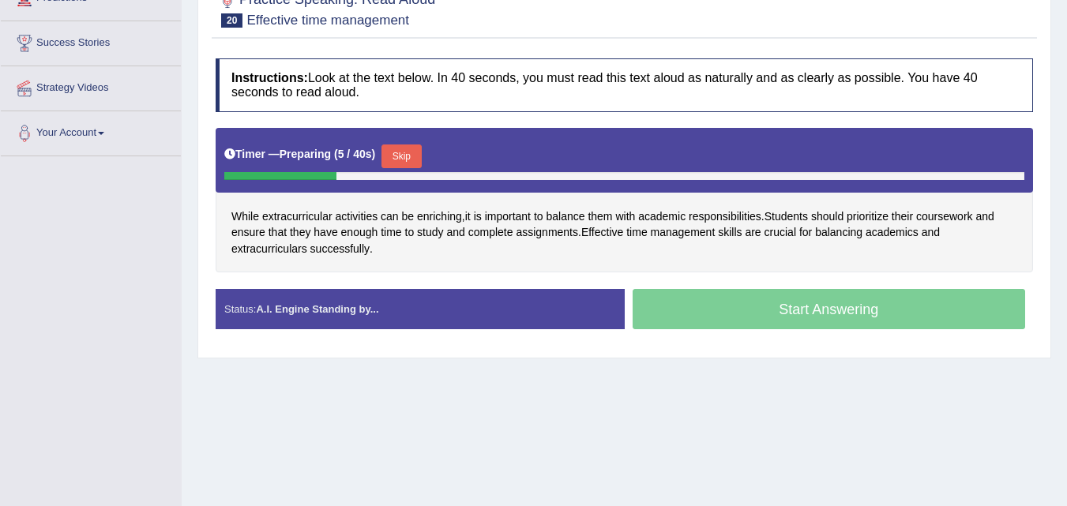
click at [412, 148] on button "Skip" at bounding box center [400, 157] width 39 height 24
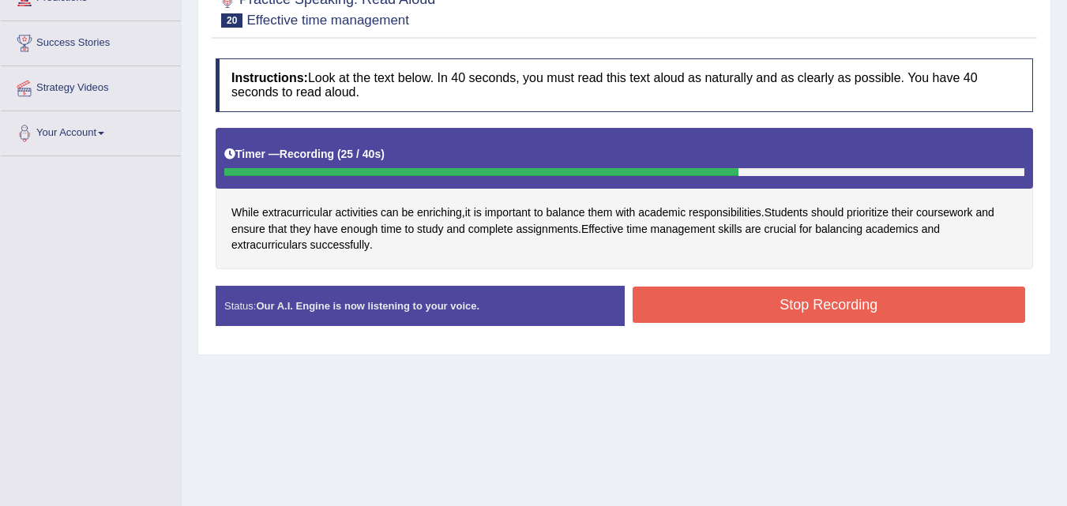
click at [885, 300] on button "Stop Recording" at bounding box center [829, 305] width 393 height 36
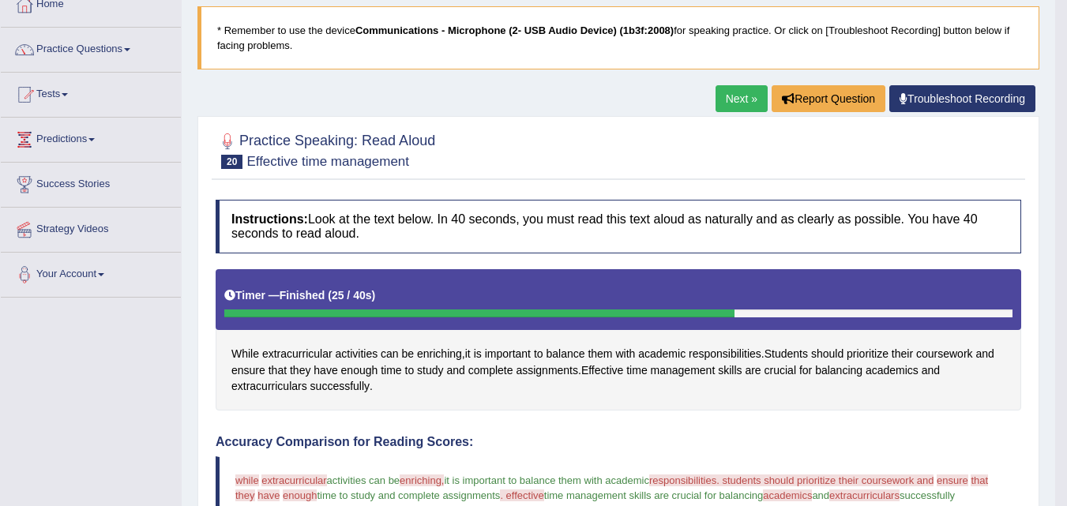
scroll to position [79, 0]
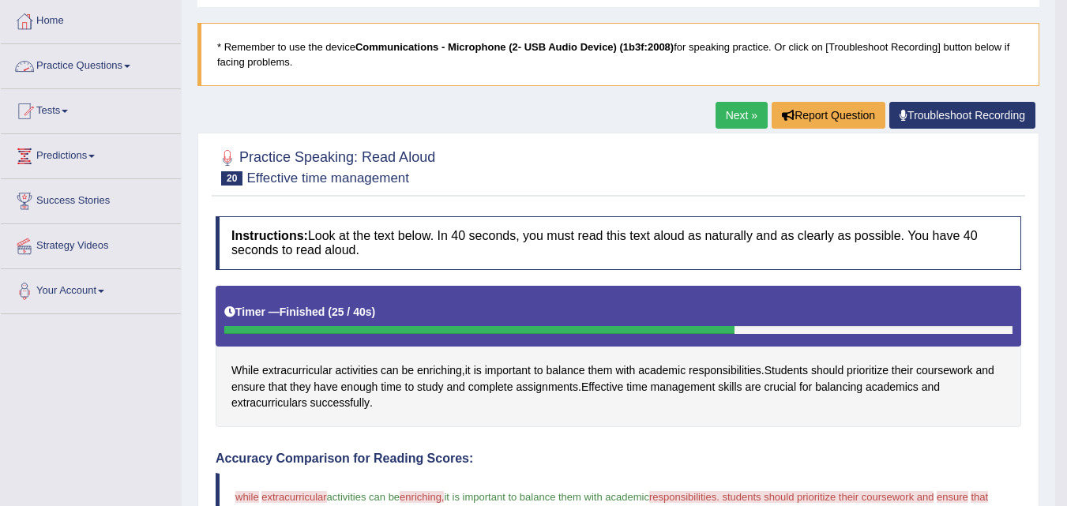
click at [50, 65] on link "Practice Questions" at bounding box center [91, 63] width 180 height 39
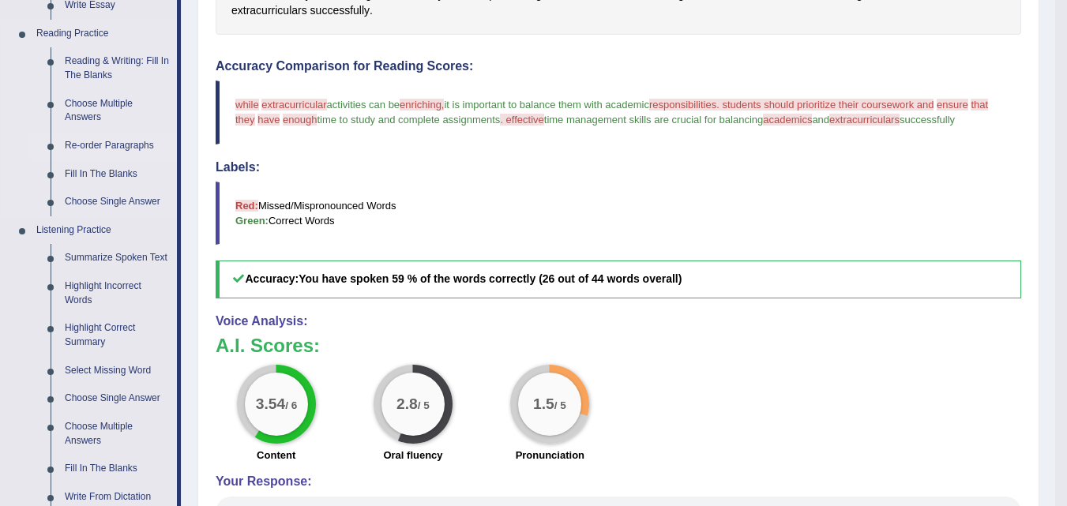
scroll to position [474, 0]
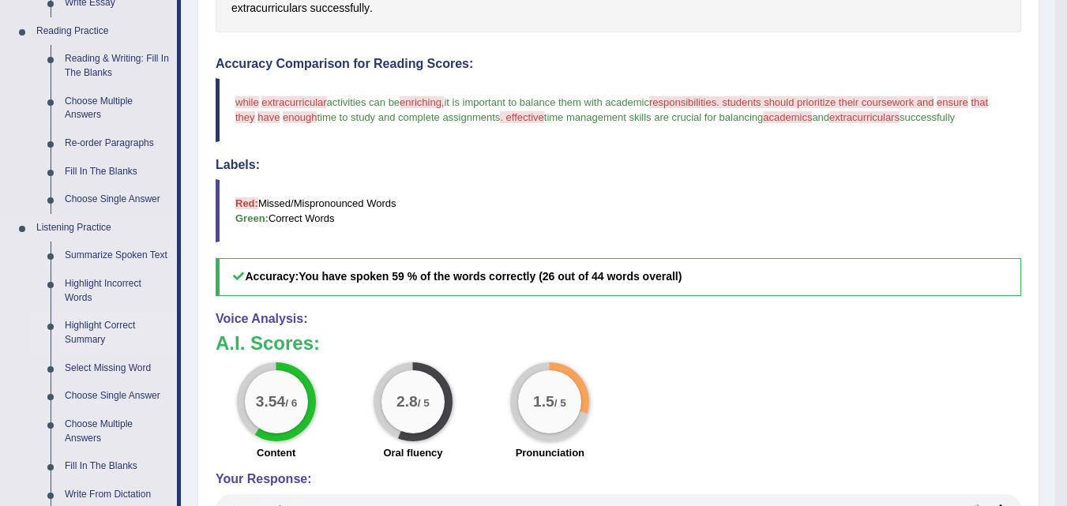
click at [107, 331] on link "Highlight Correct Summary" at bounding box center [117, 333] width 119 height 42
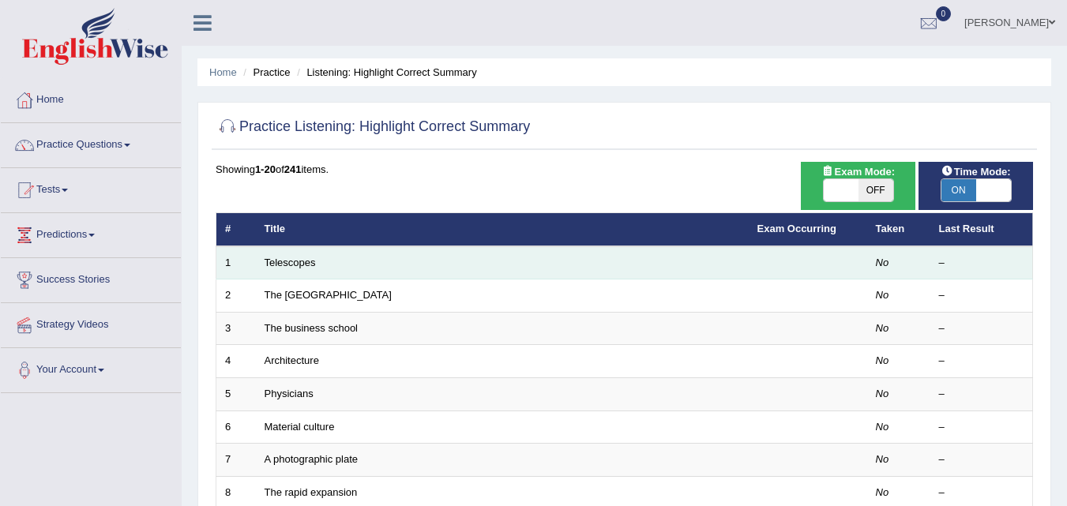
click at [305, 270] on td "Telescopes" at bounding box center [502, 262] width 493 height 33
click at [306, 267] on link "Telescopes" at bounding box center [290, 263] width 51 height 12
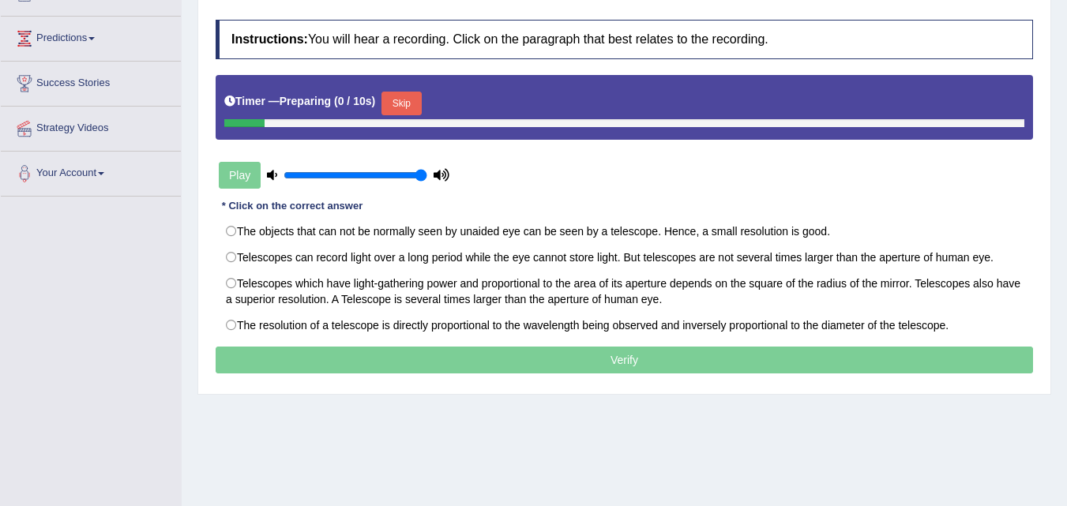
scroll to position [237, 0]
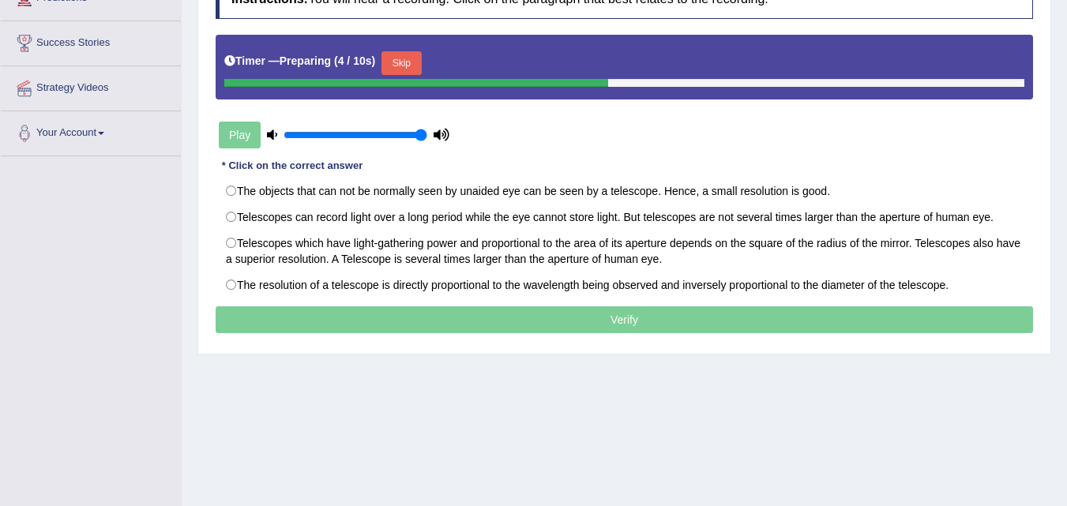
click at [397, 65] on button "Skip" at bounding box center [400, 63] width 39 height 24
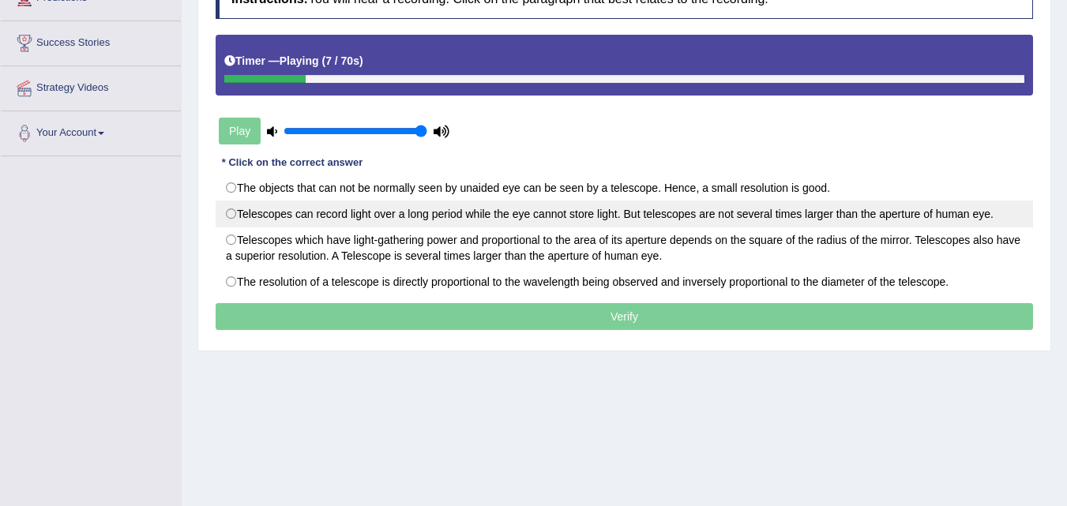
click at [375, 222] on label "Telescopes can record light over a long period while the eye cannot store light…" at bounding box center [624, 214] width 817 height 27
radio input "true"
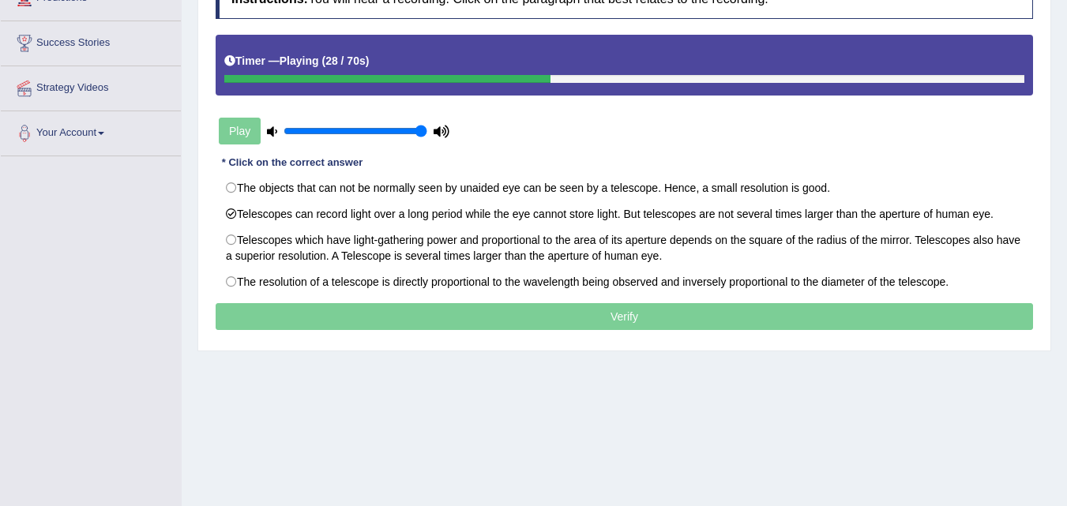
click at [498, 314] on p "Verify" at bounding box center [624, 316] width 817 height 27
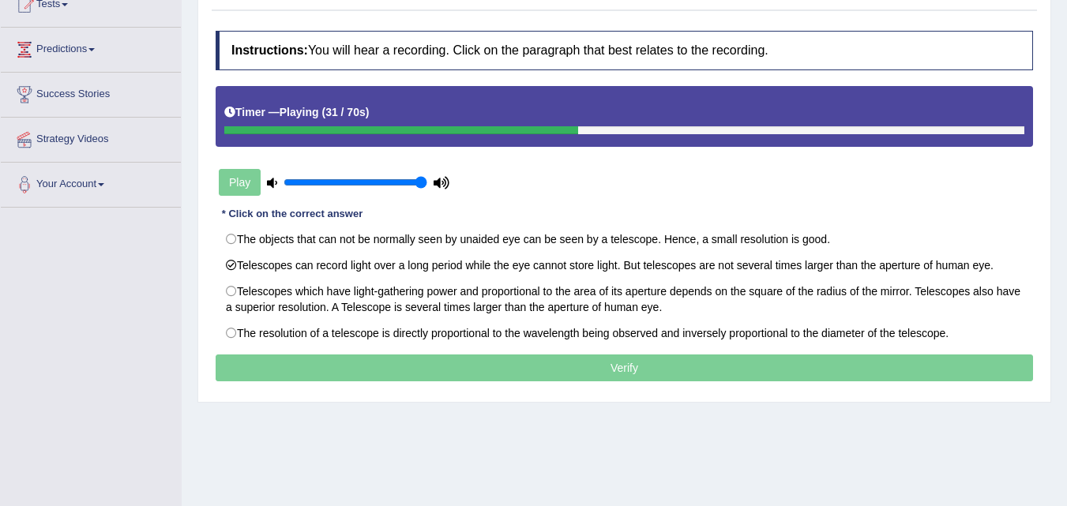
scroll to position [158, 0]
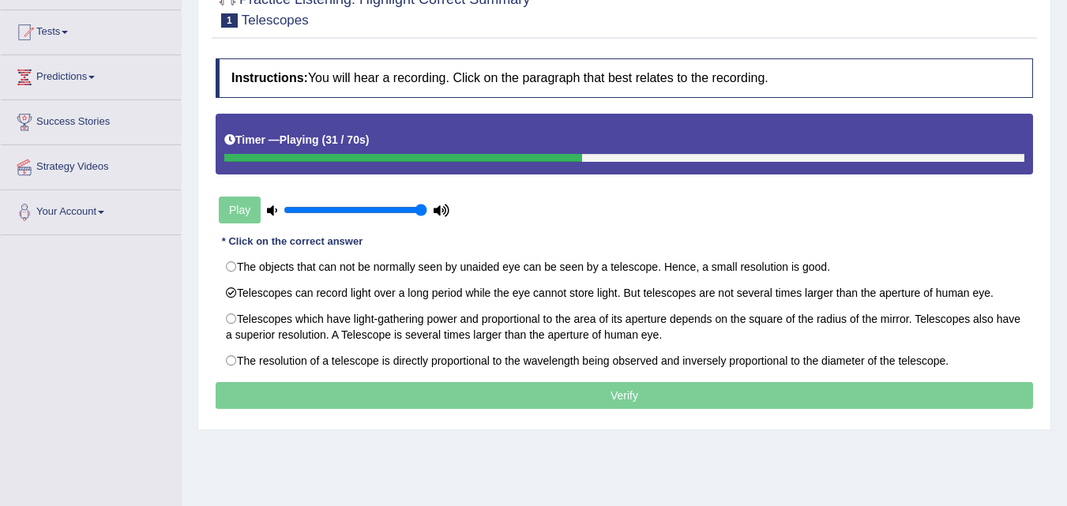
click at [524, 404] on p "Verify" at bounding box center [624, 395] width 817 height 27
click at [525, 408] on p "Verify" at bounding box center [624, 395] width 817 height 27
drag, startPoint x: 526, startPoint y: 404, endPoint x: 554, endPoint y: 416, distance: 30.4
click at [536, 411] on div "Instructions: You will hear a recording. Click on the paragraph that best relat…" at bounding box center [624, 236] width 825 height 370
click at [554, 416] on div "Instructions: You will hear a recording. Click on the paragraph that best relat…" at bounding box center [624, 236] width 825 height 370
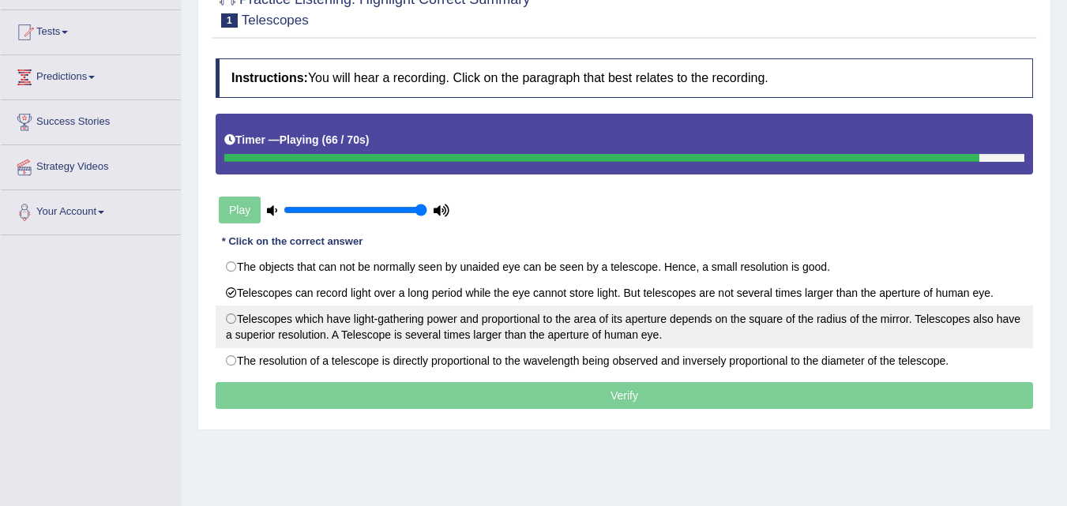
click at [588, 327] on label "Telescopes which have light-gathering power and proportional to the area of its…" at bounding box center [624, 327] width 817 height 43
radio input "true"
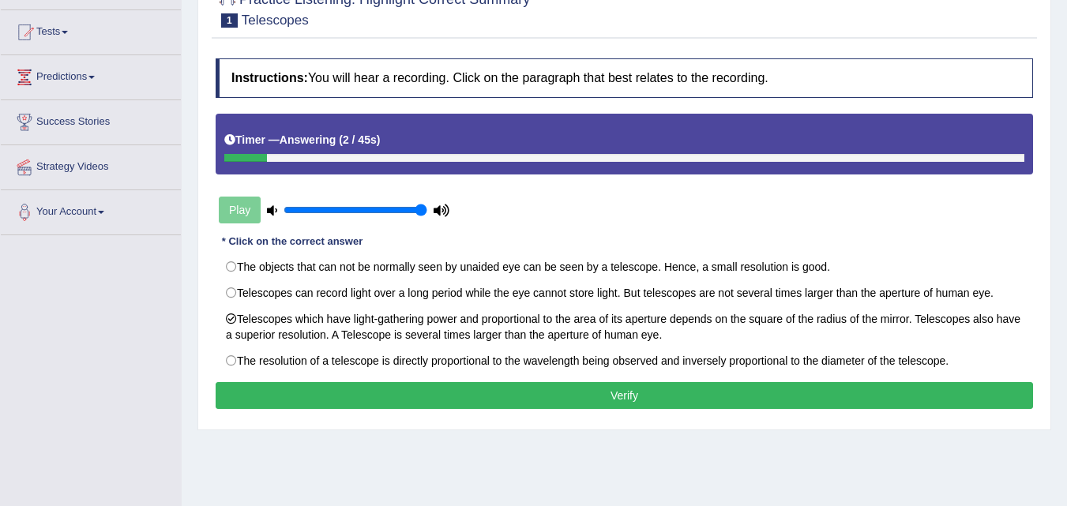
click at [697, 398] on button "Verify" at bounding box center [624, 395] width 817 height 27
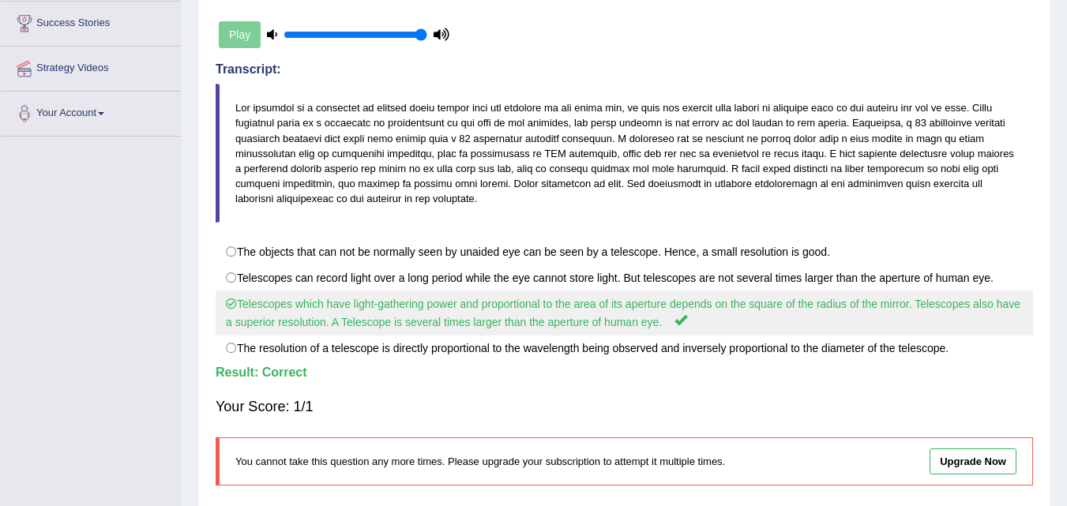
scroll to position [323, 0]
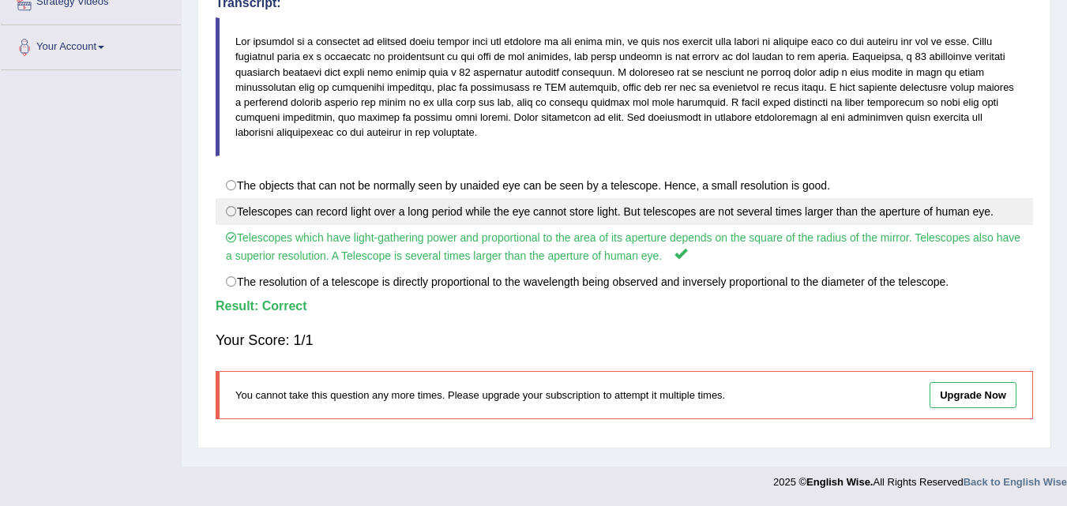
click at [623, 220] on label "Telescopes can record light over a long period while the eye cannot store light…" at bounding box center [624, 211] width 817 height 27
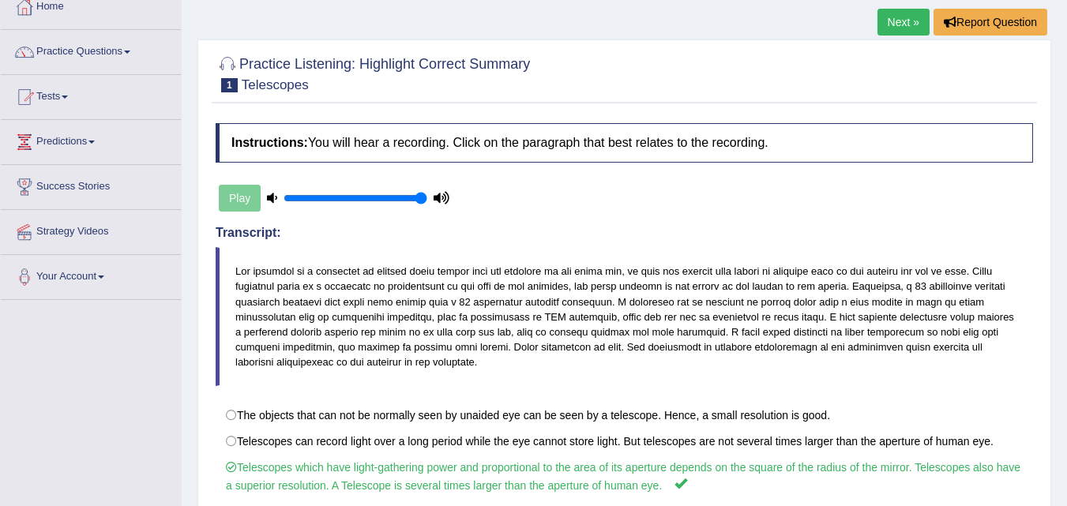
scroll to position [86, 0]
